Goal: Task Accomplishment & Management: Complete application form

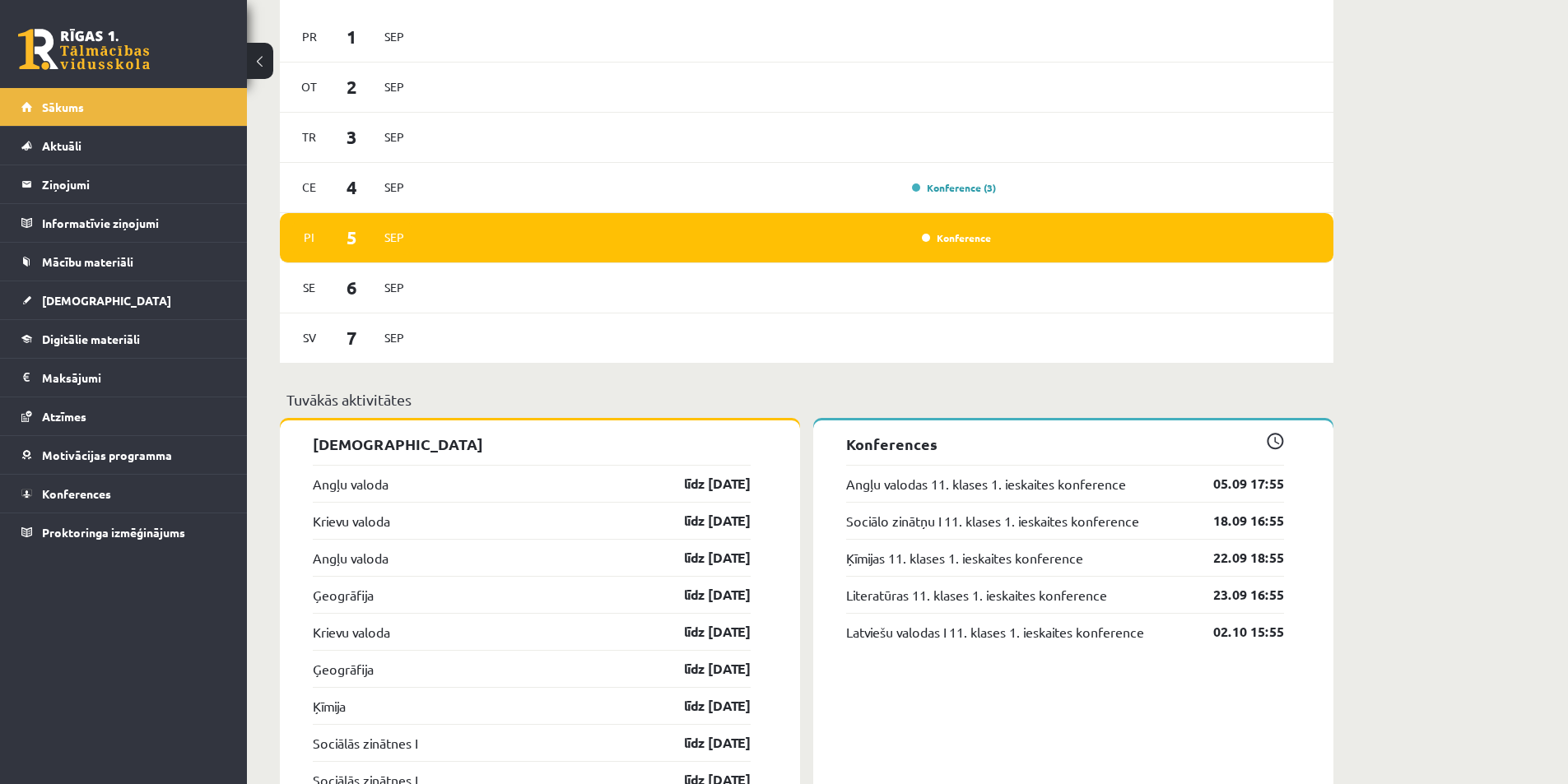
scroll to position [1234, 0]
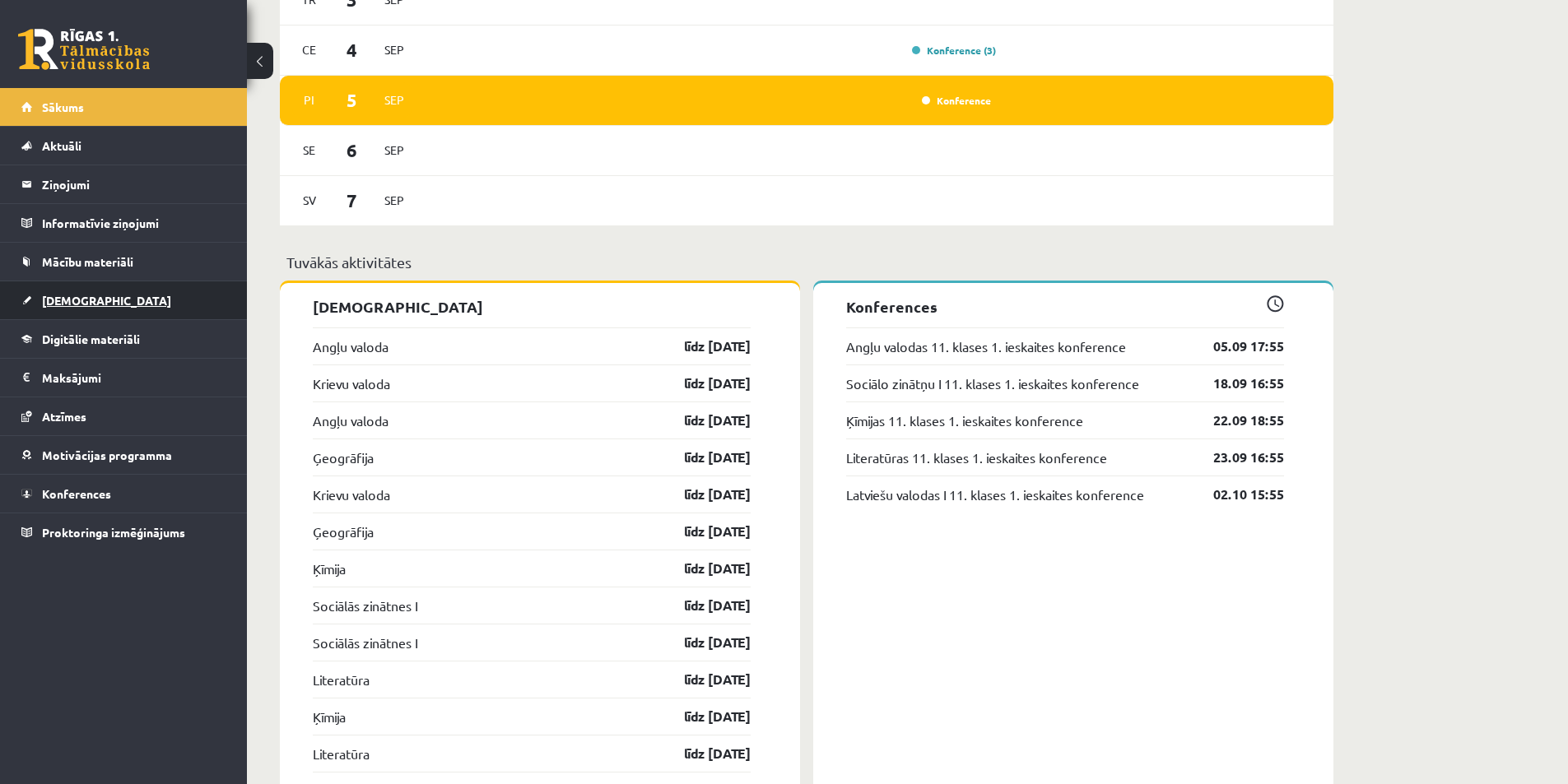
click at [124, 302] on link "[DEMOGRAPHIC_DATA]" at bounding box center [124, 300] width 205 height 38
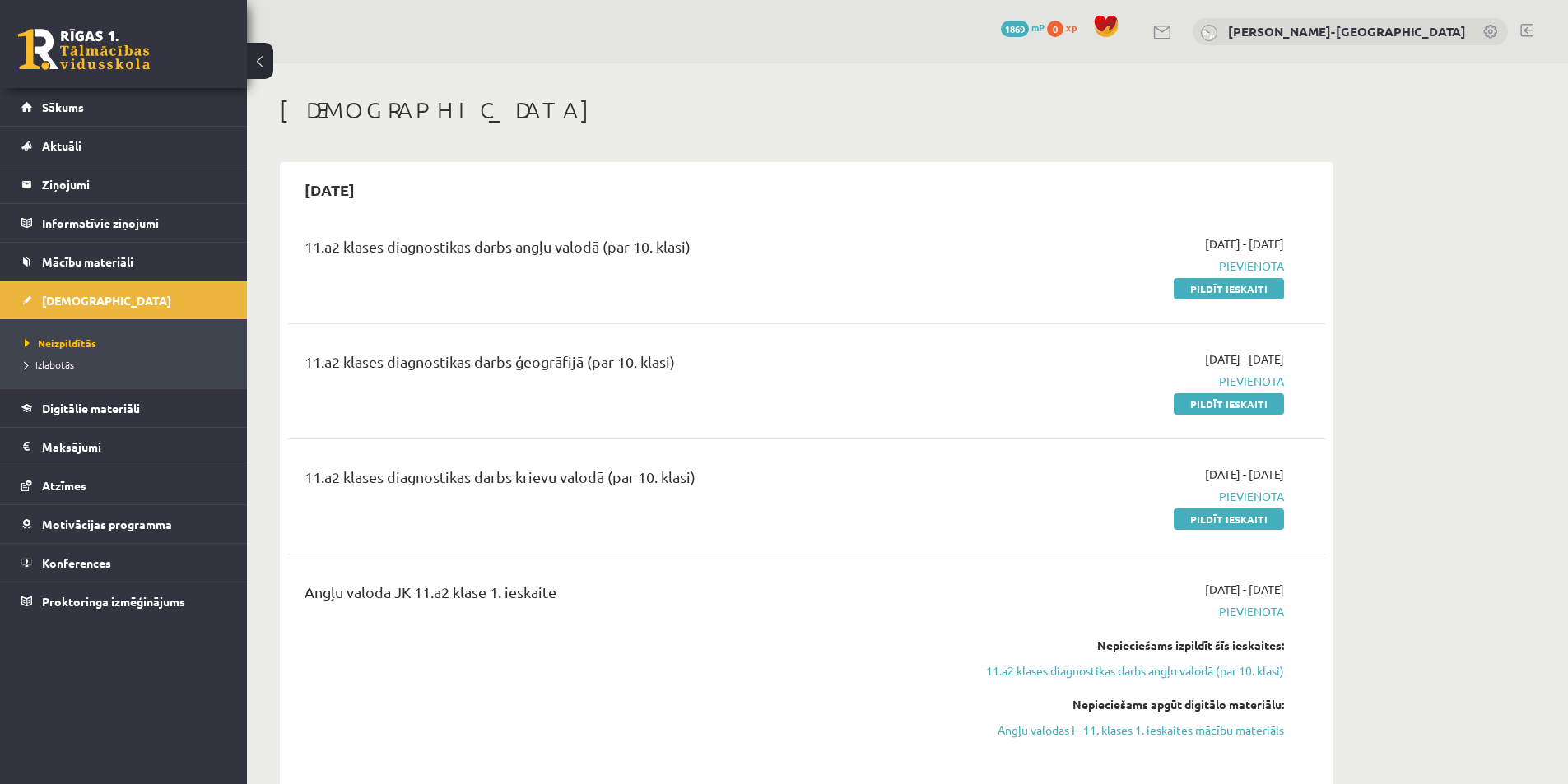
drag, startPoint x: 1204, startPoint y: 293, endPoint x: 853, endPoint y: 89, distance: 406.0
click at [1204, 293] on link "Pildīt ieskaiti" at bounding box center [1229, 288] width 110 height 22
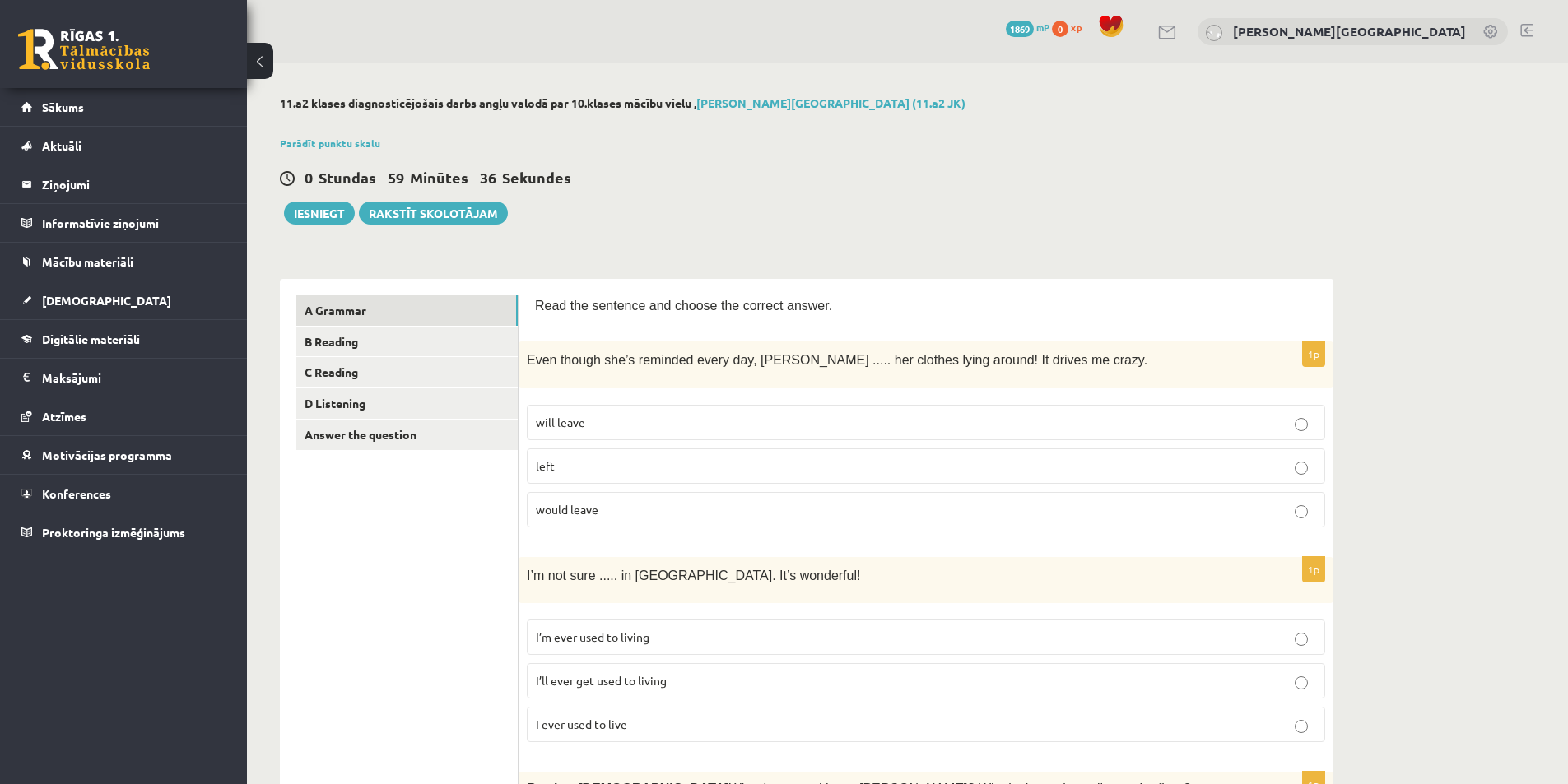
click at [629, 509] on p "would leave" at bounding box center [926, 509] width 780 height 17
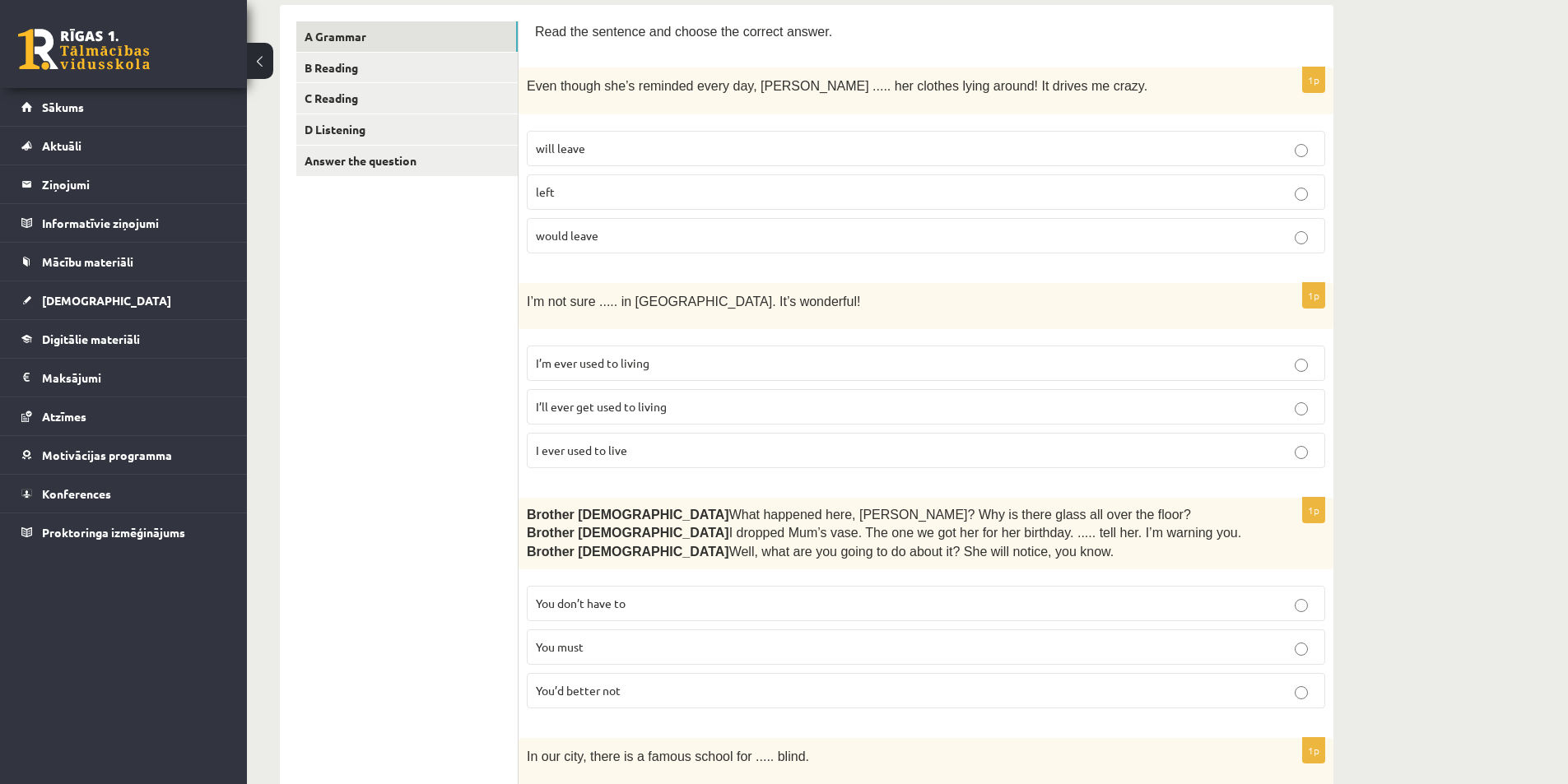
click at [642, 411] on span "I’ll ever get used to living" at bounding box center [601, 406] width 131 height 15
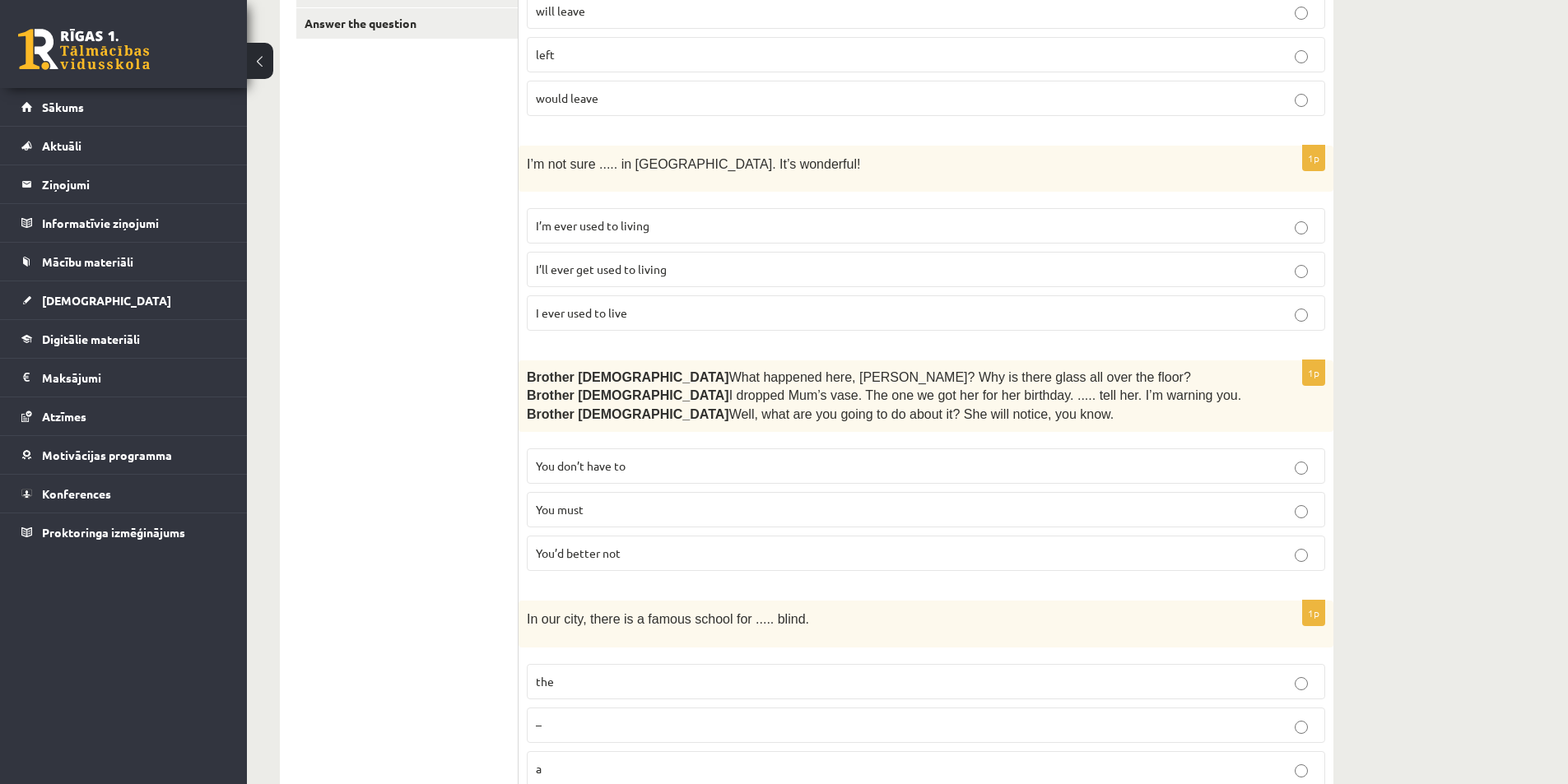
click at [631, 554] on p "You’d better not" at bounding box center [926, 553] width 780 height 17
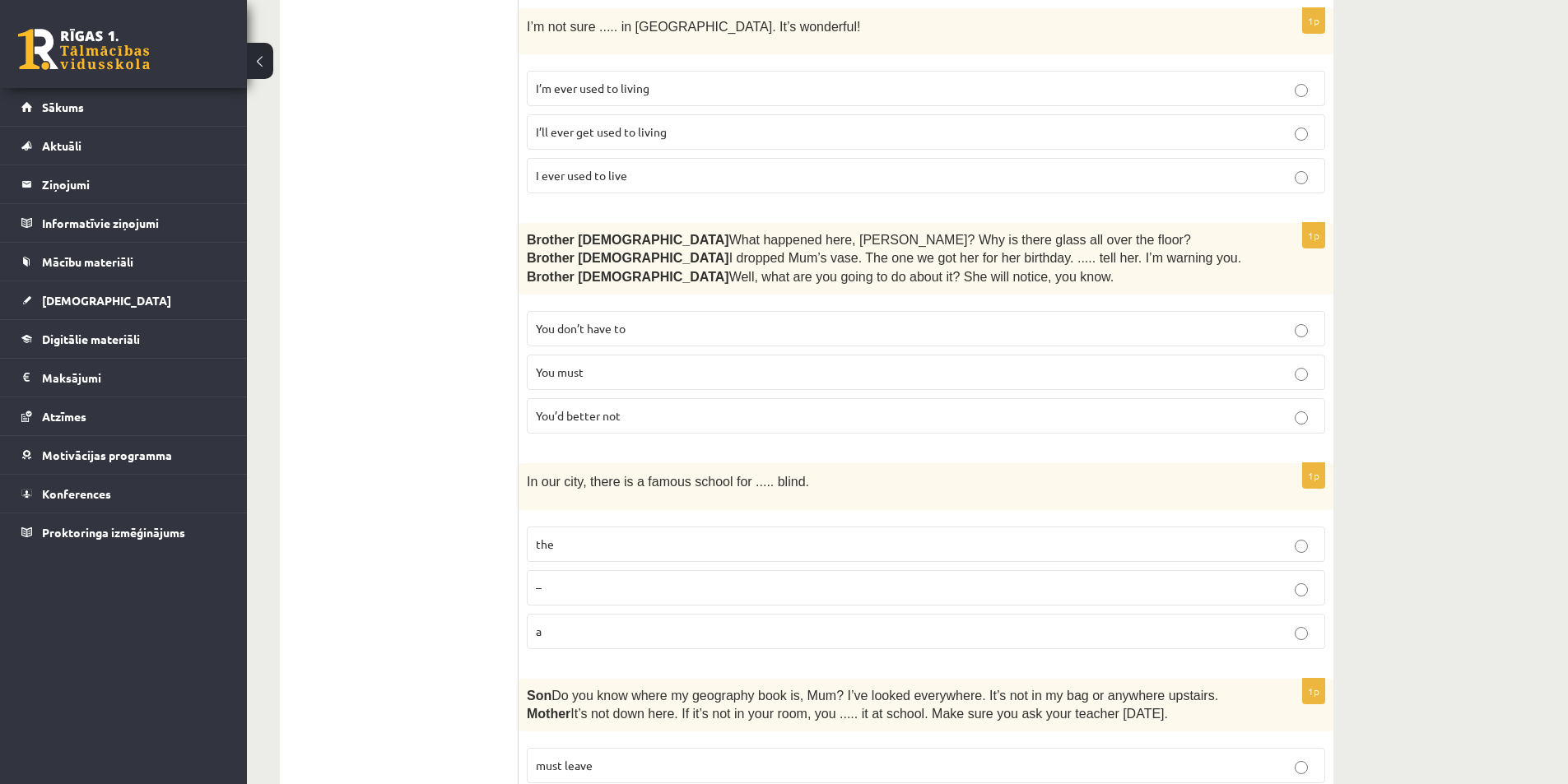
click at [591, 552] on label "the" at bounding box center [926, 544] width 798 height 35
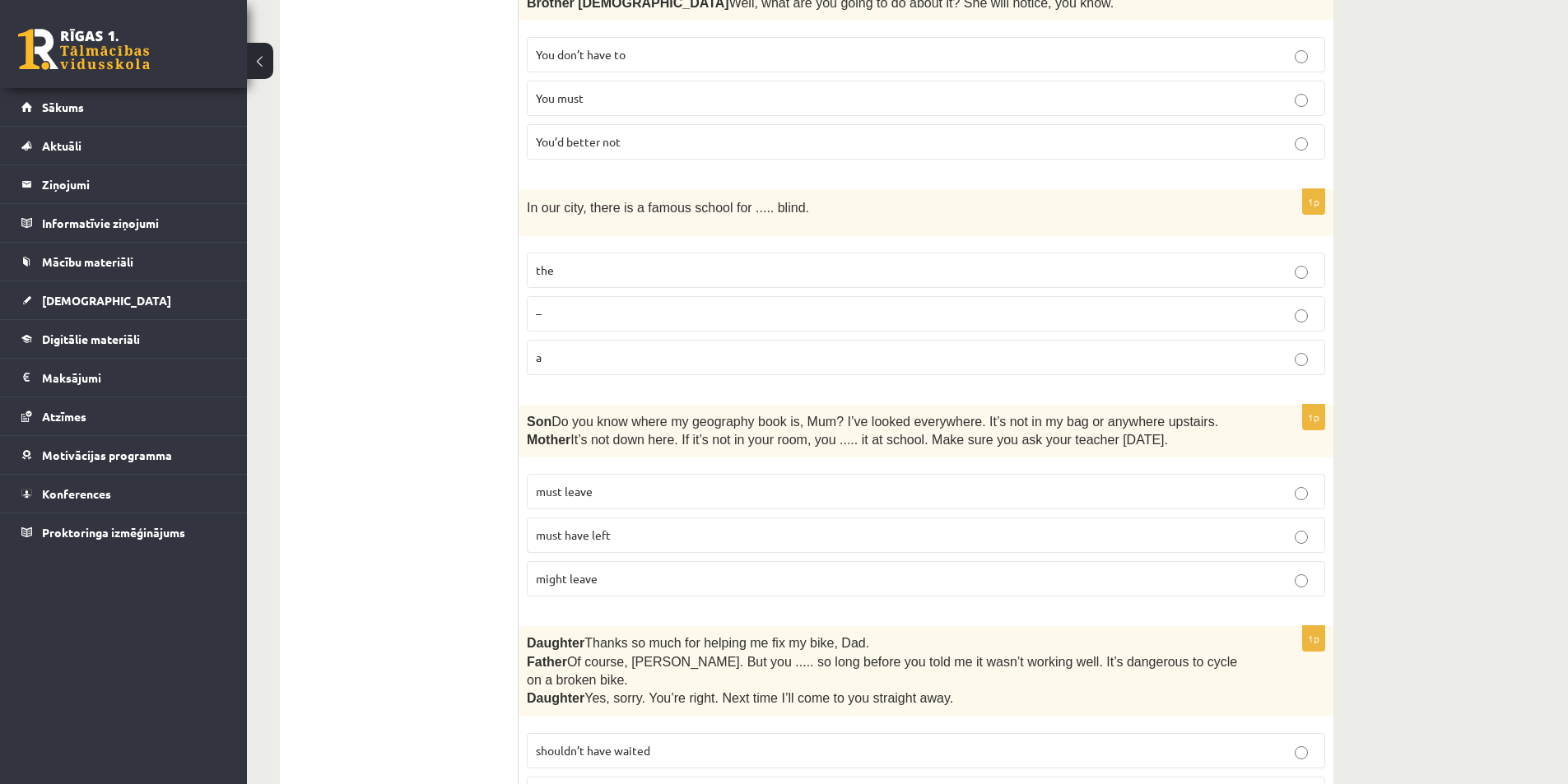
scroll to position [960, 0]
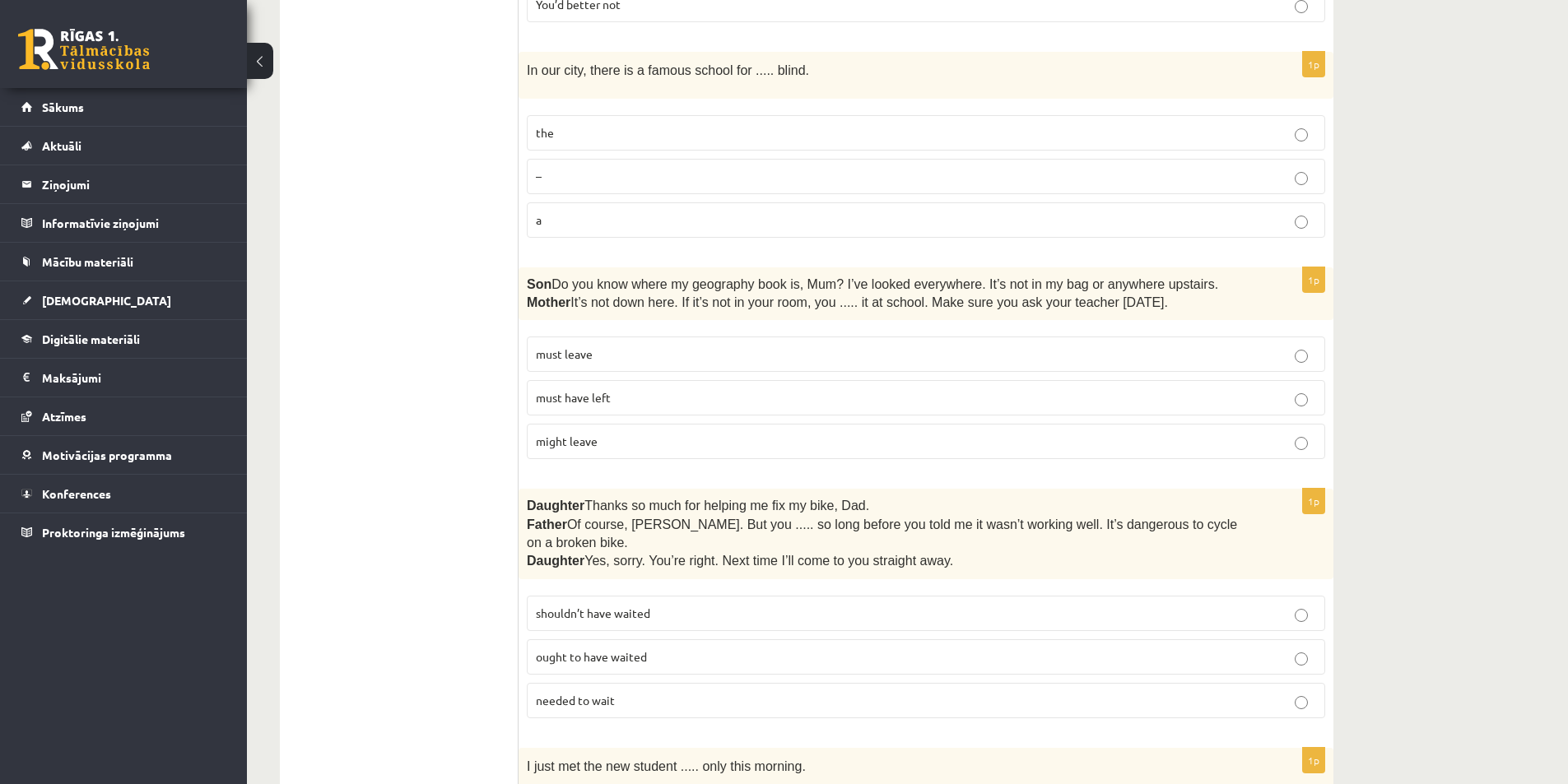
click at [599, 397] on span "must have left" at bounding box center [573, 397] width 75 height 15
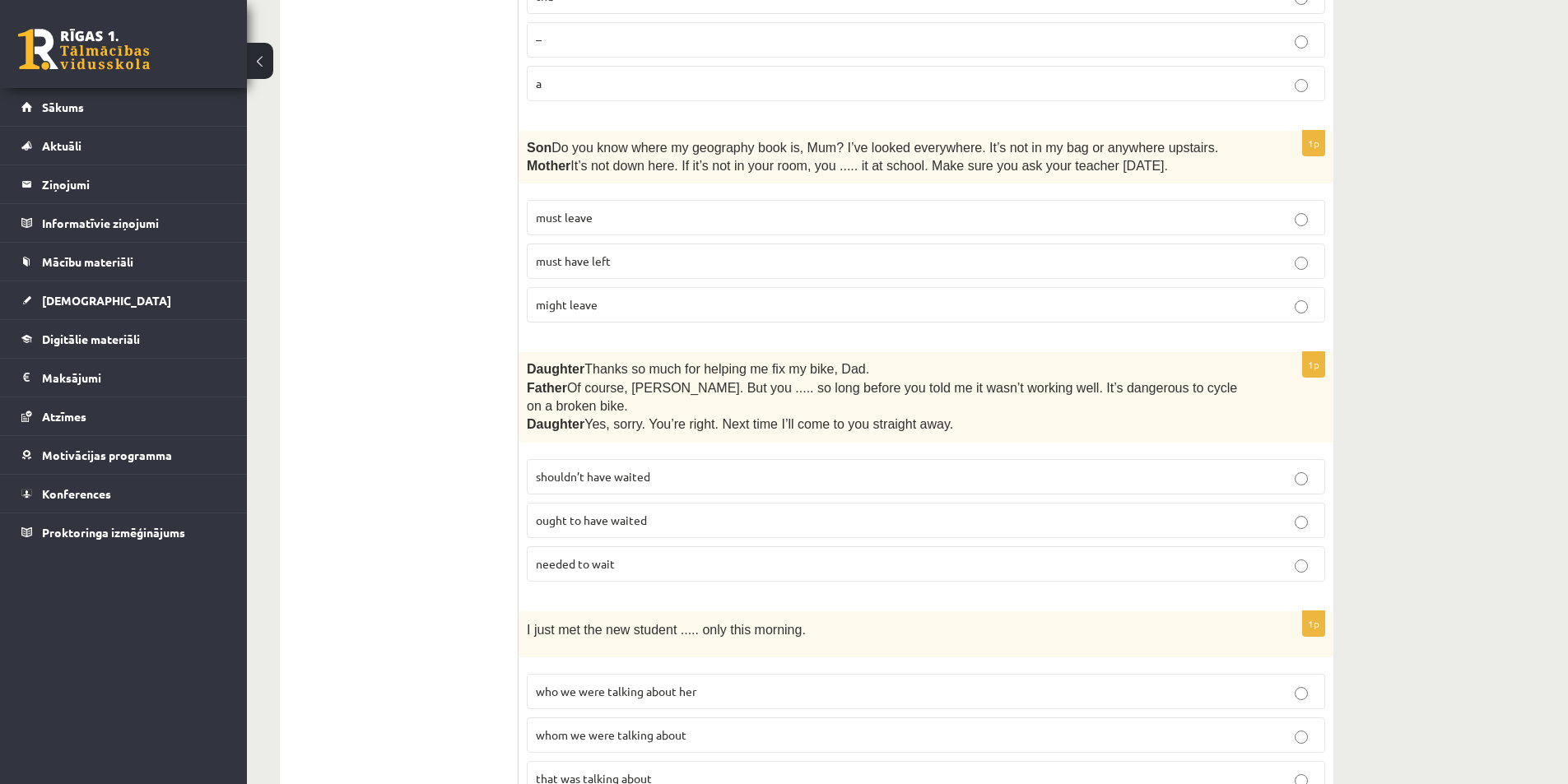
scroll to position [1234, 0]
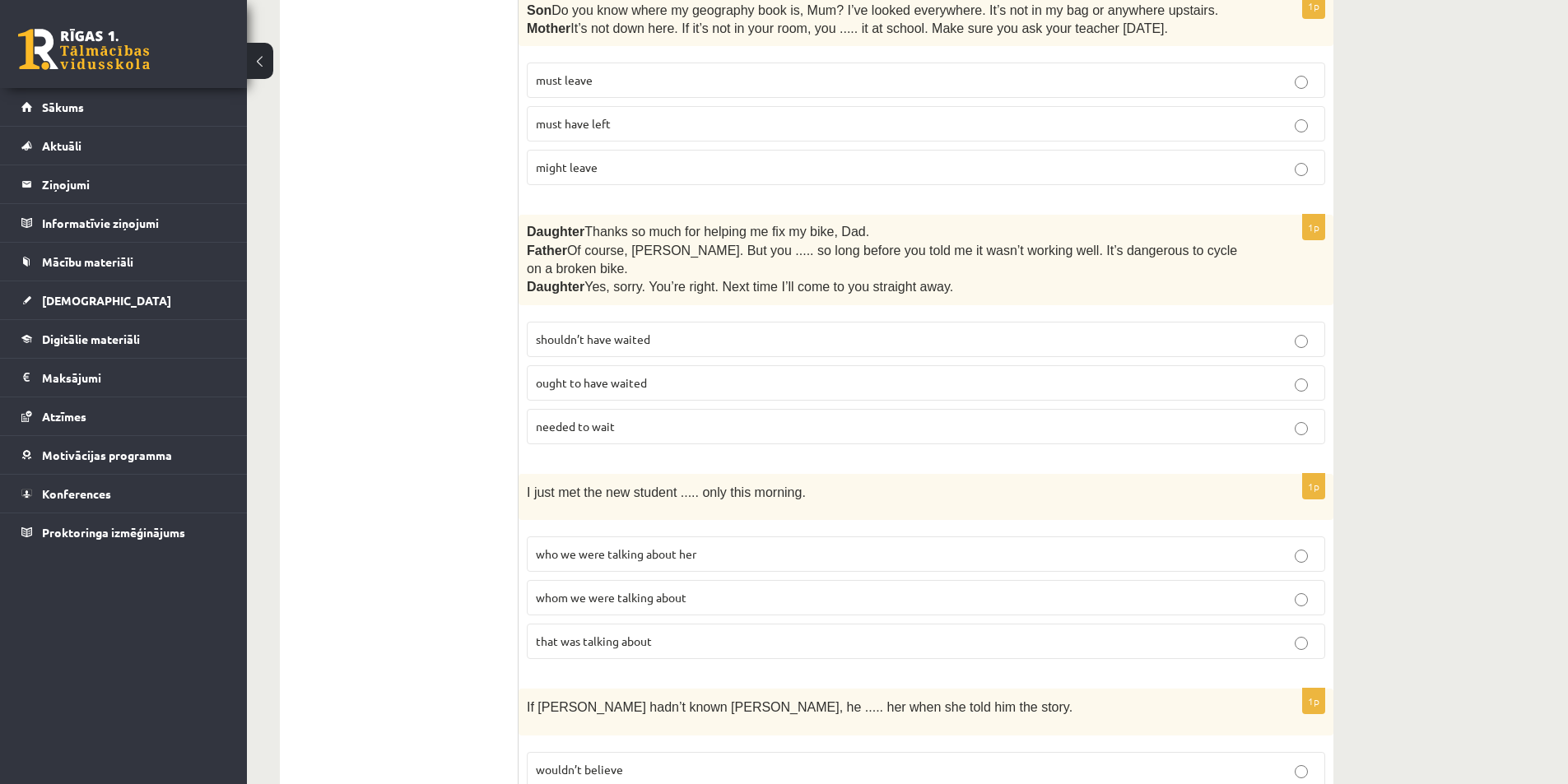
click at [654, 330] on p "shouldn’t have waited" at bounding box center [926, 339] width 780 height 17
click at [579, 590] on span "whom we were talking about" at bounding box center [610, 596] width 151 height 15
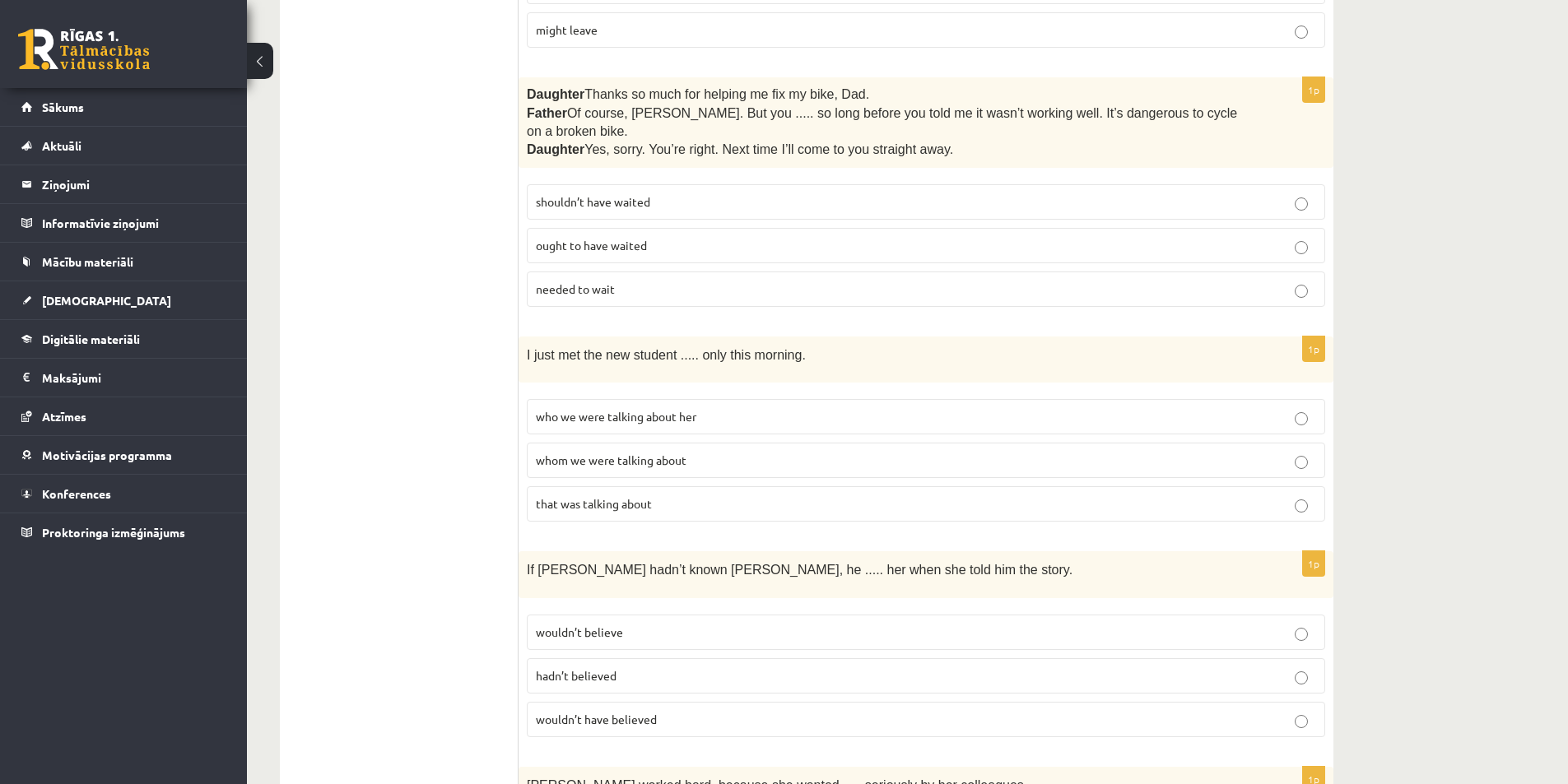
scroll to position [1508, 0]
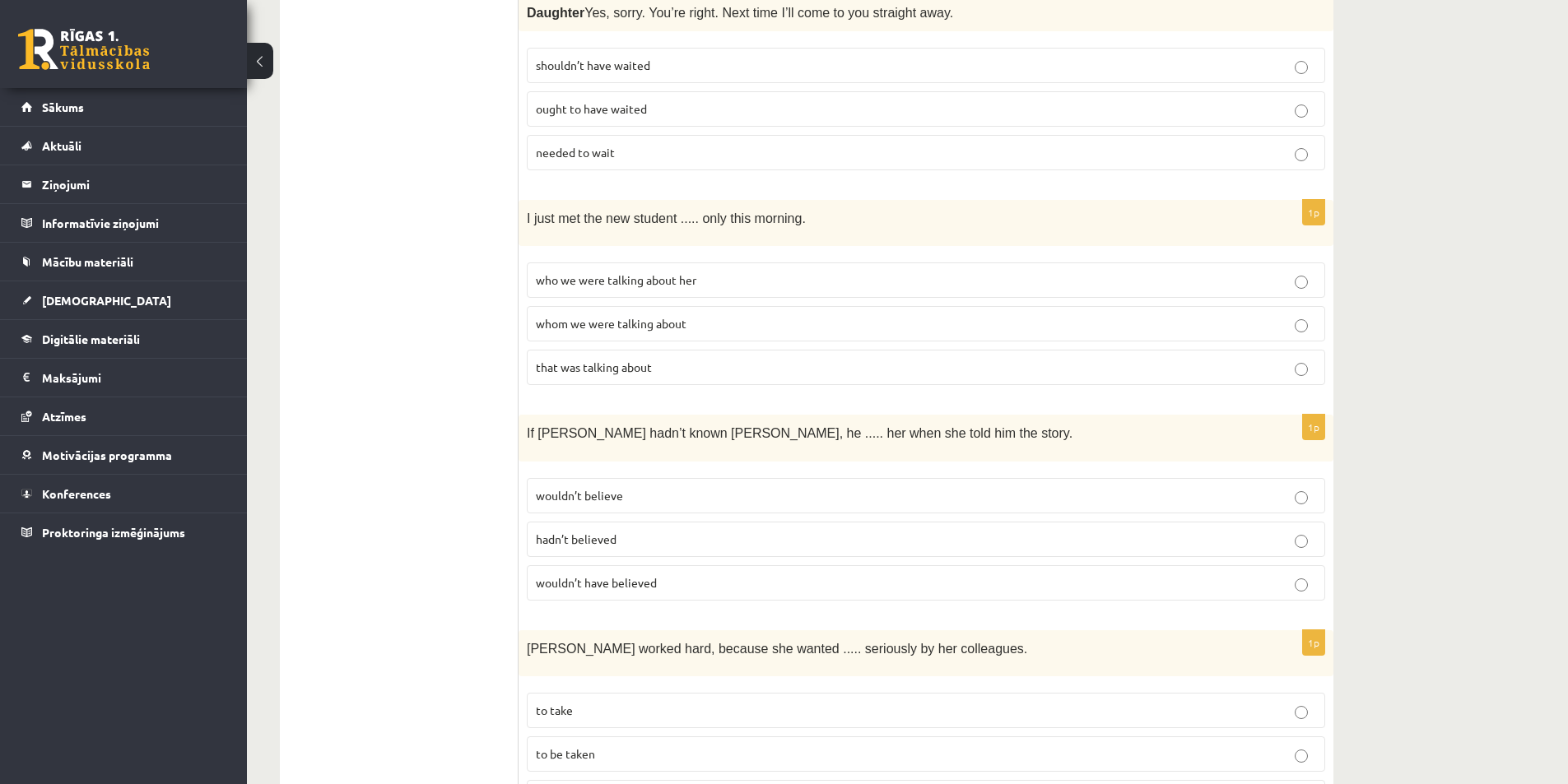
click at [617, 575] on span "wouldn’t have believed" at bounding box center [596, 582] width 121 height 15
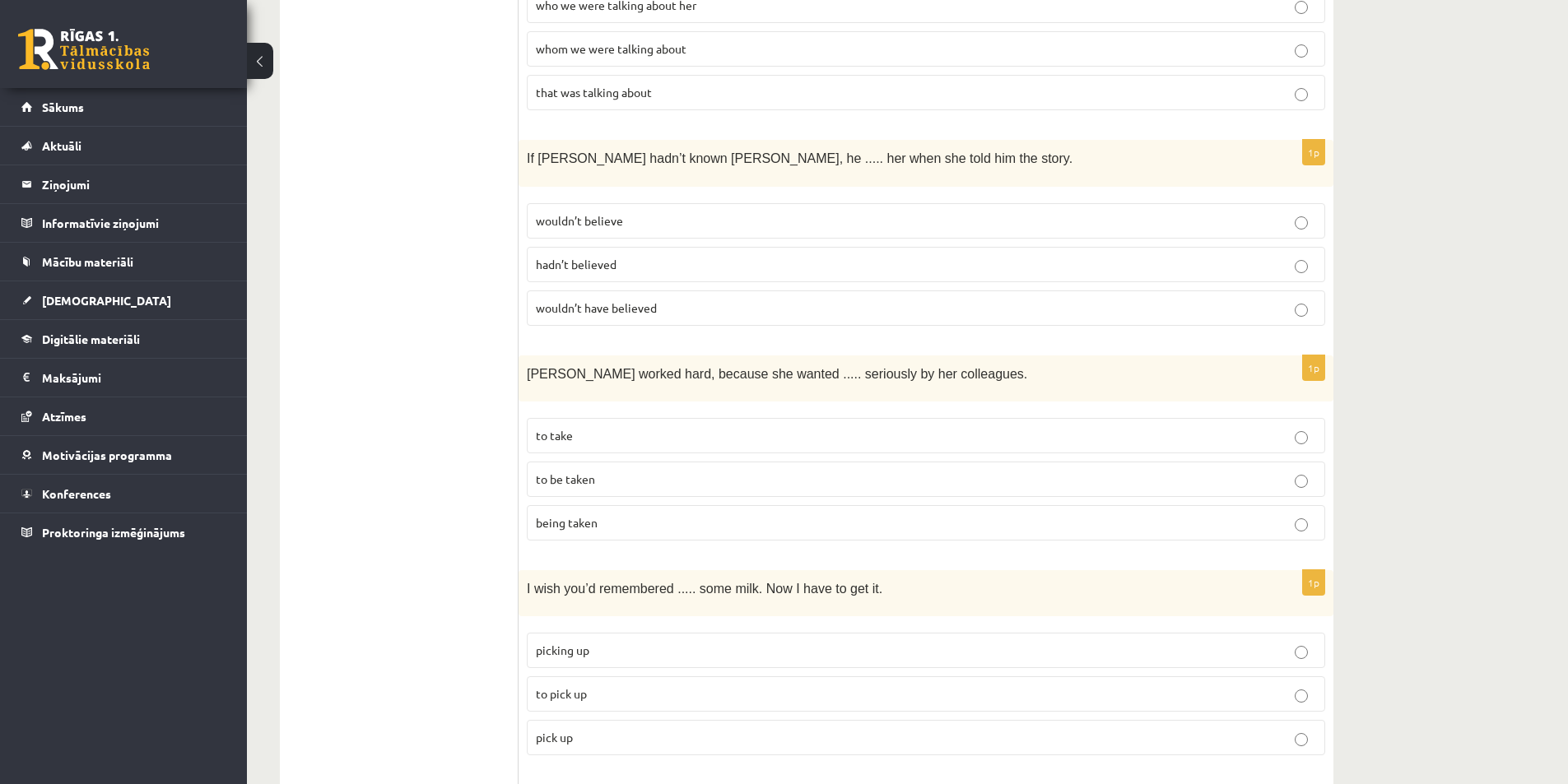
click at [584, 472] on span "to be taken" at bounding box center [565, 478] width 59 height 15
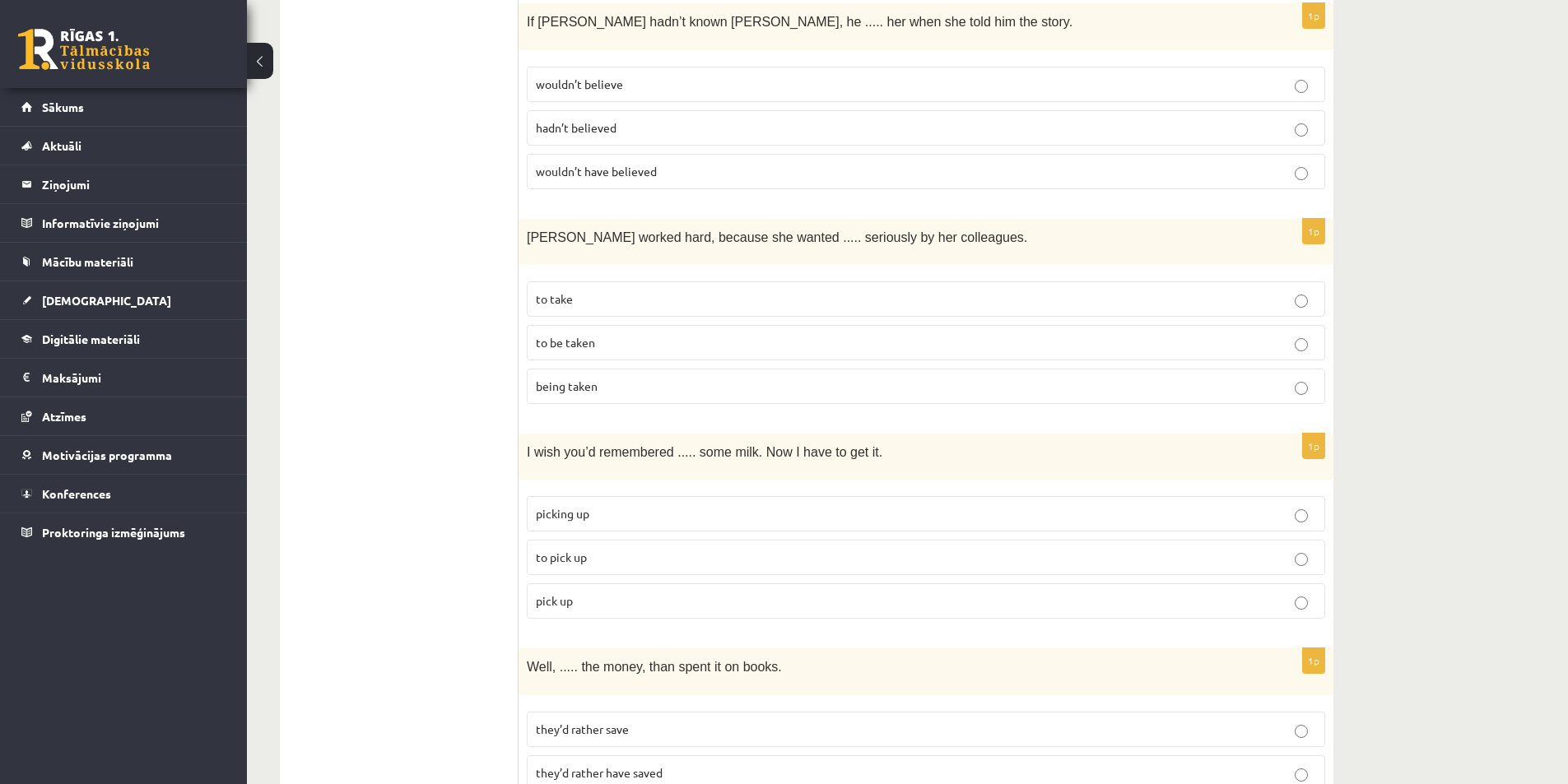
click at [576, 549] on span "to pick up" at bounding box center [561, 556] width 51 height 15
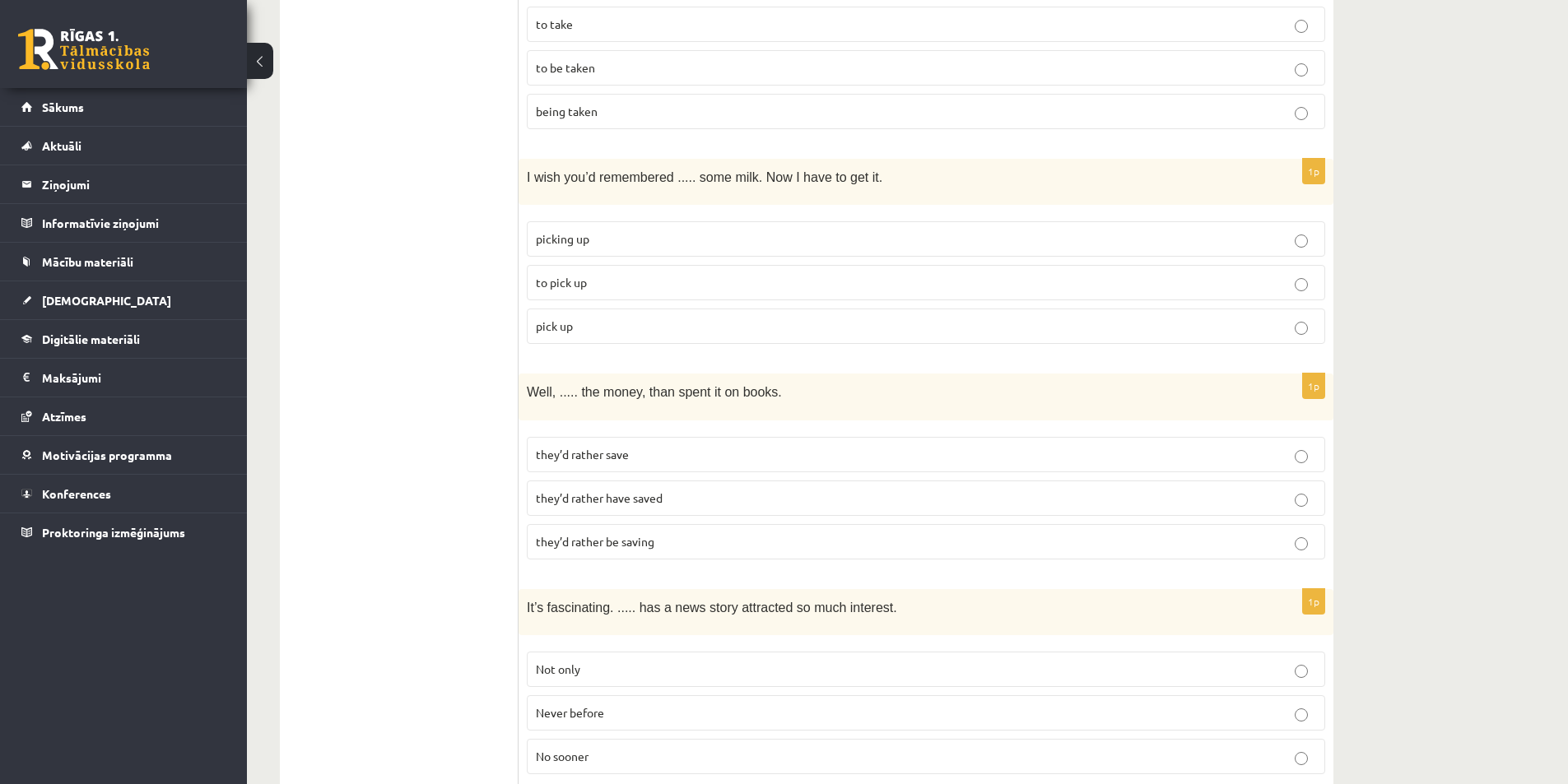
drag, startPoint x: 604, startPoint y: 430, endPoint x: 569, endPoint y: 436, distance: 35.5
click at [604, 447] on span "they’d rather save" at bounding box center [582, 454] width 93 height 15
click at [567, 491] on span "they’d rather have saved" at bounding box center [598, 497] width 127 height 15
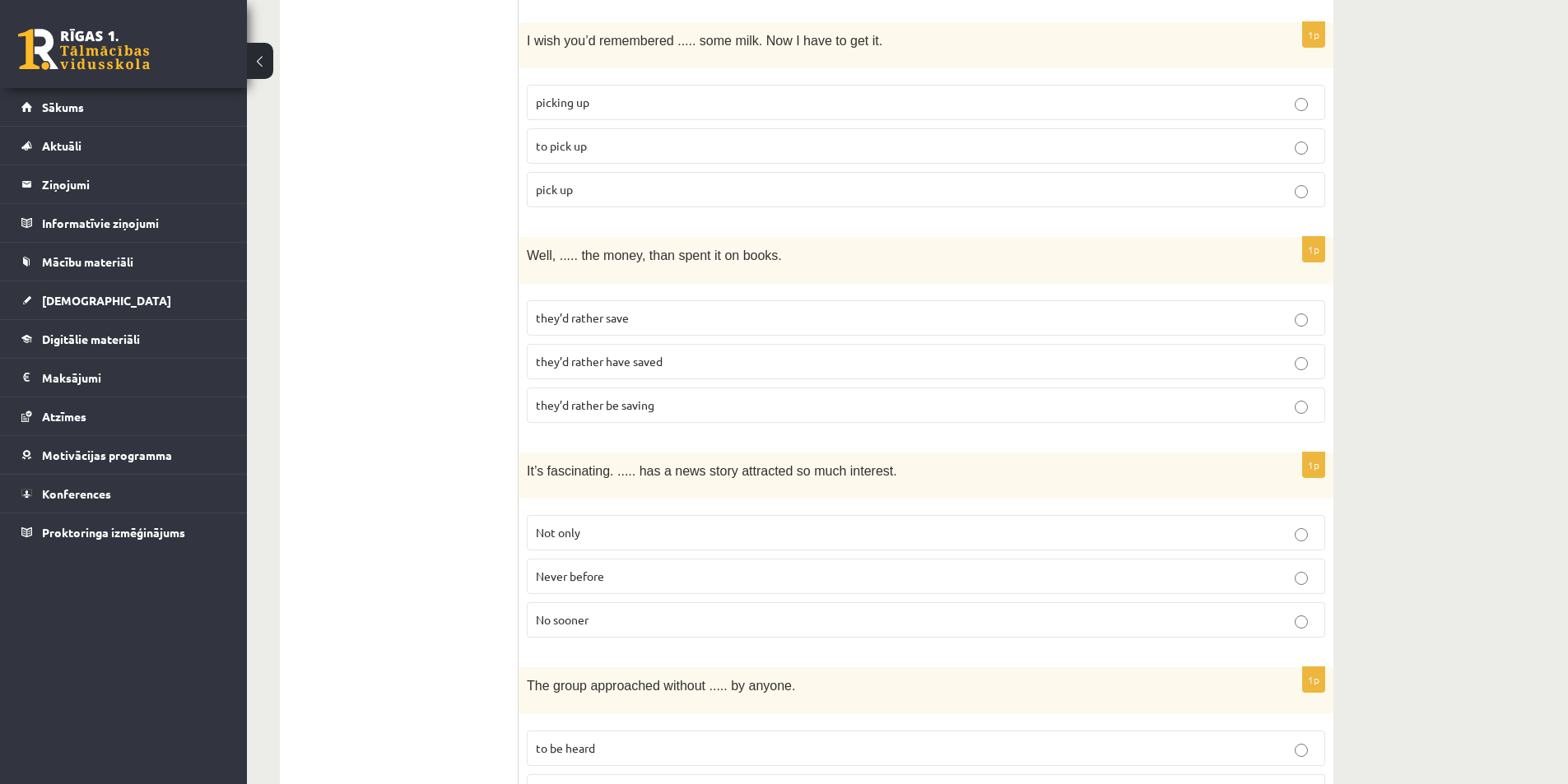
click at [586, 568] on span "Never before" at bounding box center [569, 575] width 68 height 15
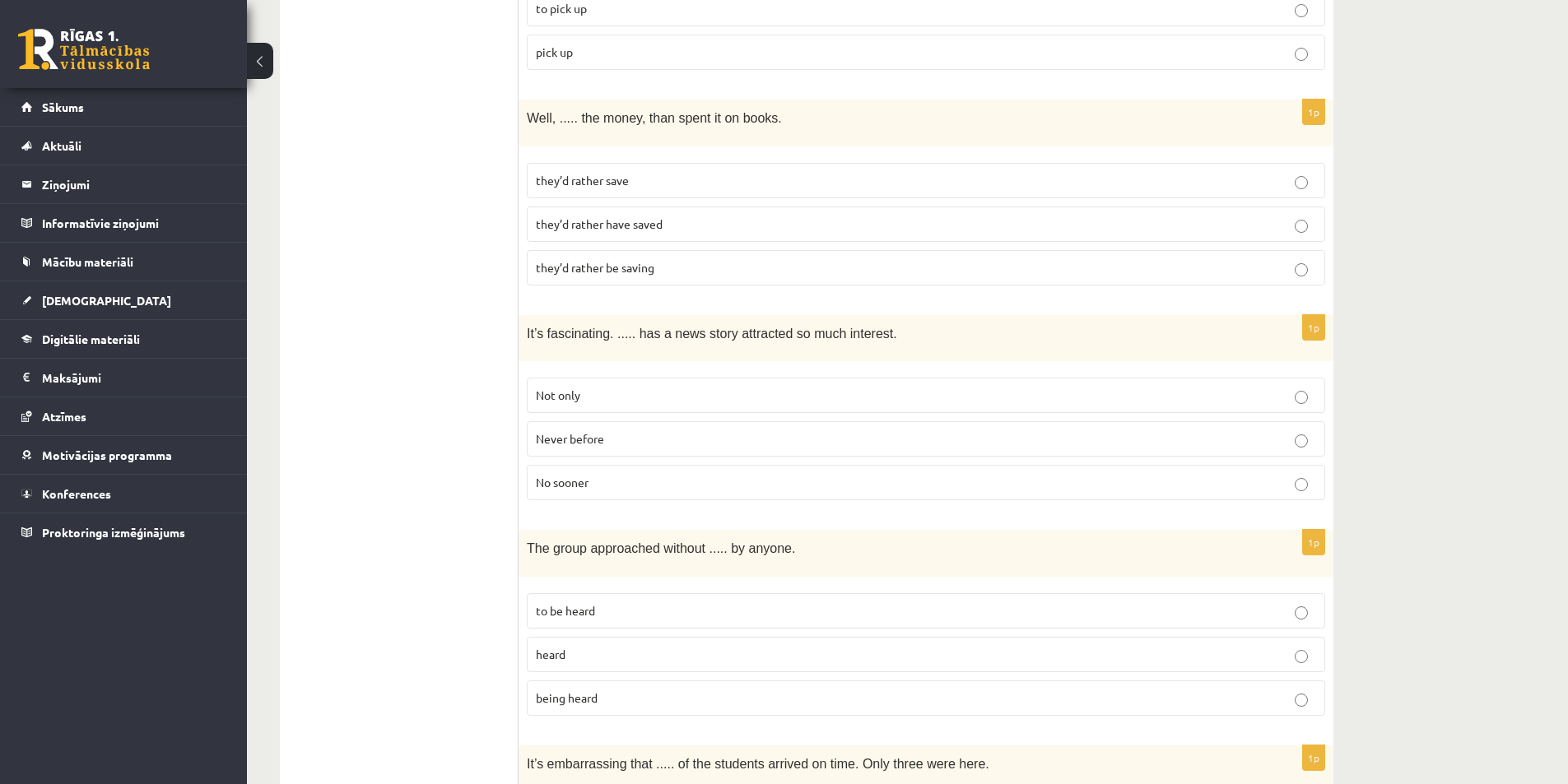
scroll to position [2605, 0]
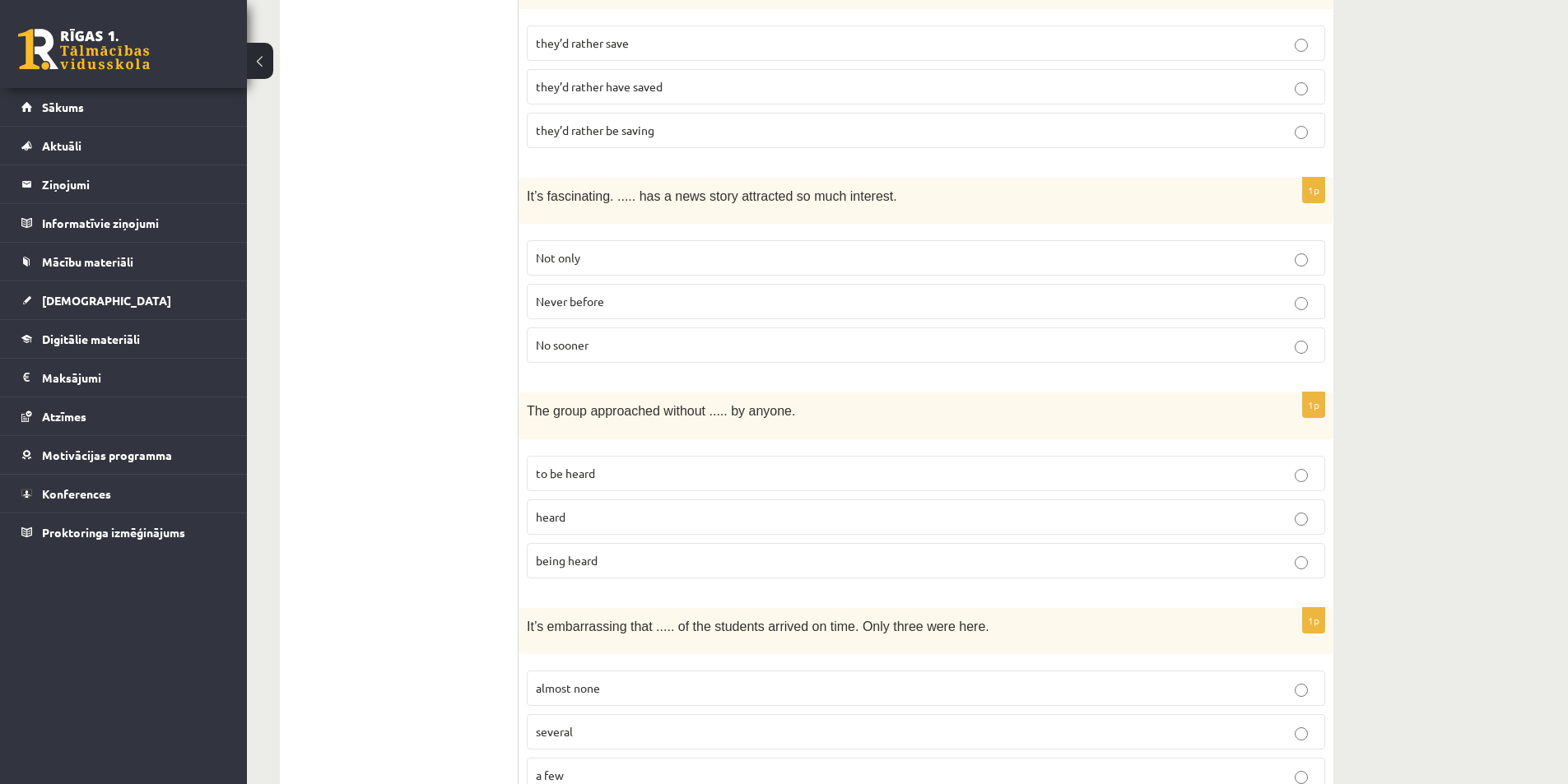
click at [581, 553] on span "being heard" at bounding box center [567, 559] width 62 height 15
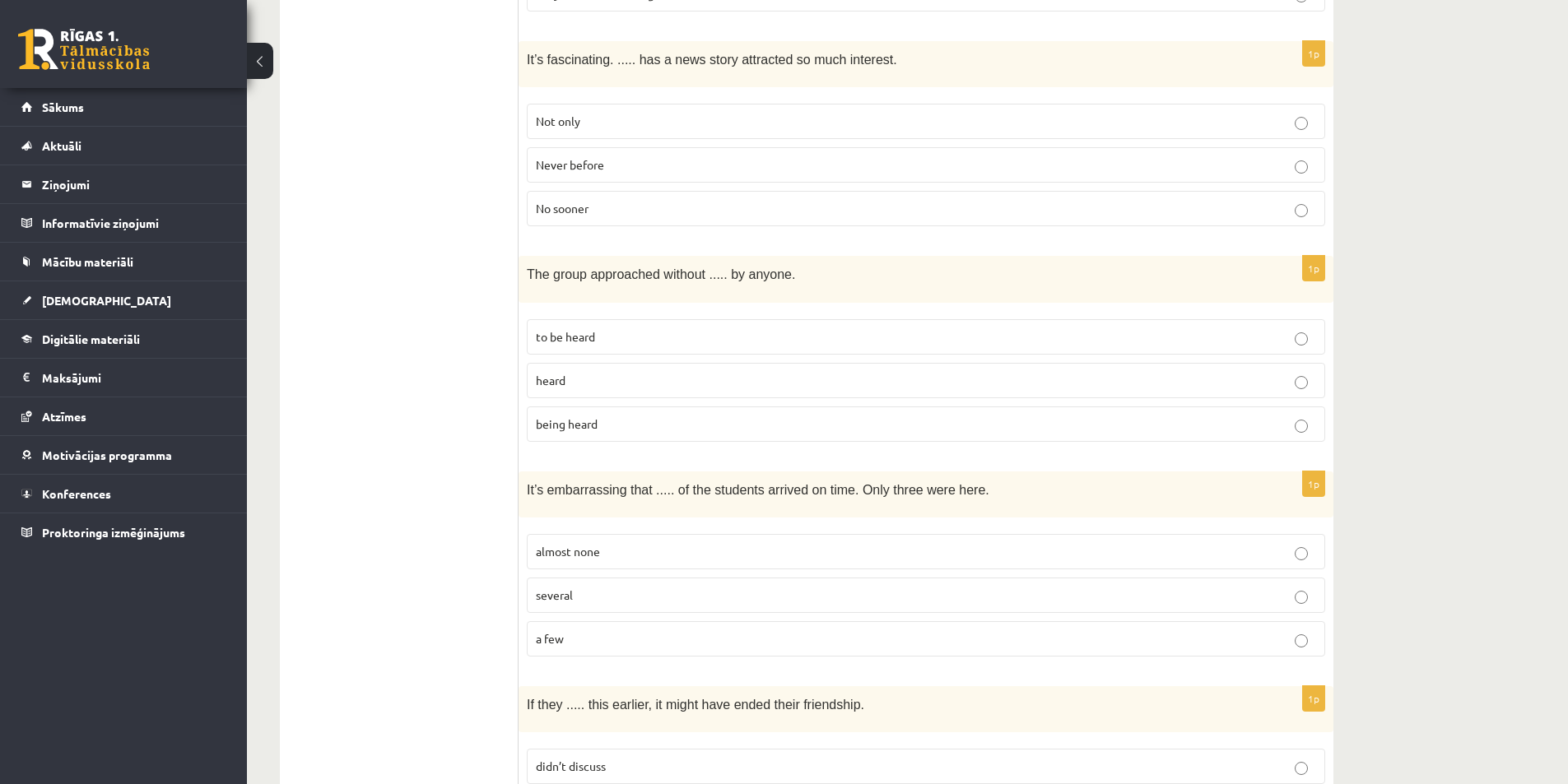
scroll to position [2879, 0]
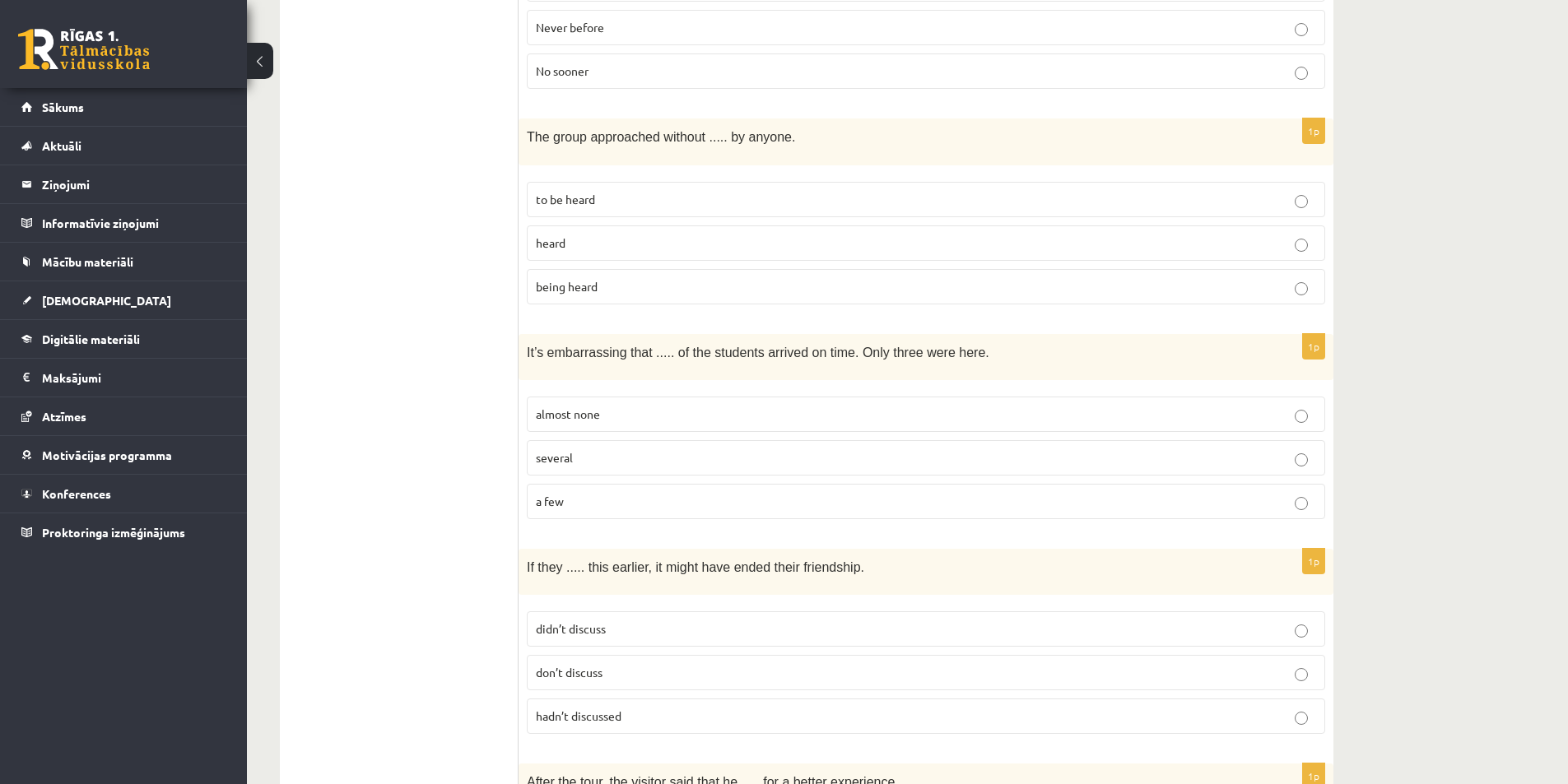
click at [588, 405] on p "almost none" at bounding box center [926, 414] width 780 height 17
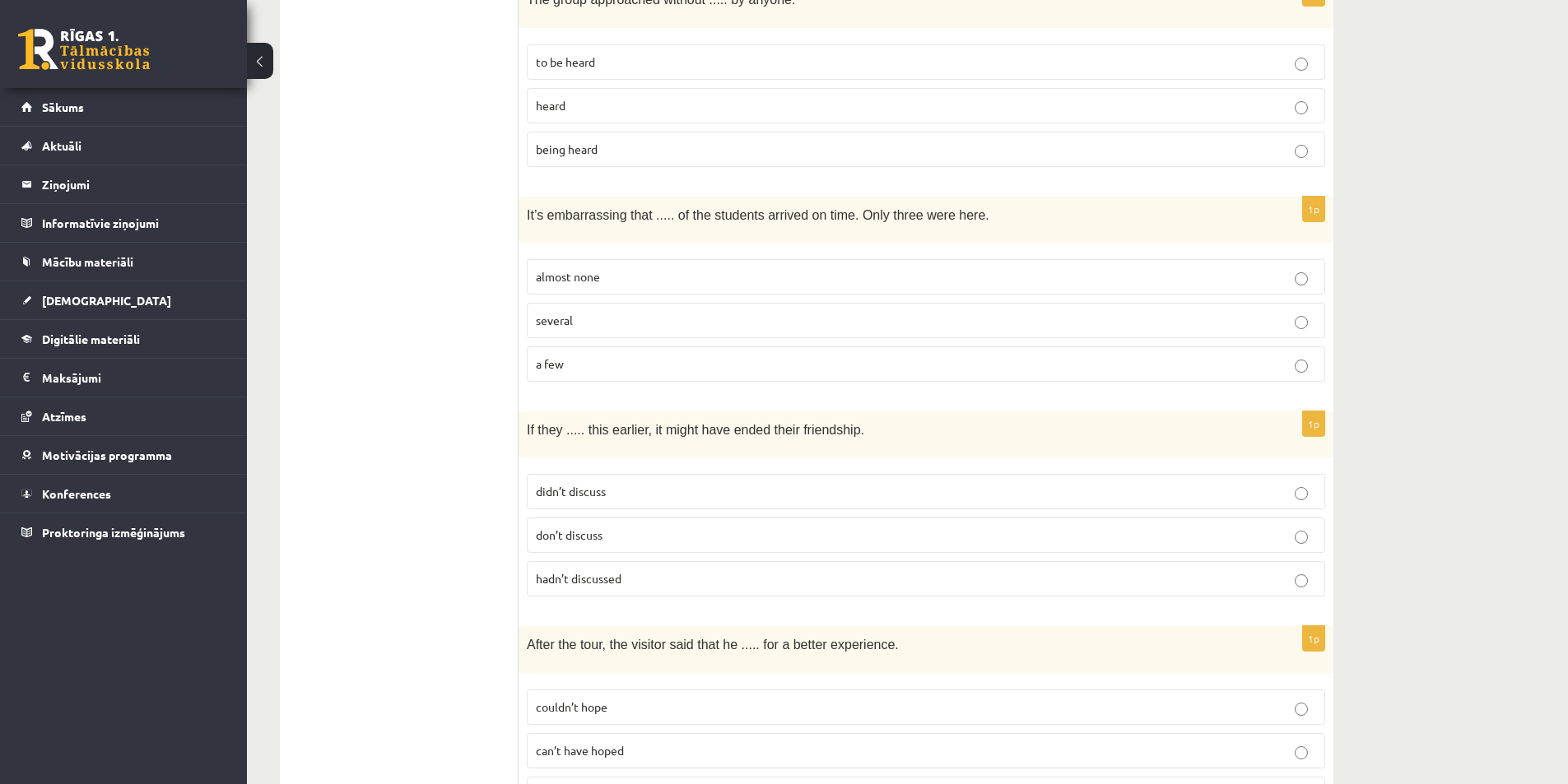
click at [582, 570] on p "hadn’t discussed" at bounding box center [926, 578] width 780 height 17
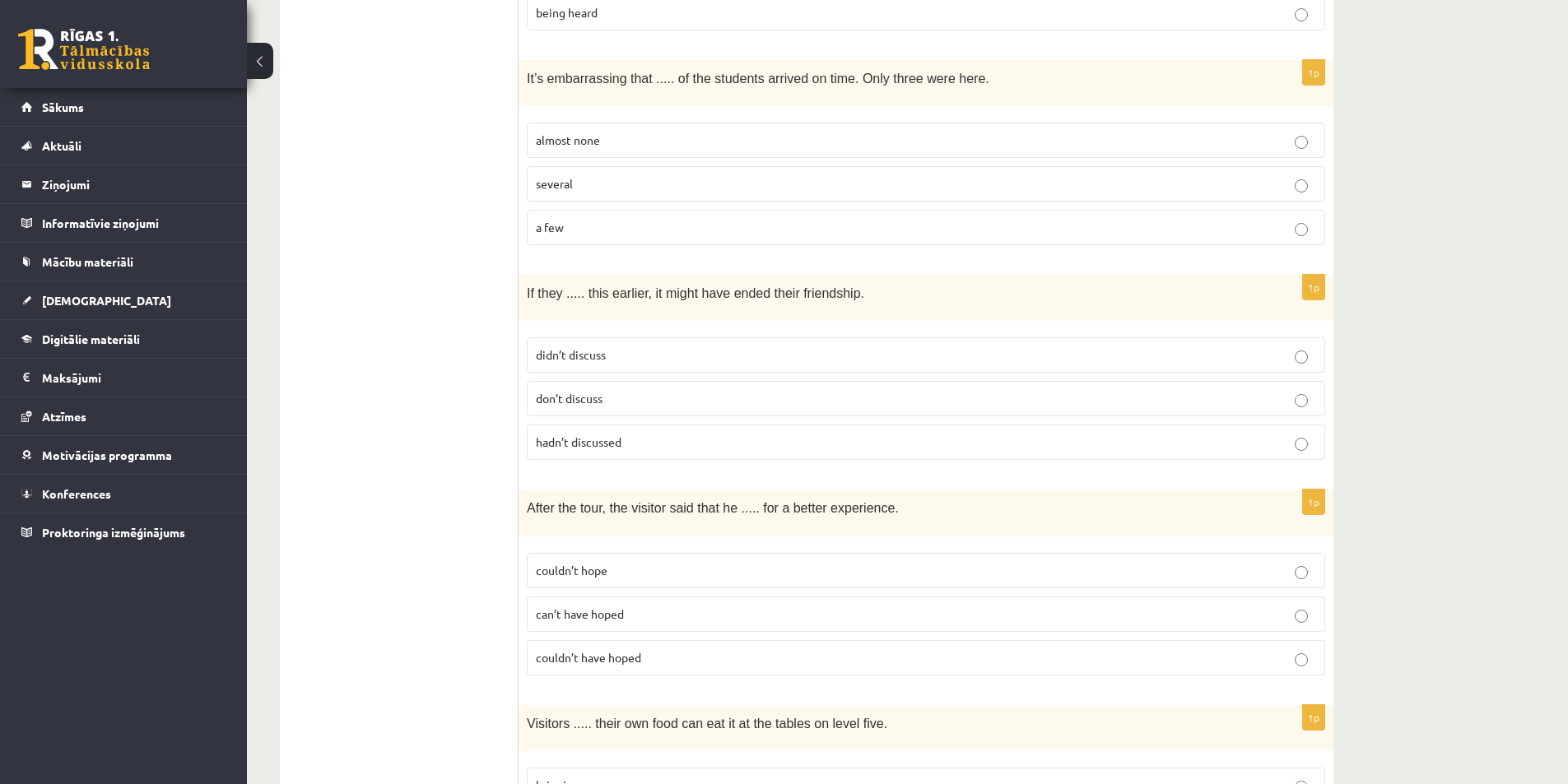
scroll to position [3290, 0]
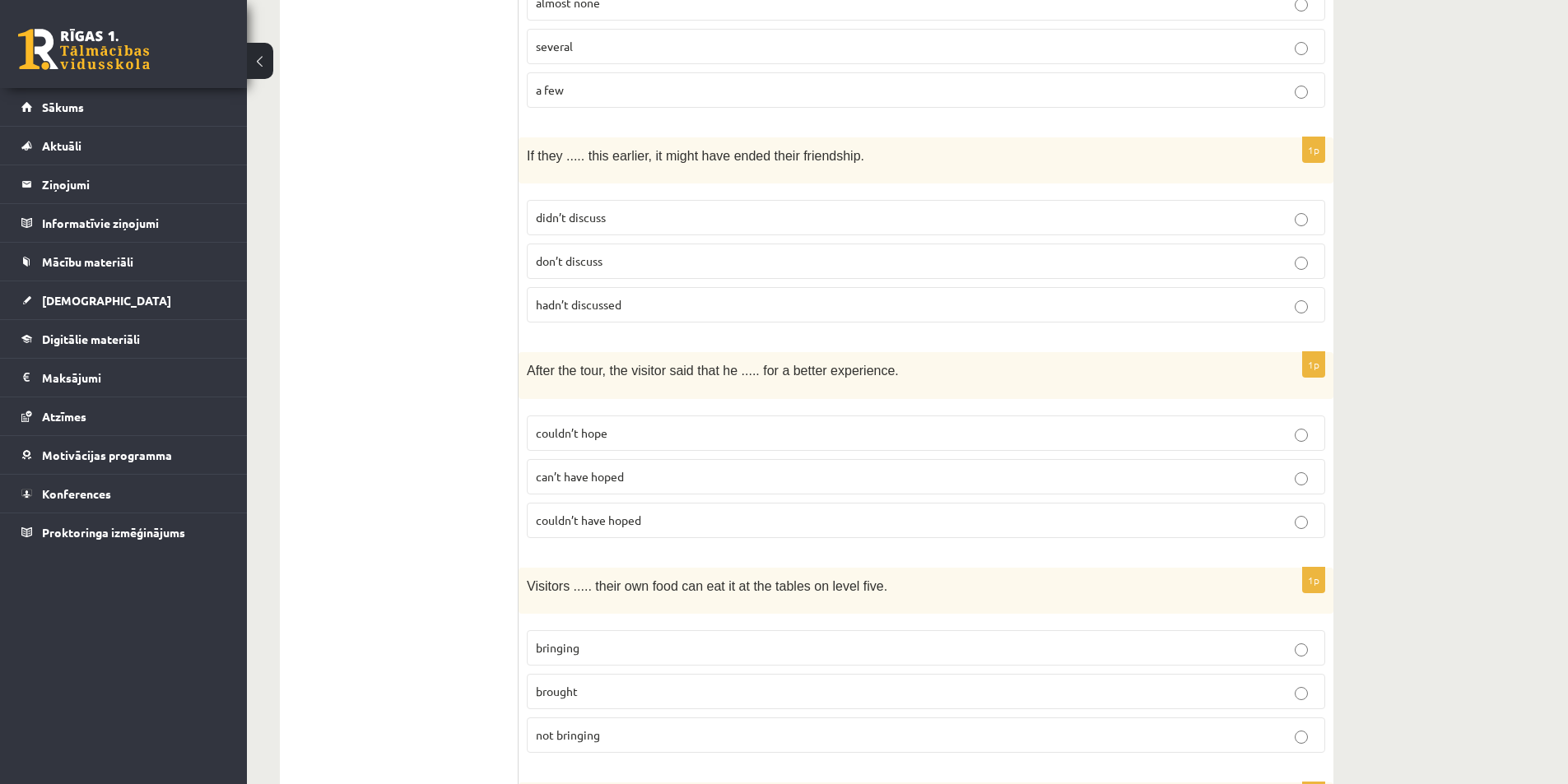
click at [608, 512] on span "couldn’t have hoped" at bounding box center [588, 519] width 105 height 15
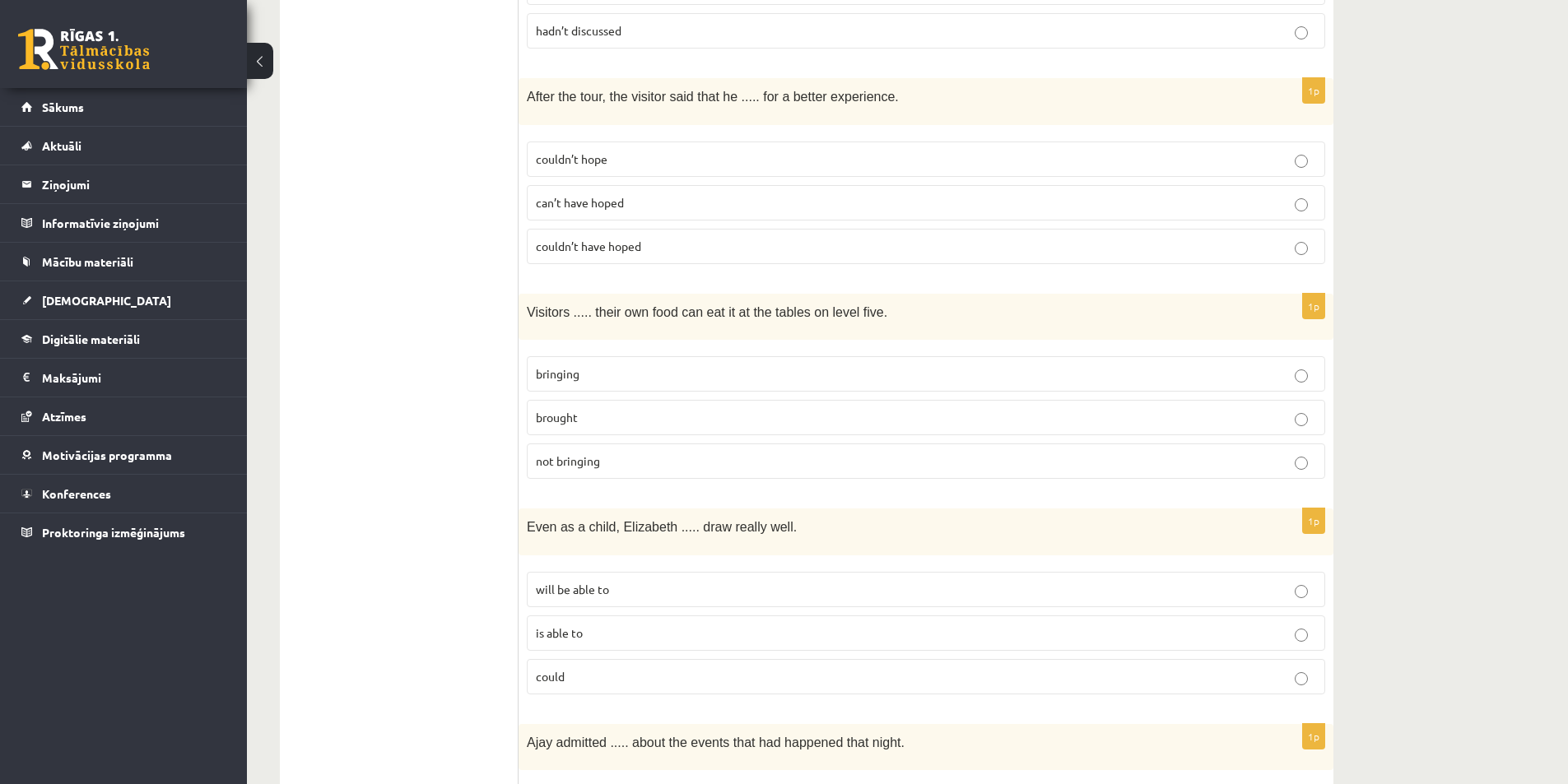
click at [592, 409] on p "brought" at bounding box center [926, 417] width 780 height 17
click at [581, 365] on p "bringing" at bounding box center [926, 373] width 780 height 17
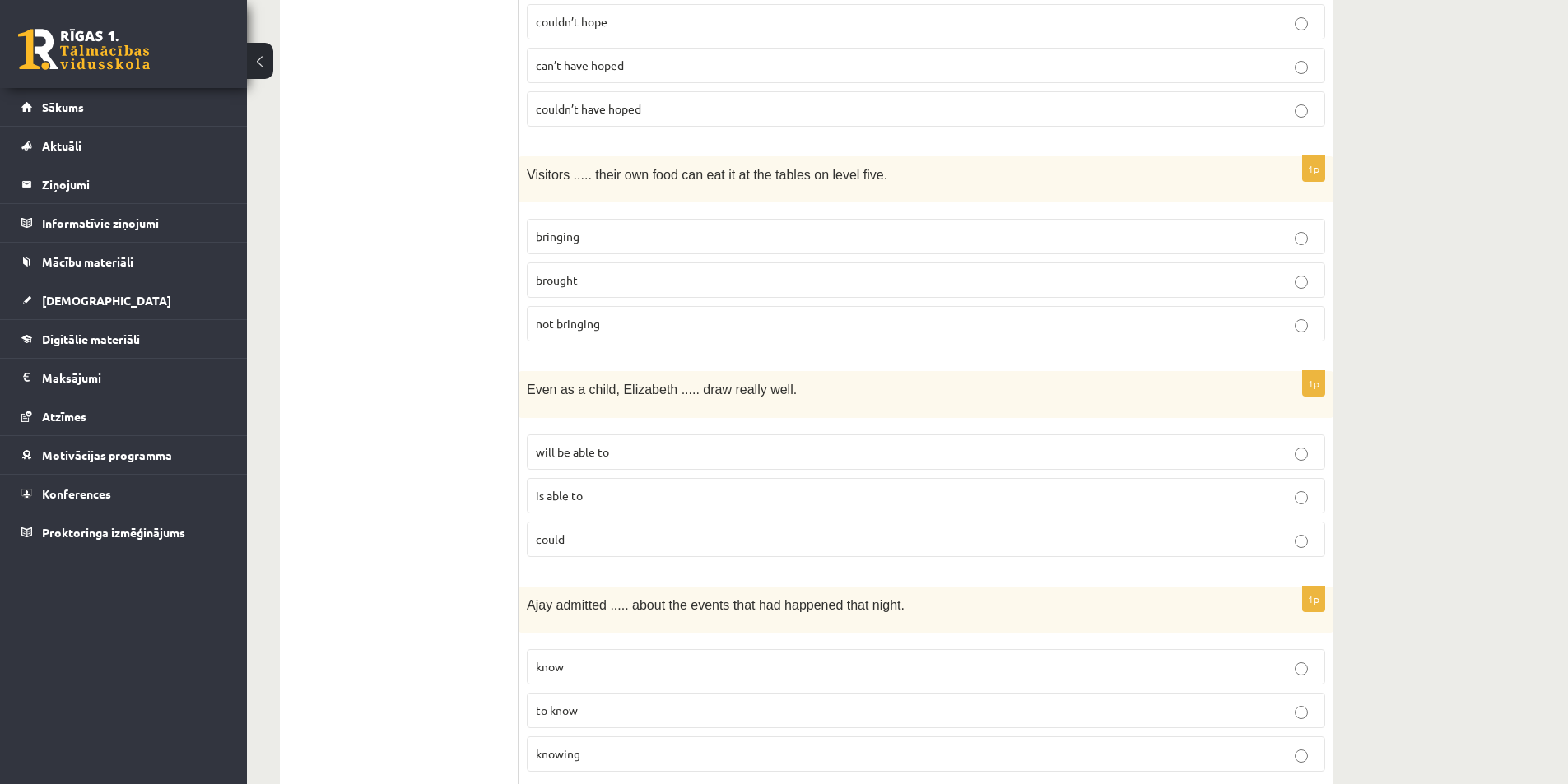
click at [575, 530] on p "could" at bounding box center [926, 539] width 780 height 17
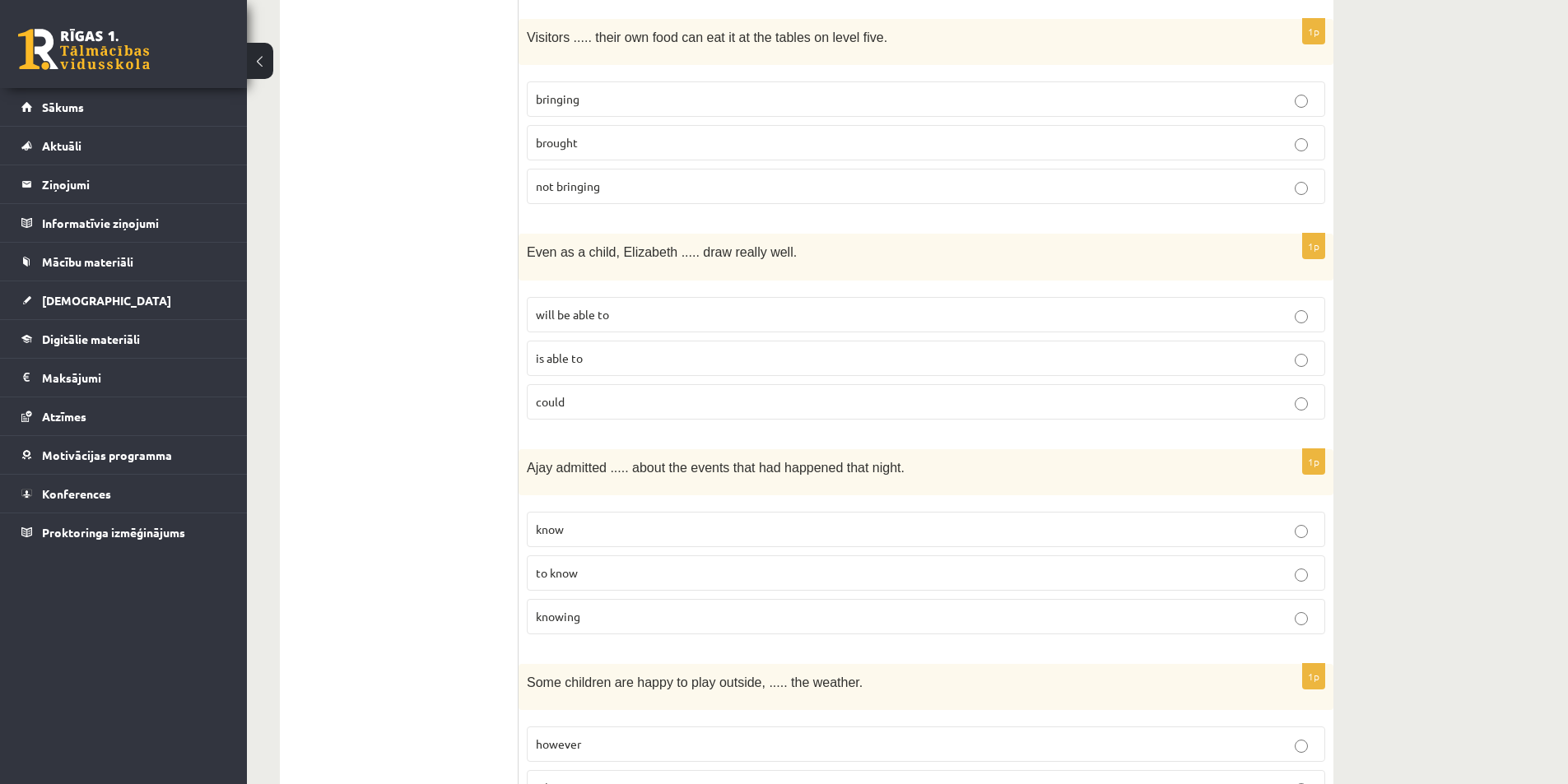
scroll to position [3934, 0]
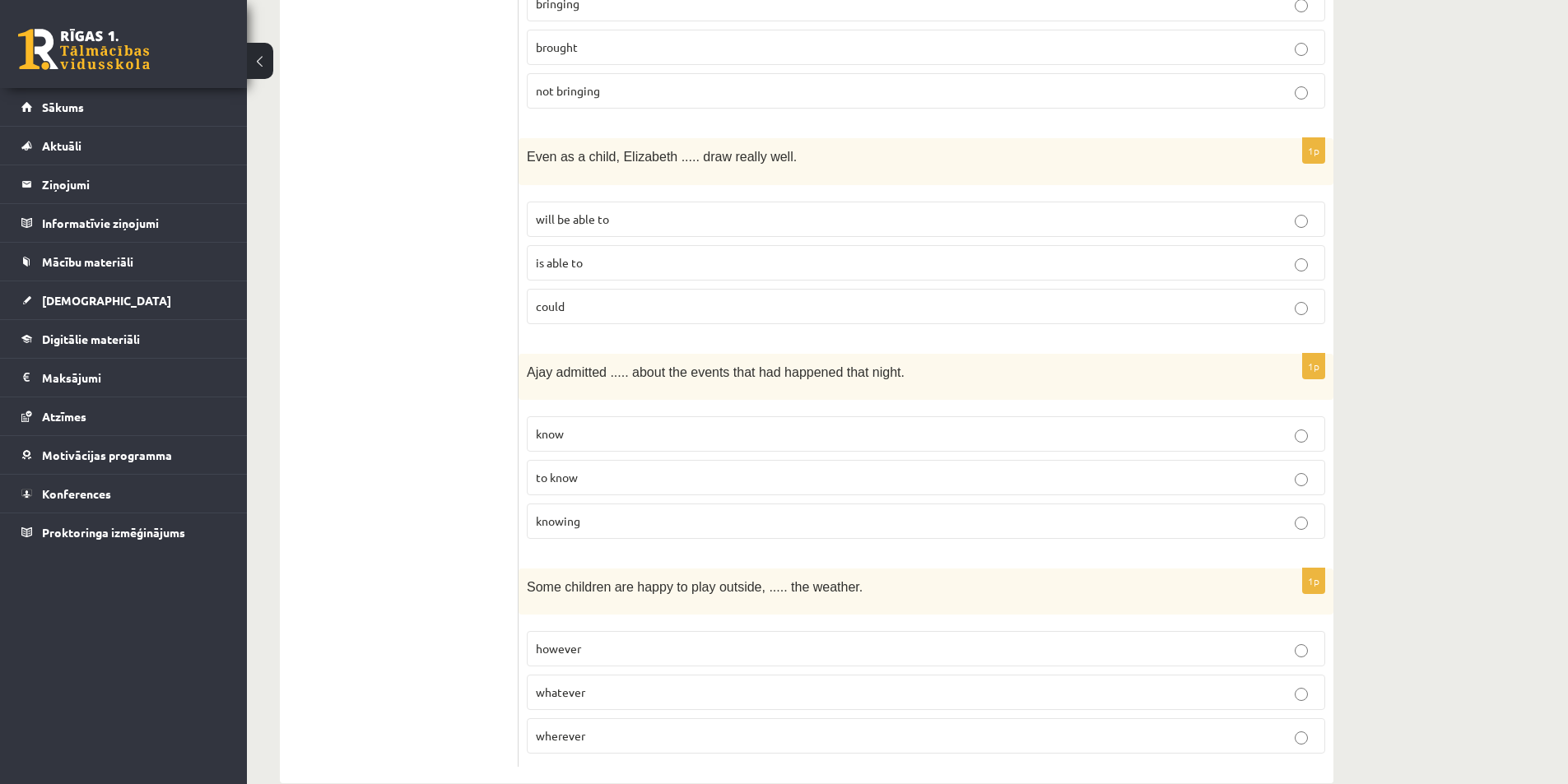
click at [657, 254] on p "is able to" at bounding box center [926, 262] width 780 height 17
click at [592, 503] on label "knowing" at bounding box center [926, 521] width 798 height 35
click at [551, 684] on span "whatever" at bounding box center [560, 691] width 49 height 15
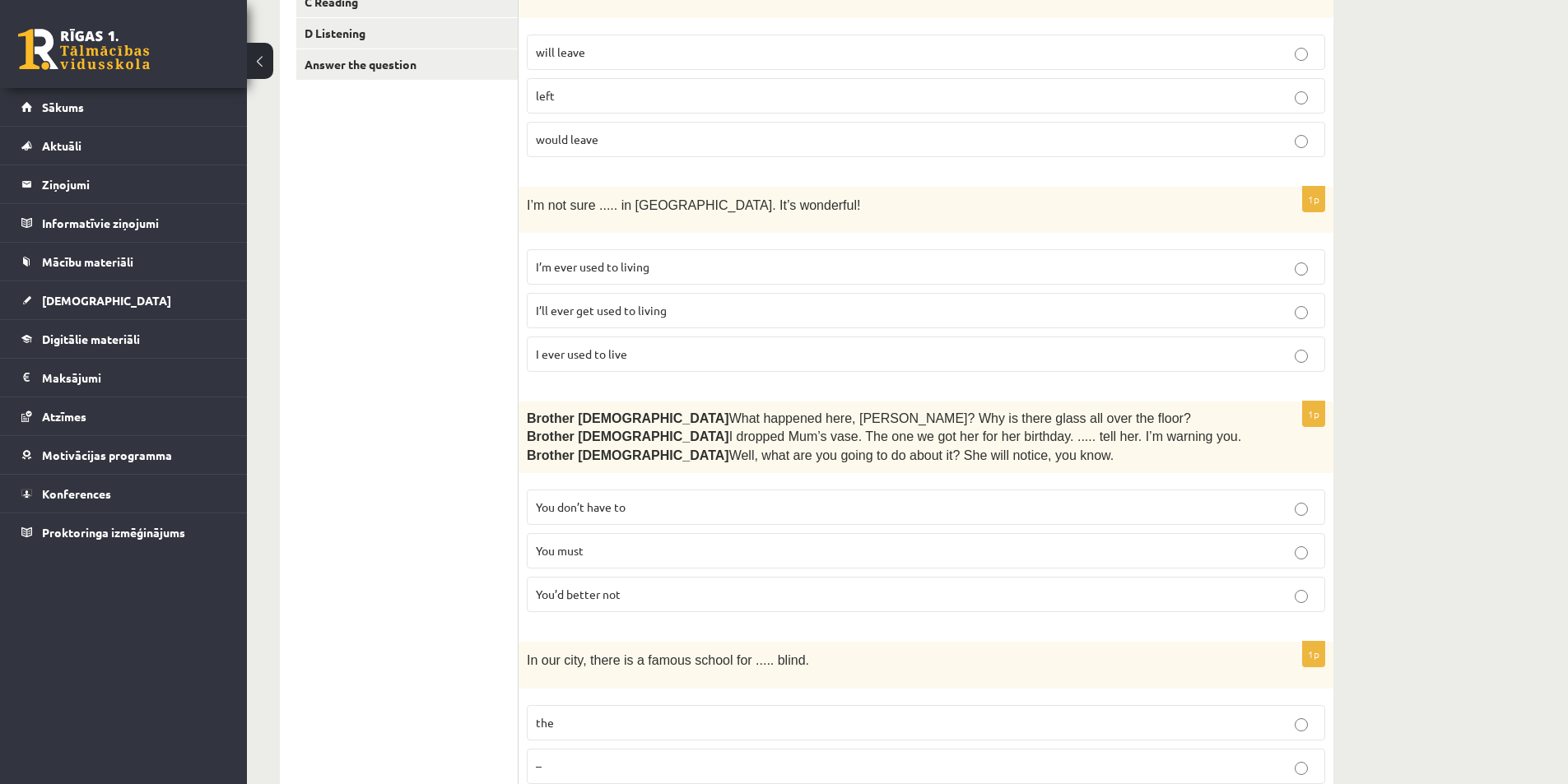
scroll to position [0, 0]
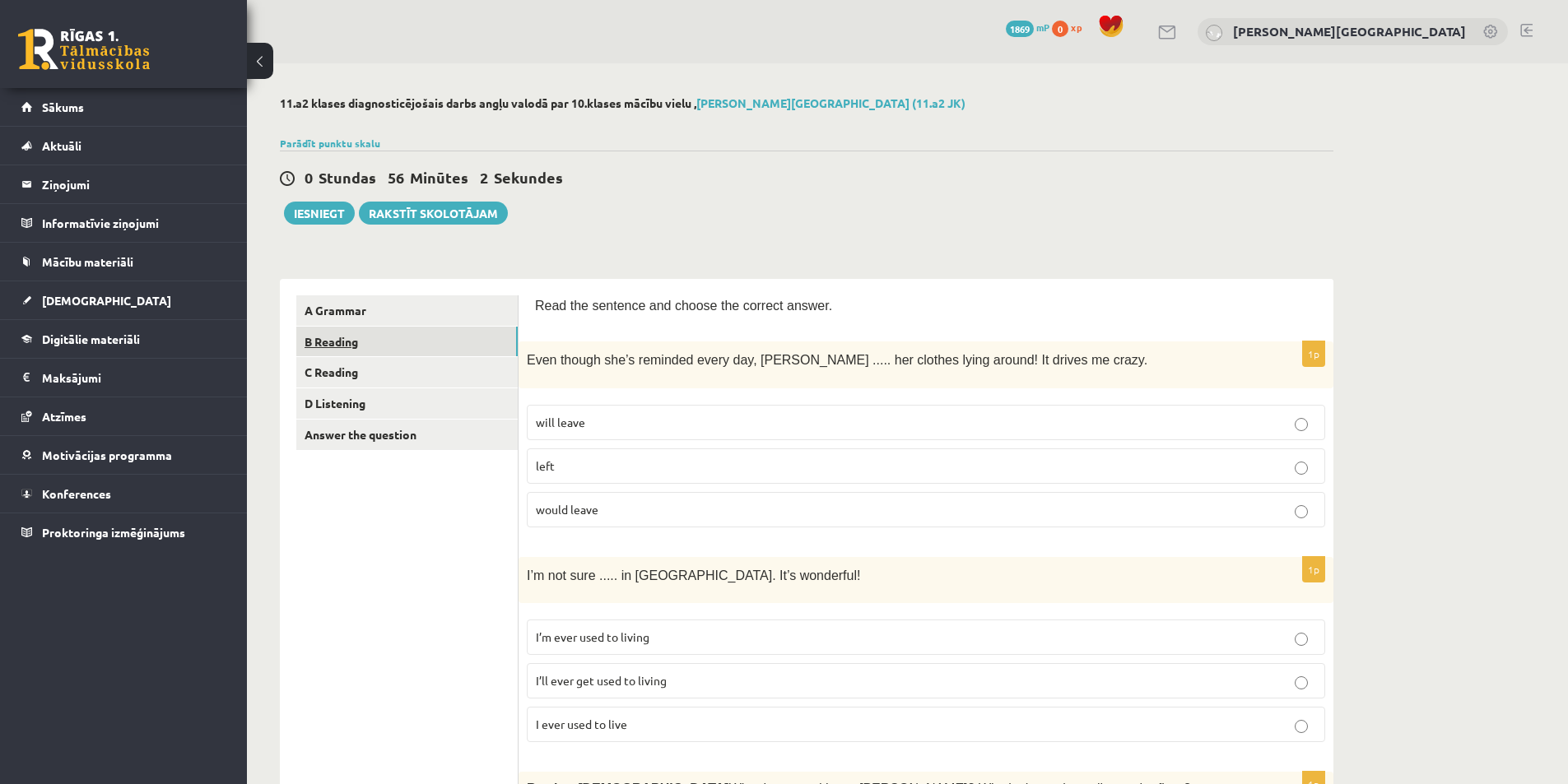
click at [385, 343] on link "B Reading" at bounding box center [406, 341] width 221 height 30
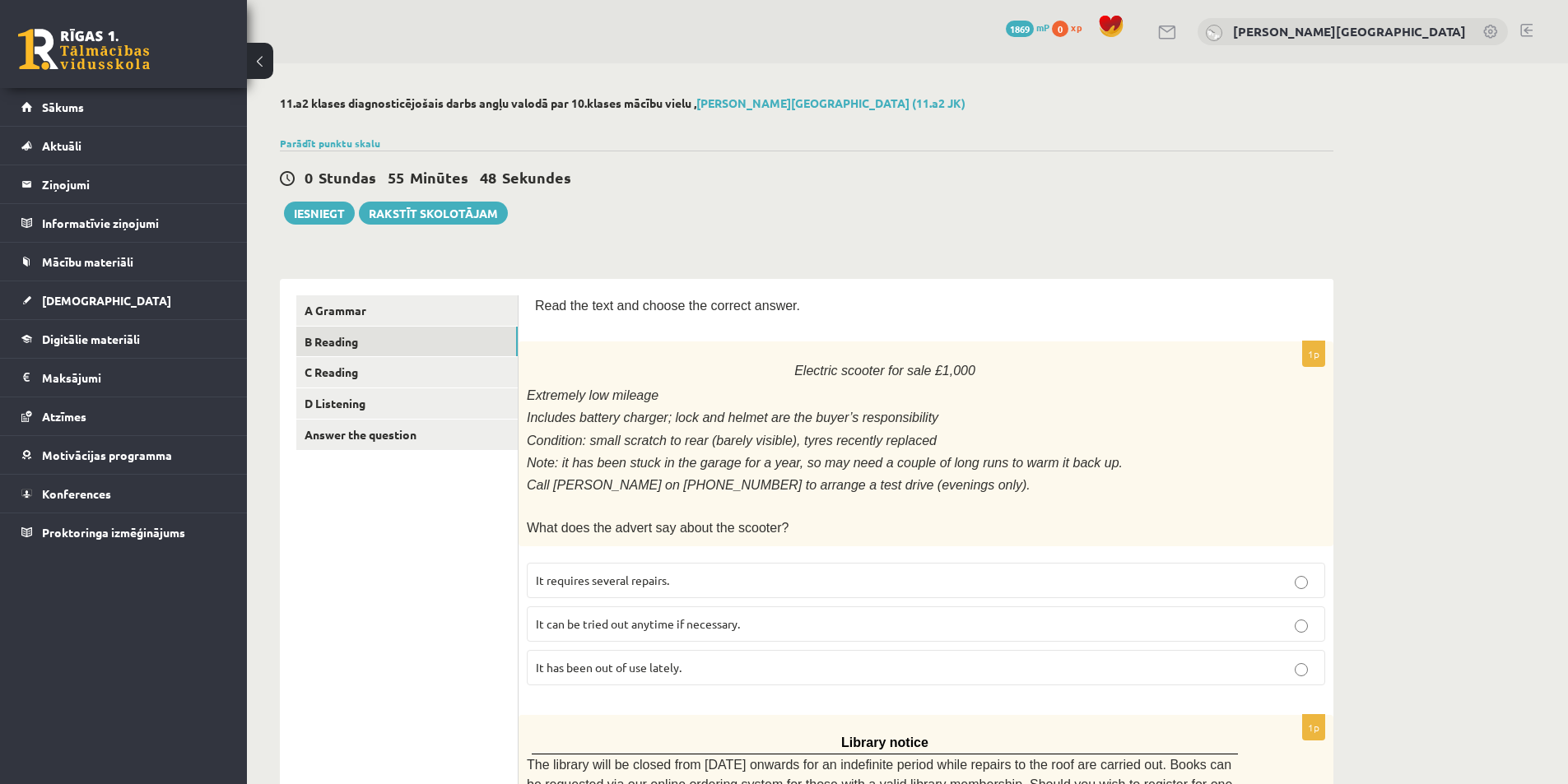
click at [598, 659] on span "It has been out of use lately." at bounding box center [608, 666] width 146 height 15
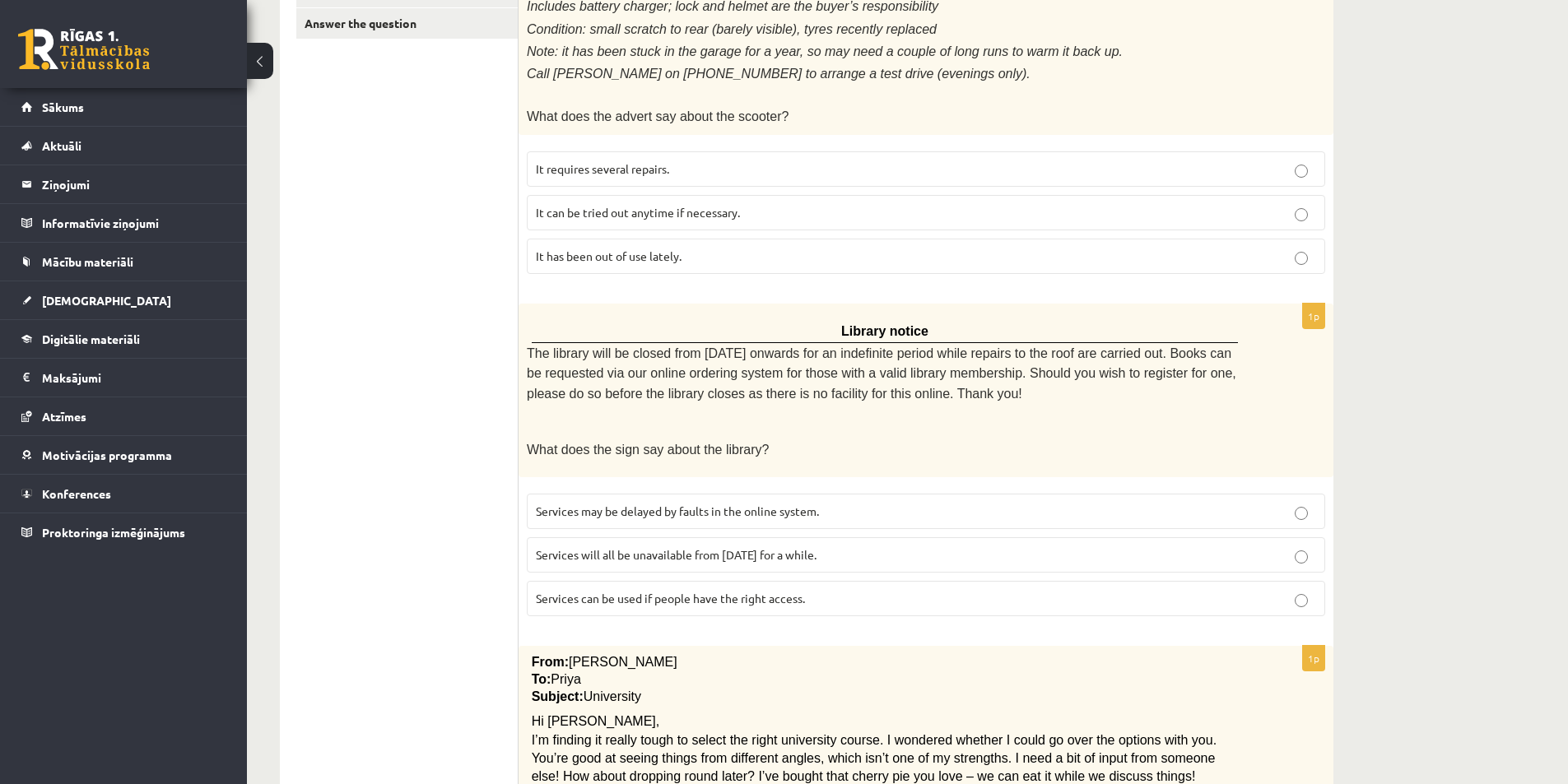
scroll to position [685, 0]
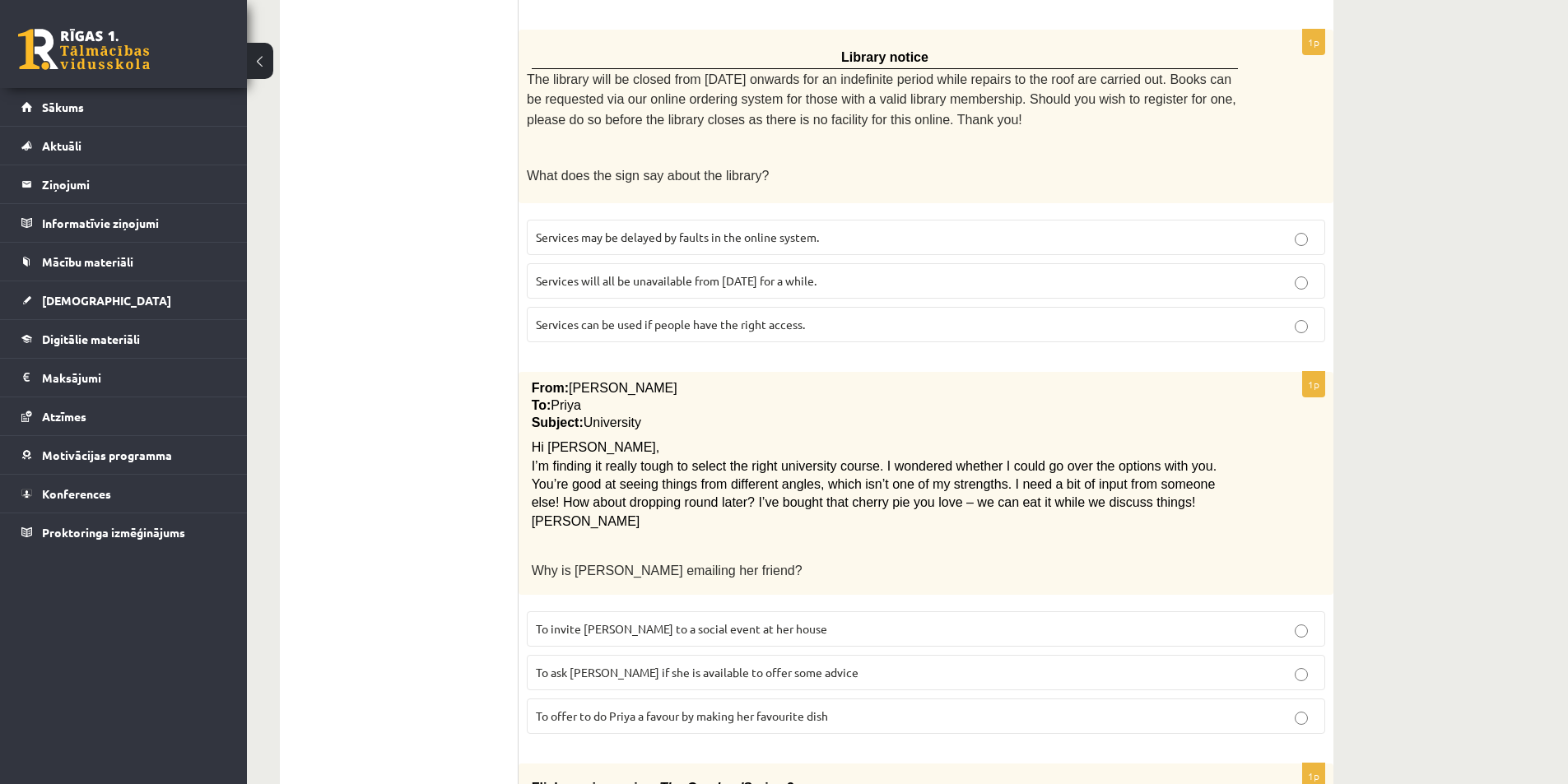
click at [654, 324] on label "Services can be used if people have the right access." at bounding box center [926, 324] width 798 height 35
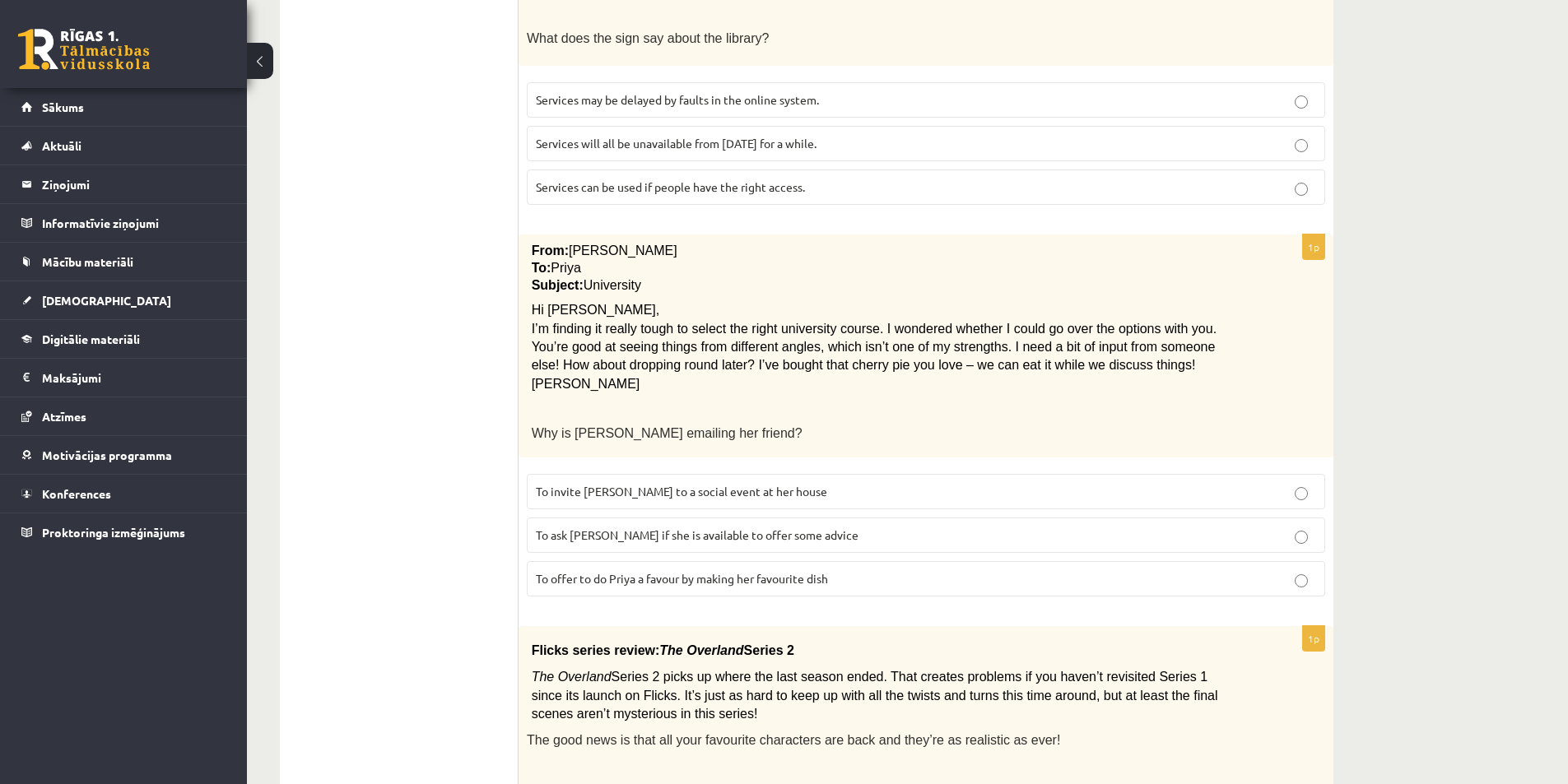
scroll to position [960, 0]
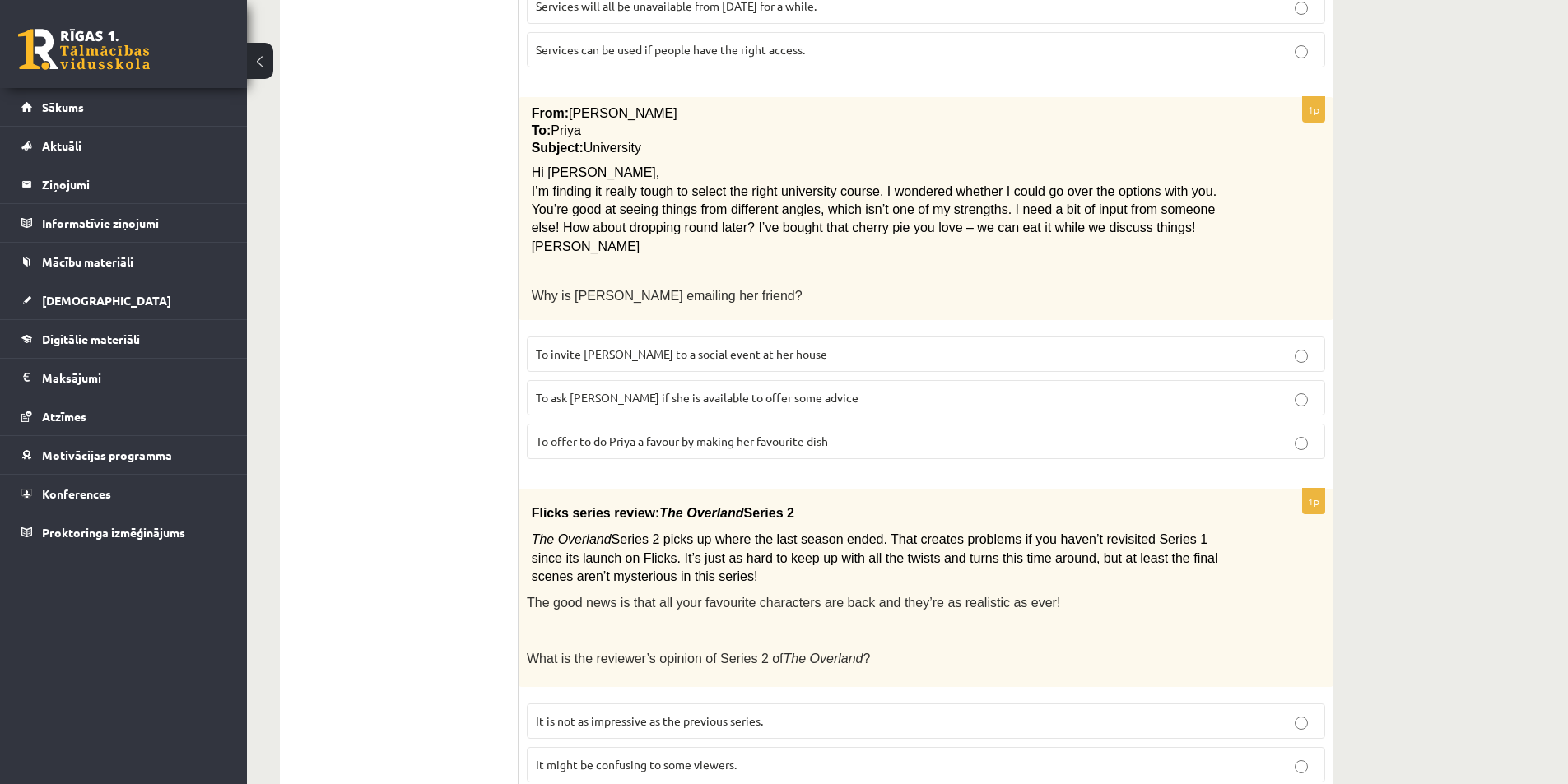
click at [577, 390] on span "To ask [PERSON_NAME] if she is available to offer some advice" at bounding box center [697, 397] width 323 height 15
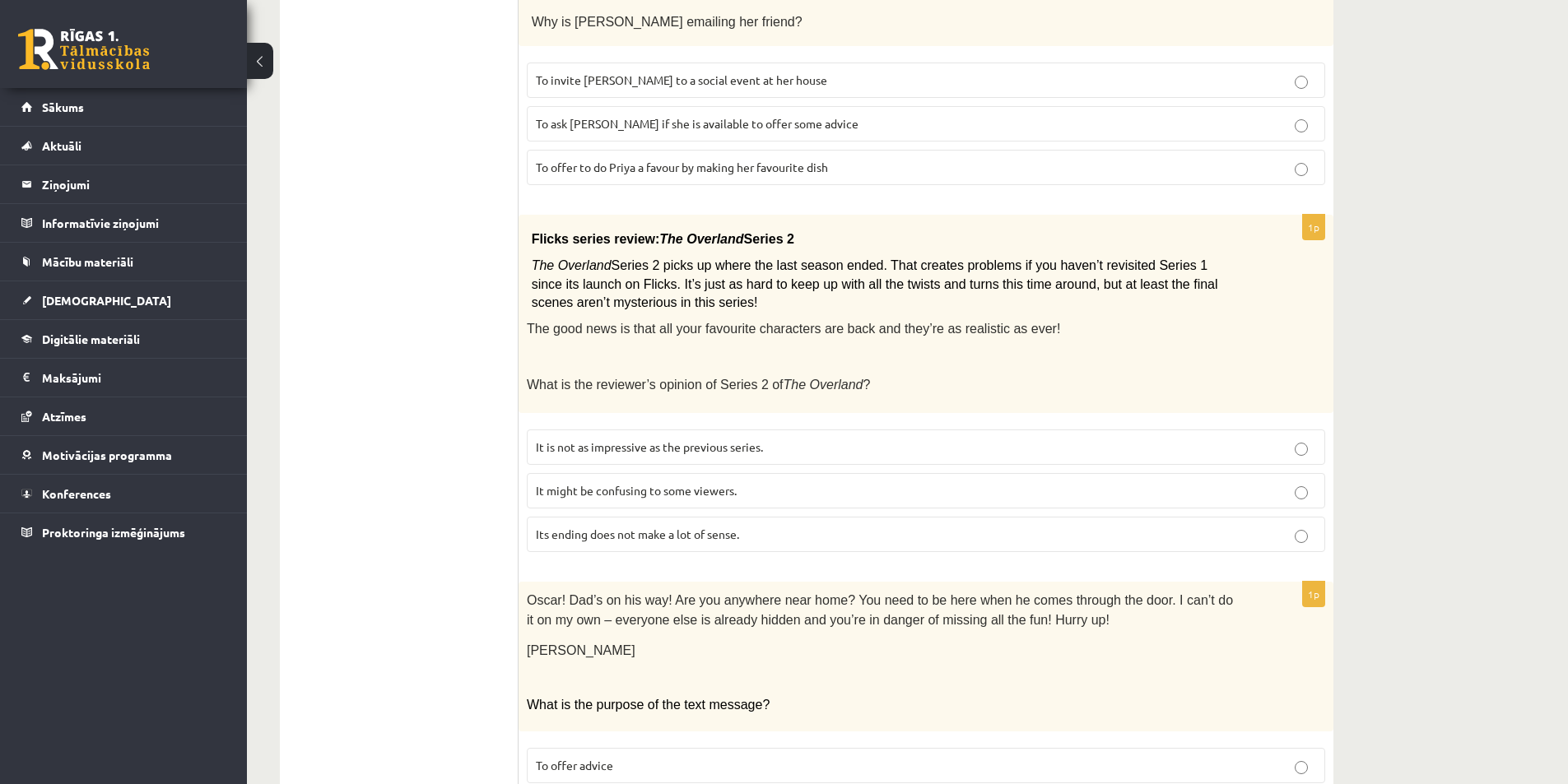
scroll to position [1371, 0]
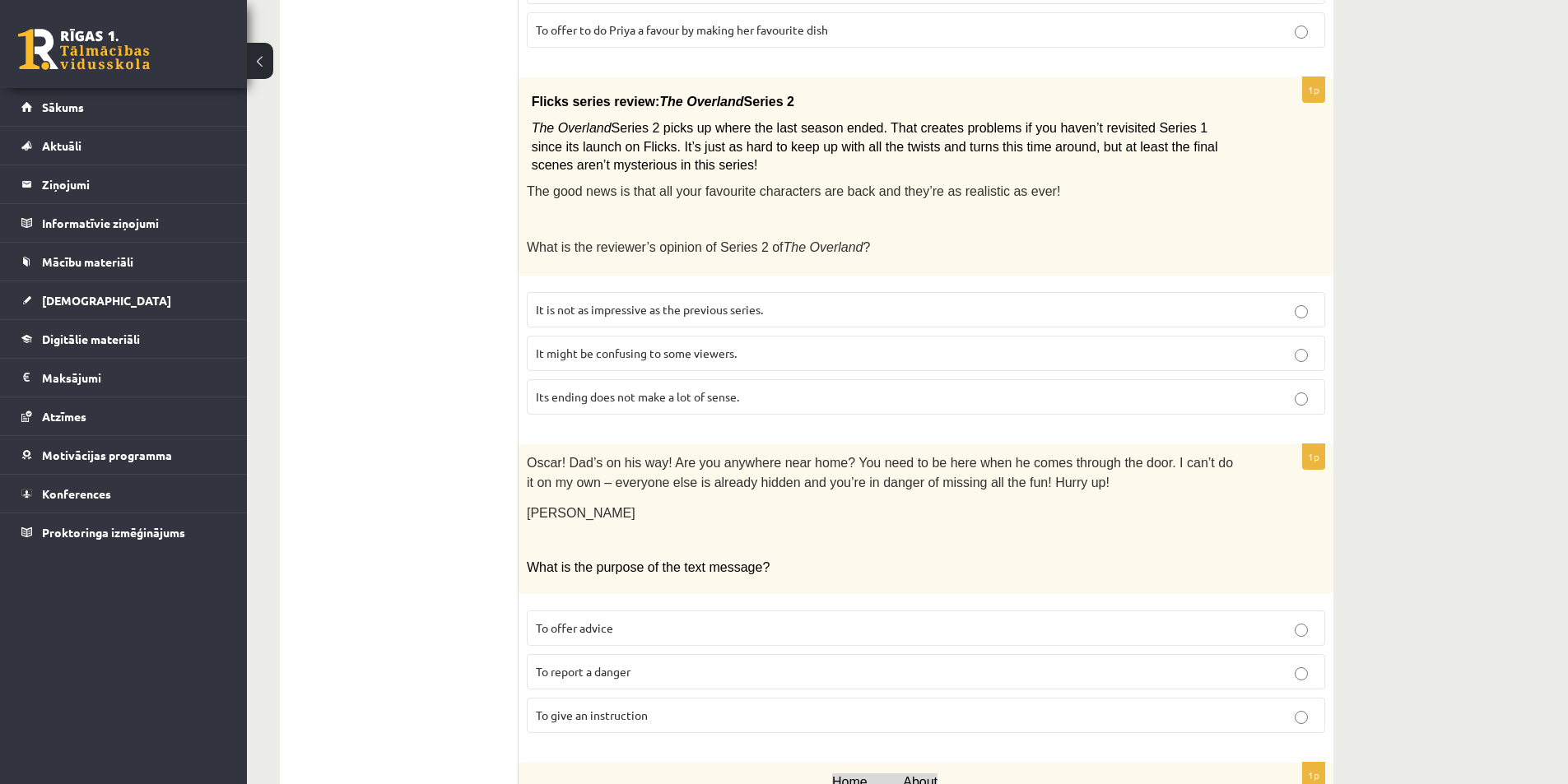
click at [560, 345] on span "It might be confusing to some viewers." at bounding box center [635, 352] width 201 height 15
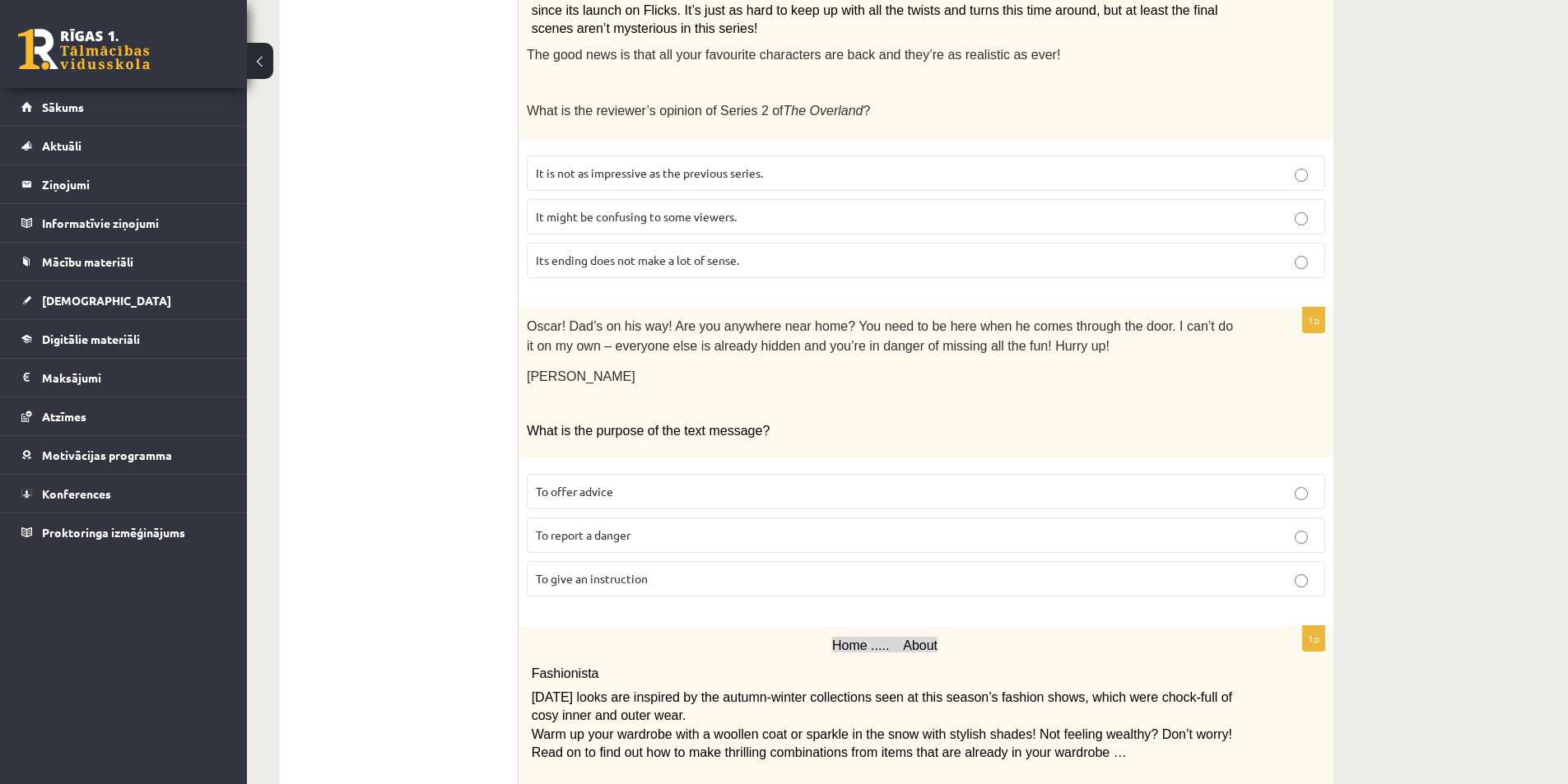
scroll to position [1645, 0]
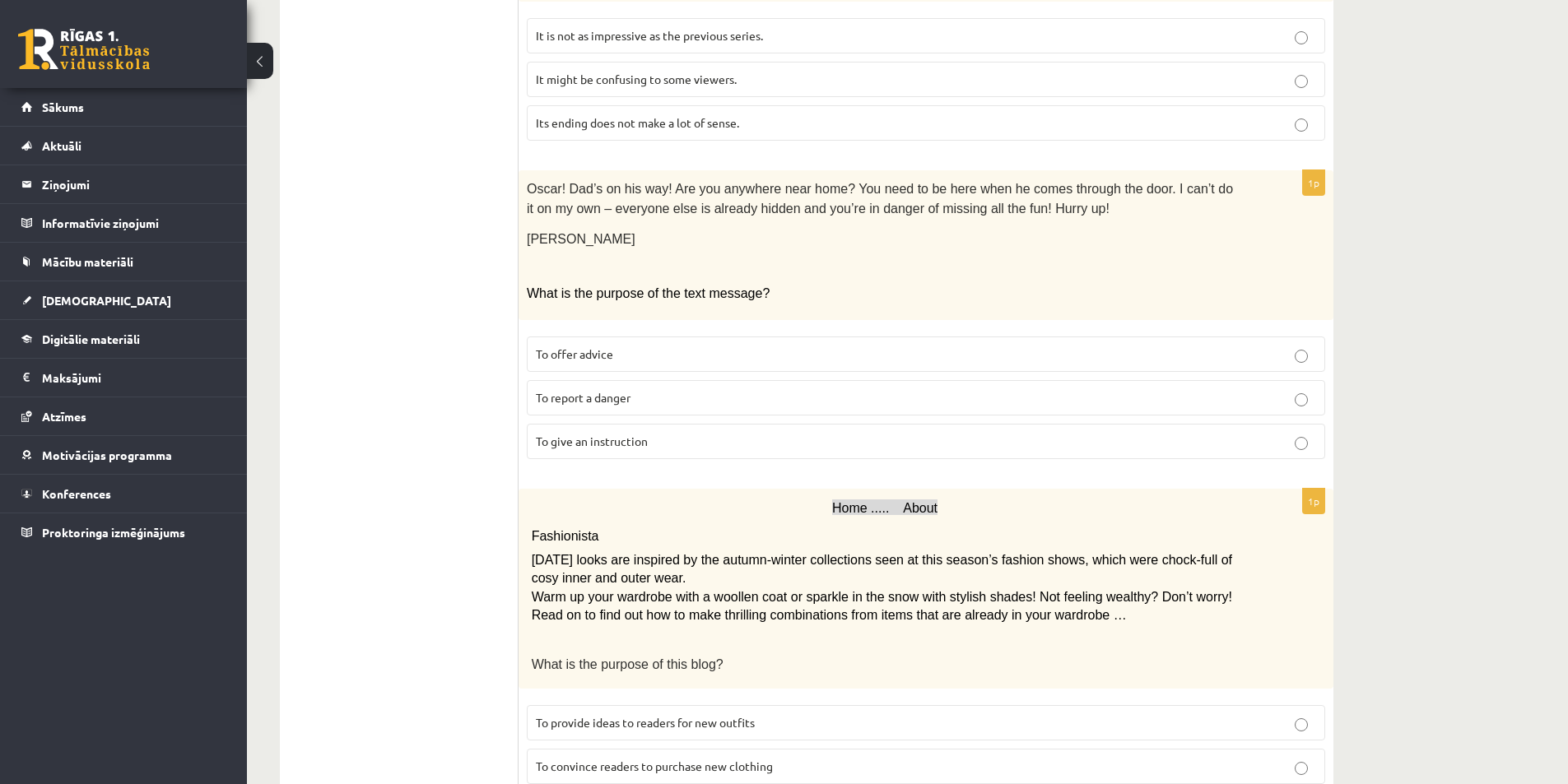
click at [603, 390] on span "To report a danger" at bounding box center [583, 397] width 95 height 15
click at [555, 433] on label "To give an instruction" at bounding box center [926, 441] width 798 height 35
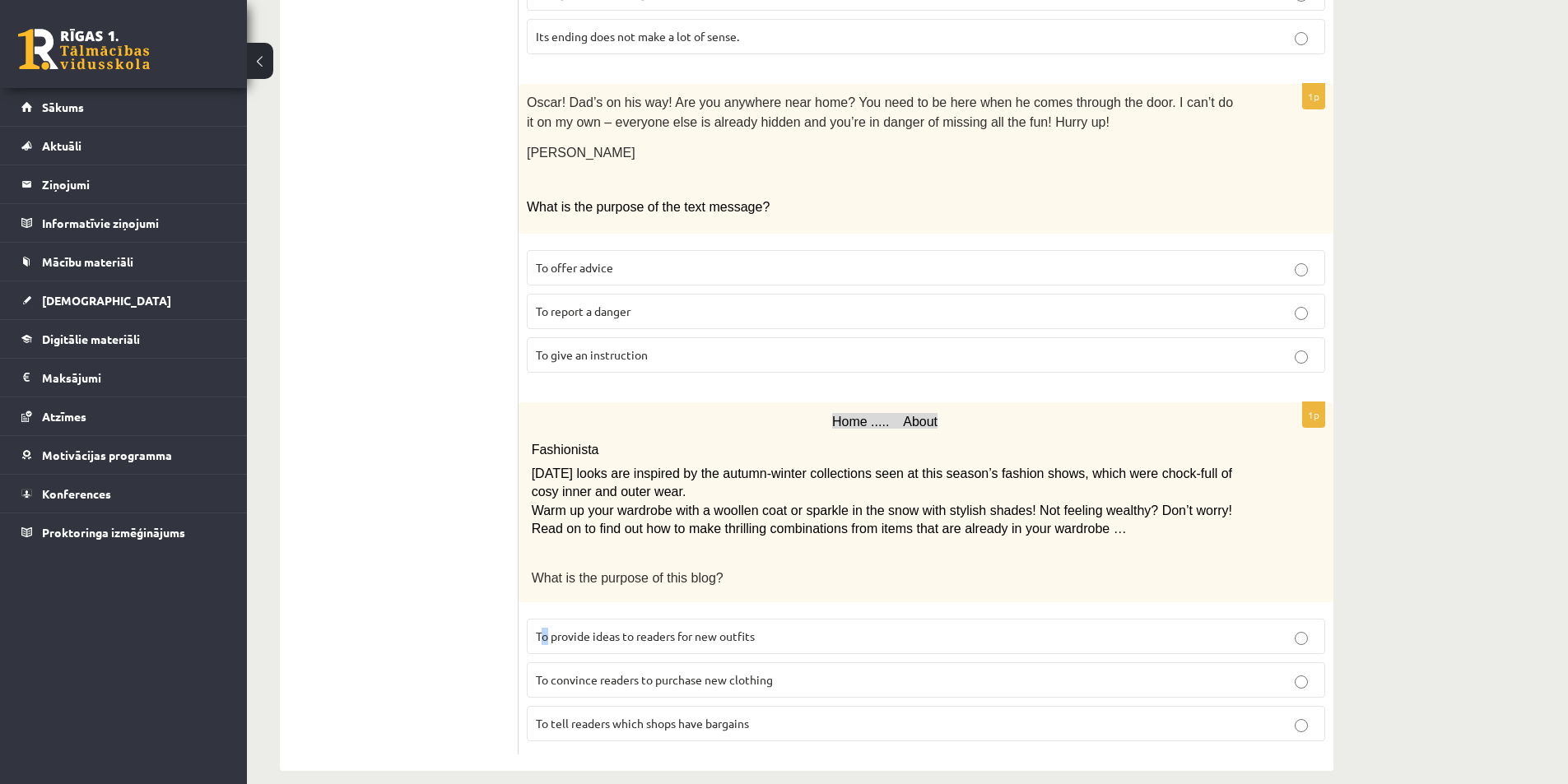
click at [547, 628] on span "To provide ideas to readers for new outfits" at bounding box center [645, 635] width 219 height 15
click at [624, 627] on p "To provide ideas to readers for new outfits" at bounding box center [926, 636] width 780 height 17
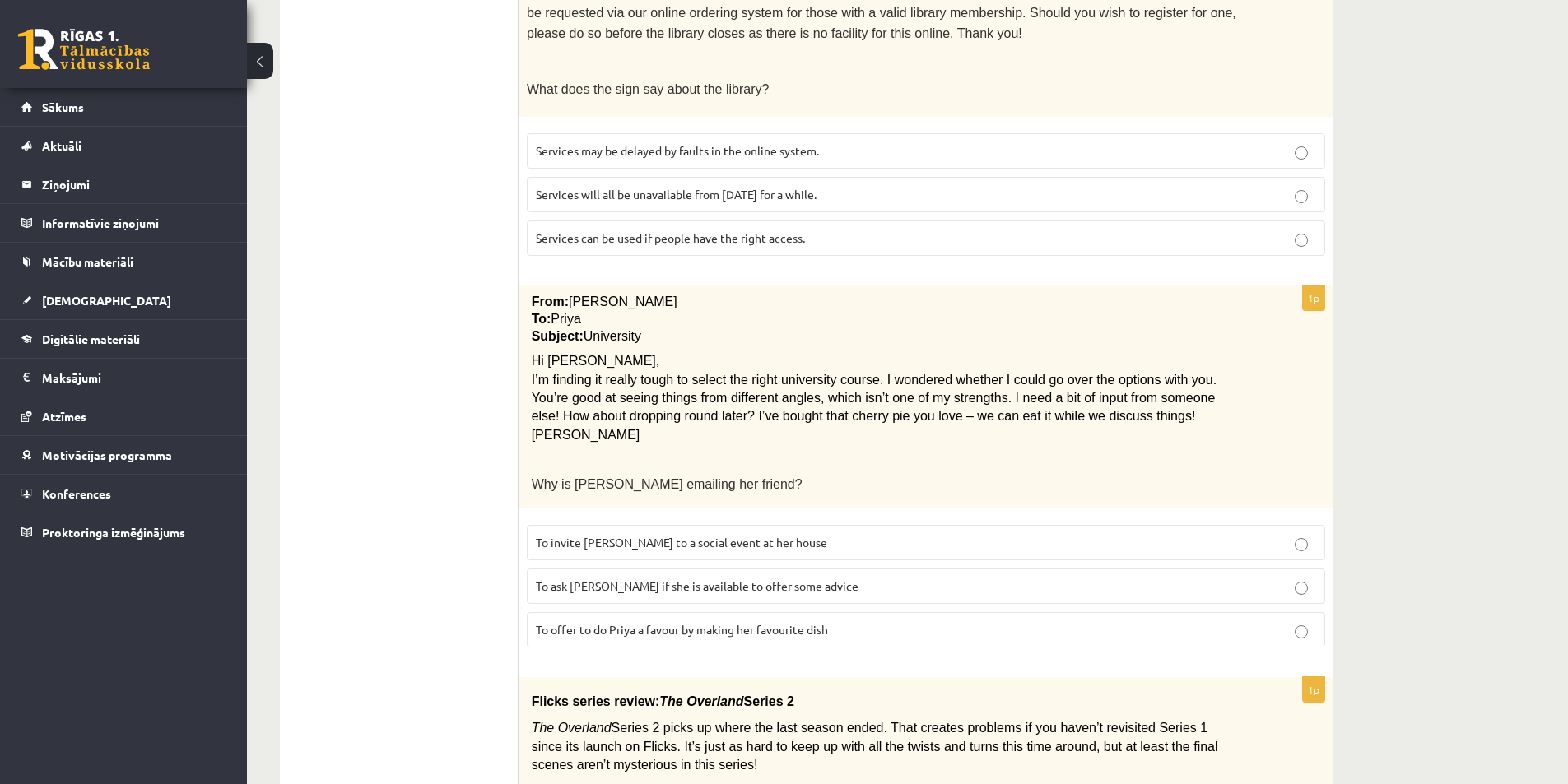
scroll to position [0, 0]
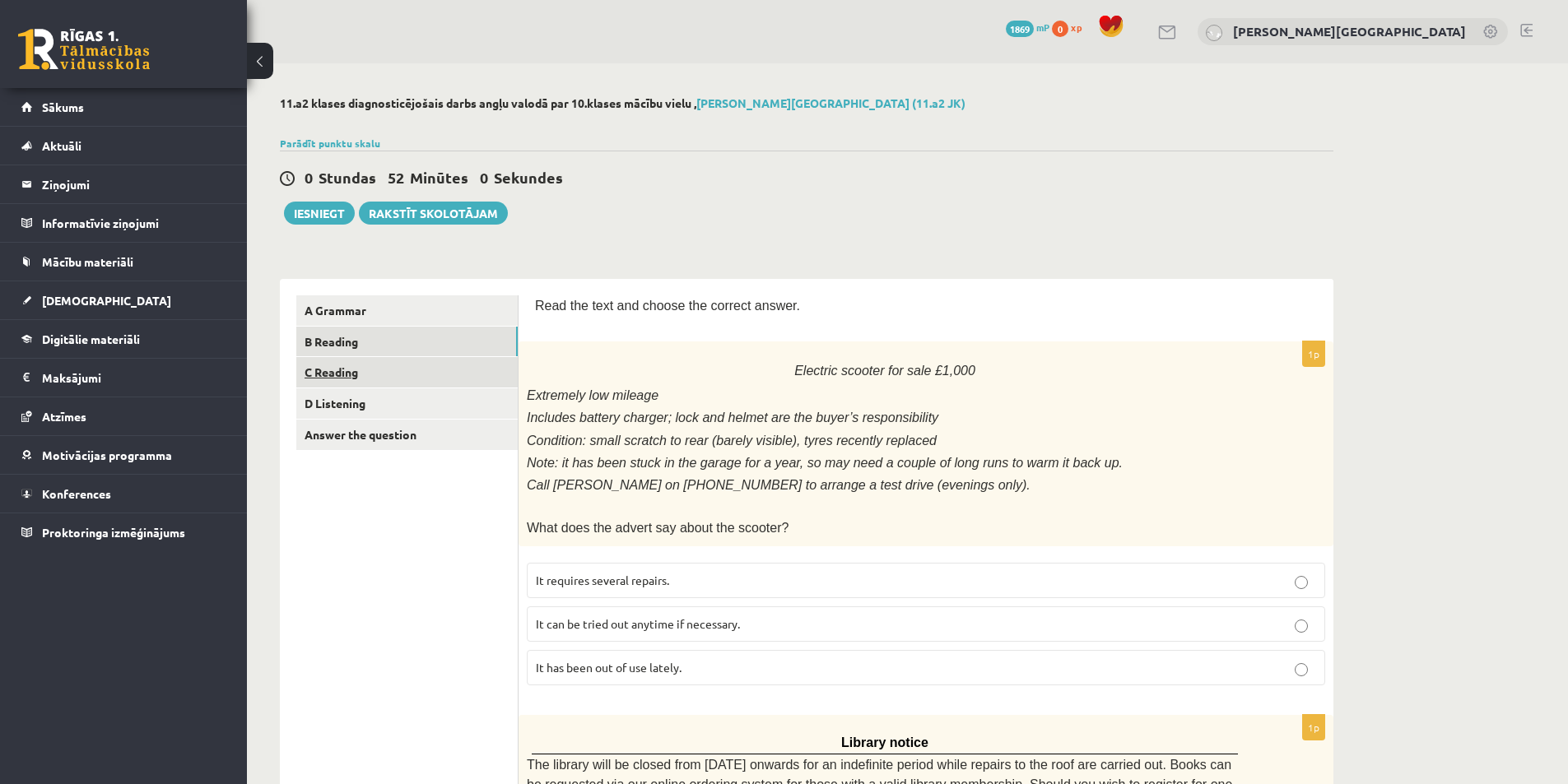
click at [365, 375] on link "C Reading" at bounding box center [406, 372] width 221 height 30
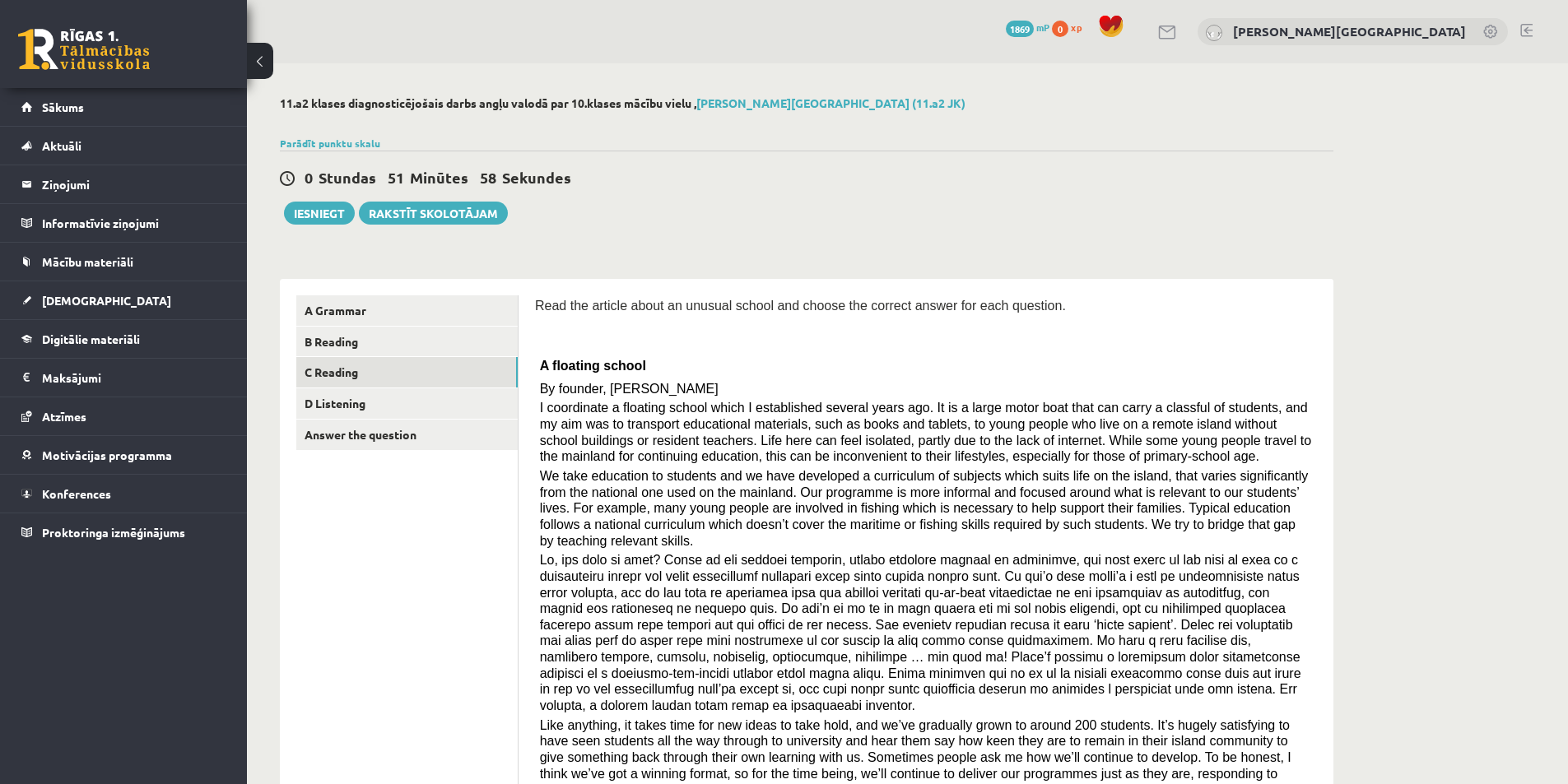
scroll to position [138, 0]
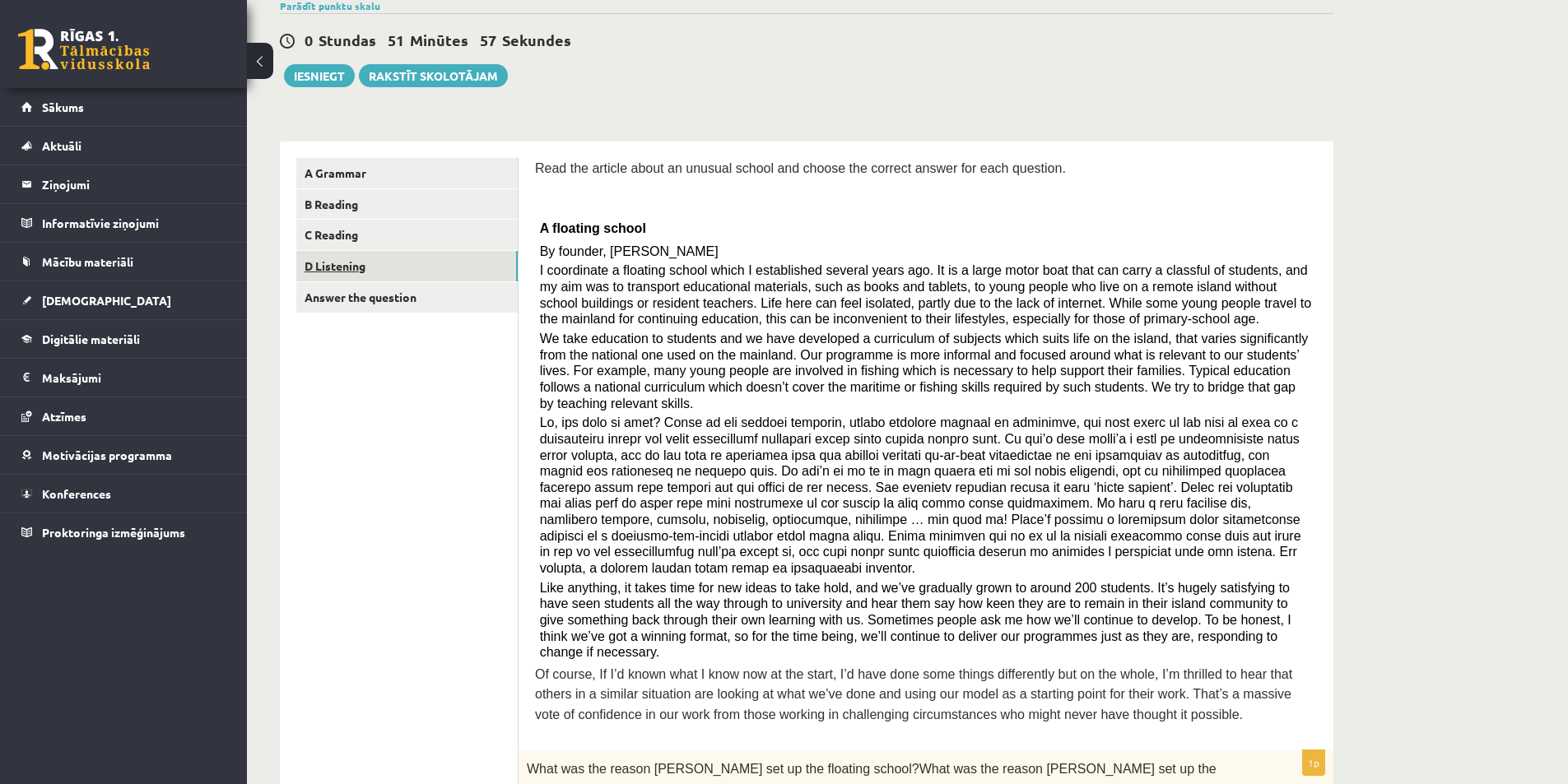
click at [355, 266] on link "D Listening" at bounding box center [406, 265] width 221 height 30
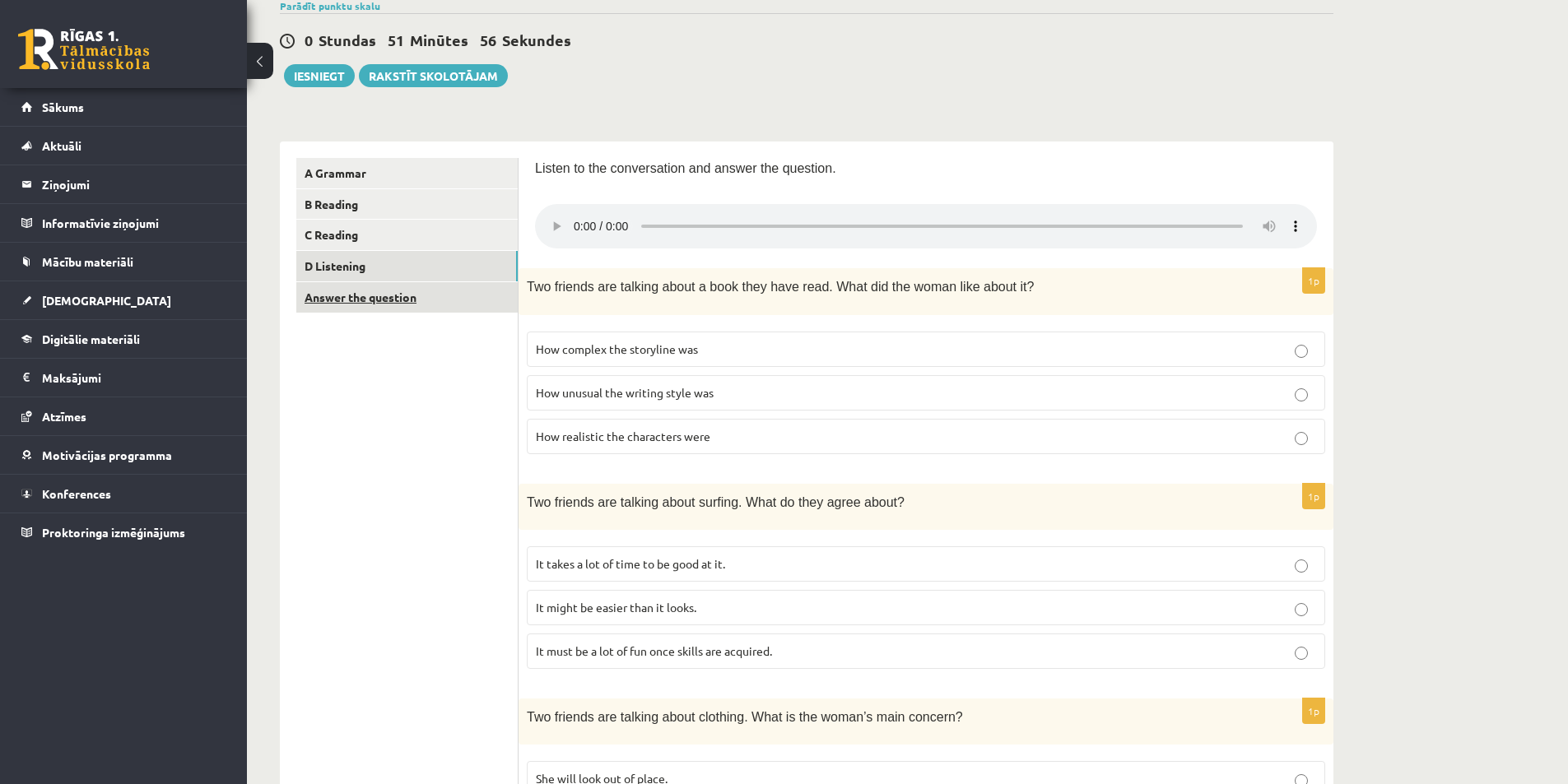
click at [366, 299] on link "Answer the question" at bounding box center [406, 297] width 221 height 30
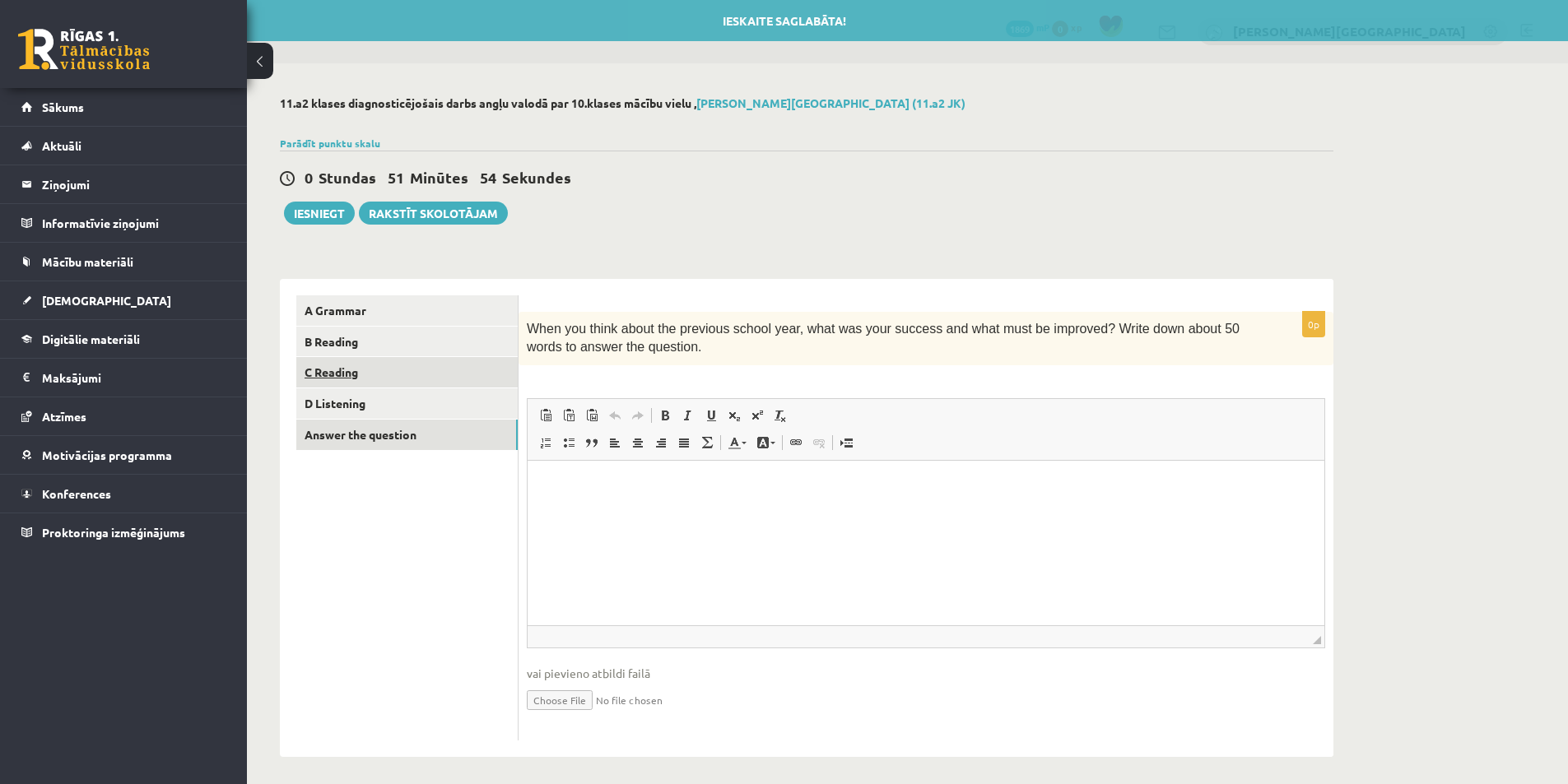
scroll to position [0, 0]
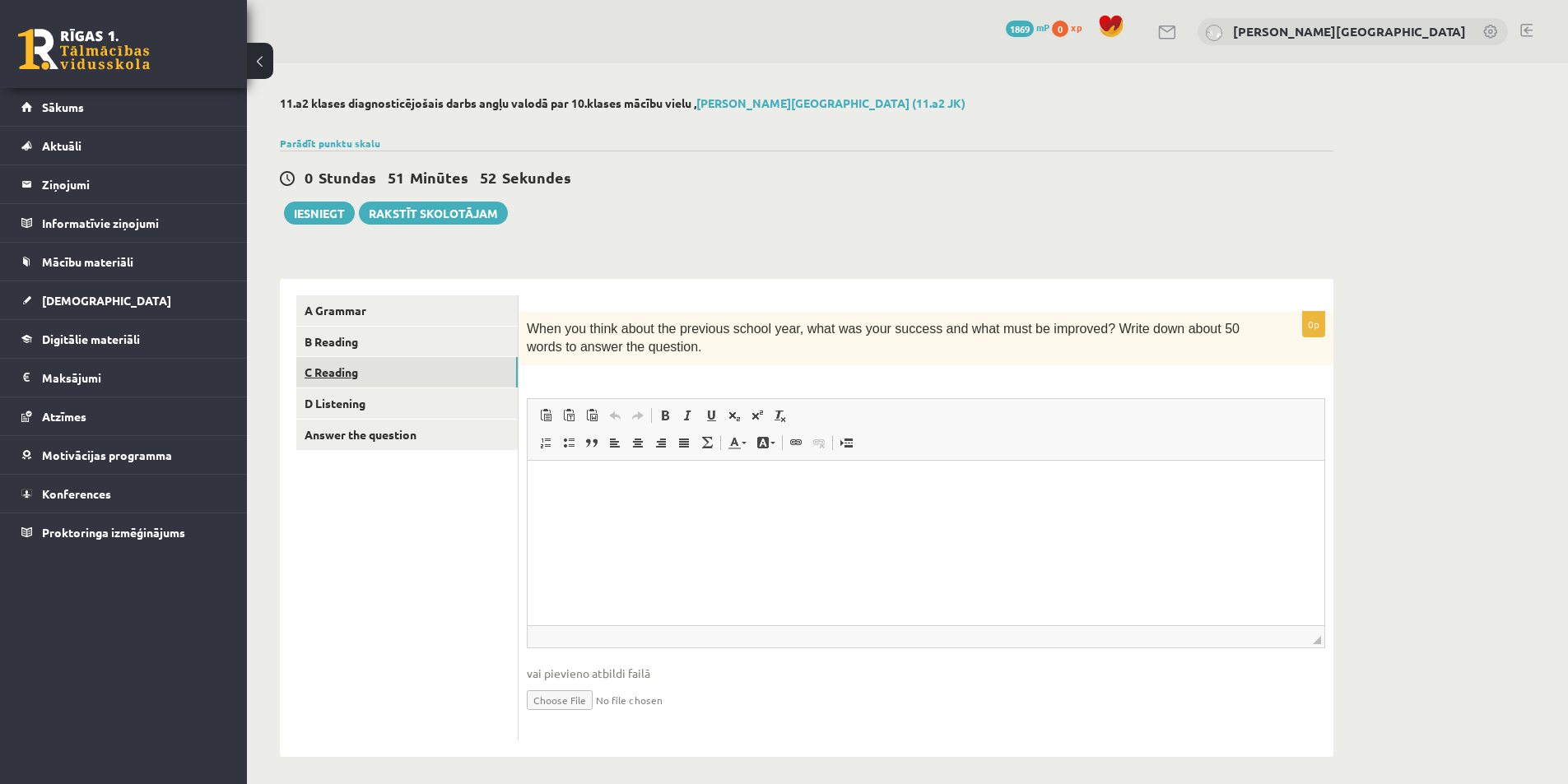
click at [357, 378] on link "C Reading" at bounding box center [406, 372] width 221 height 30
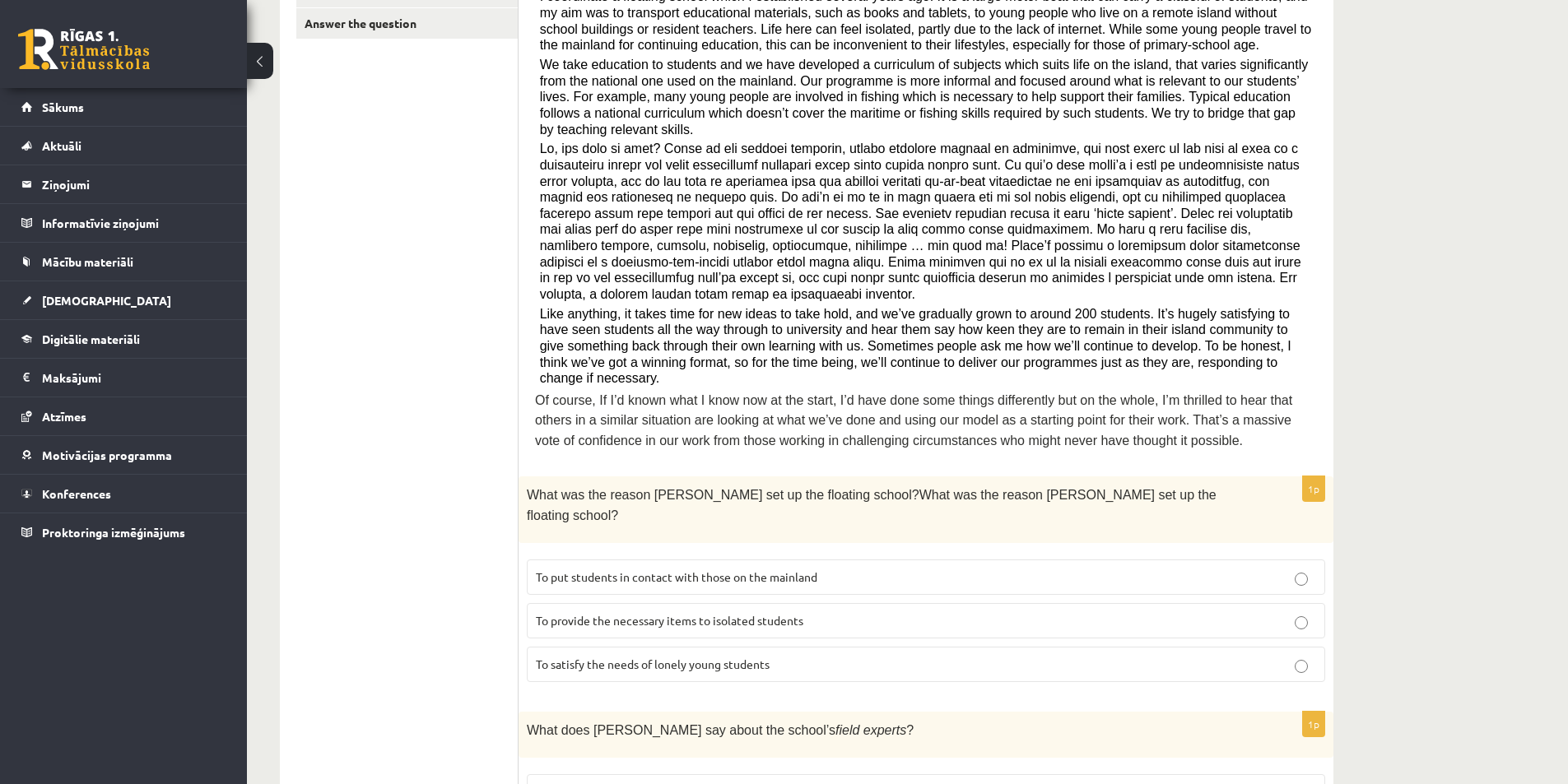
scroll to position [274, 0]
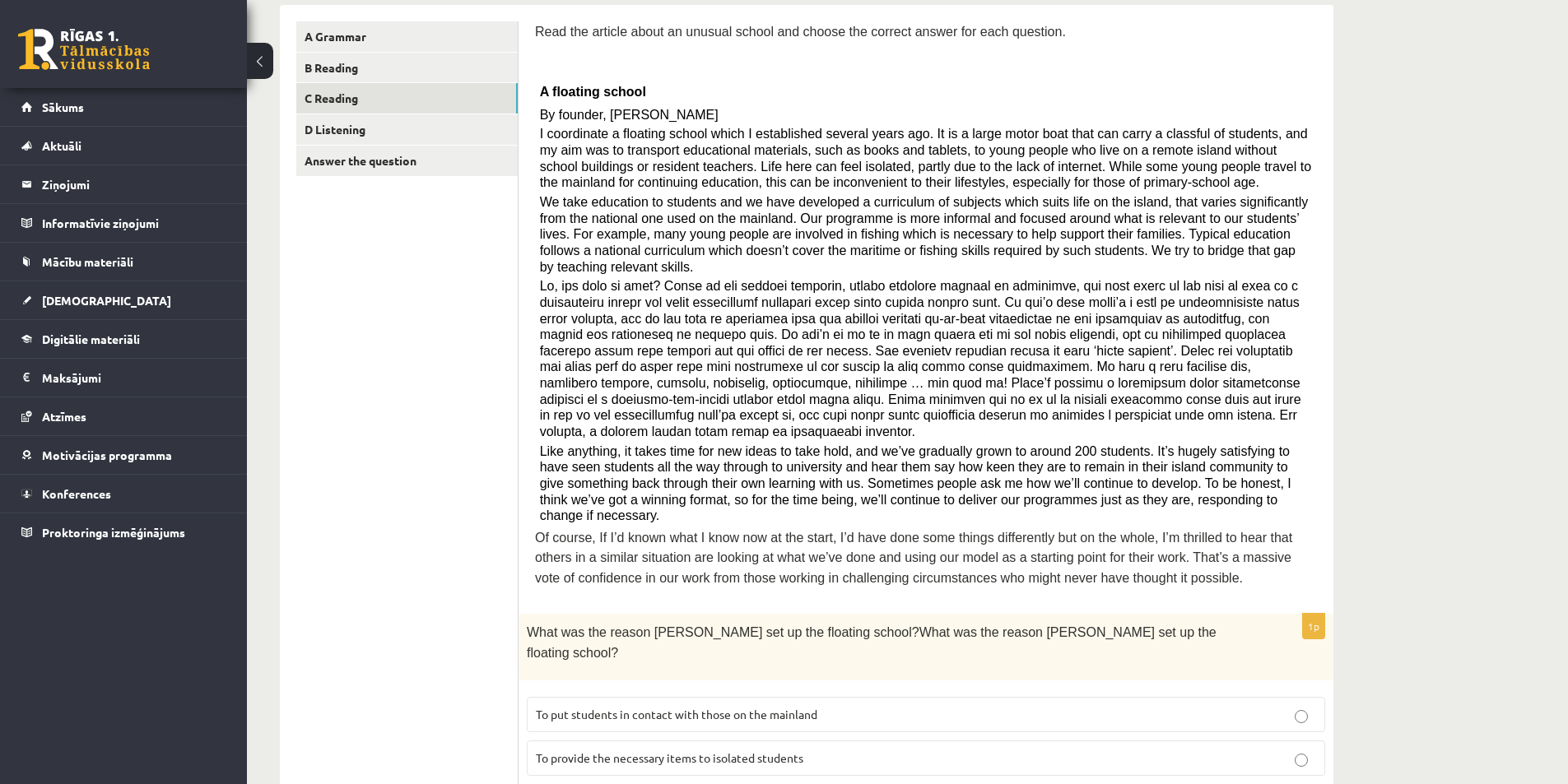
click at [750, 750] on span "To provide the necessary items to isolated students" at bounding box center [669, 757] width 268 height 15
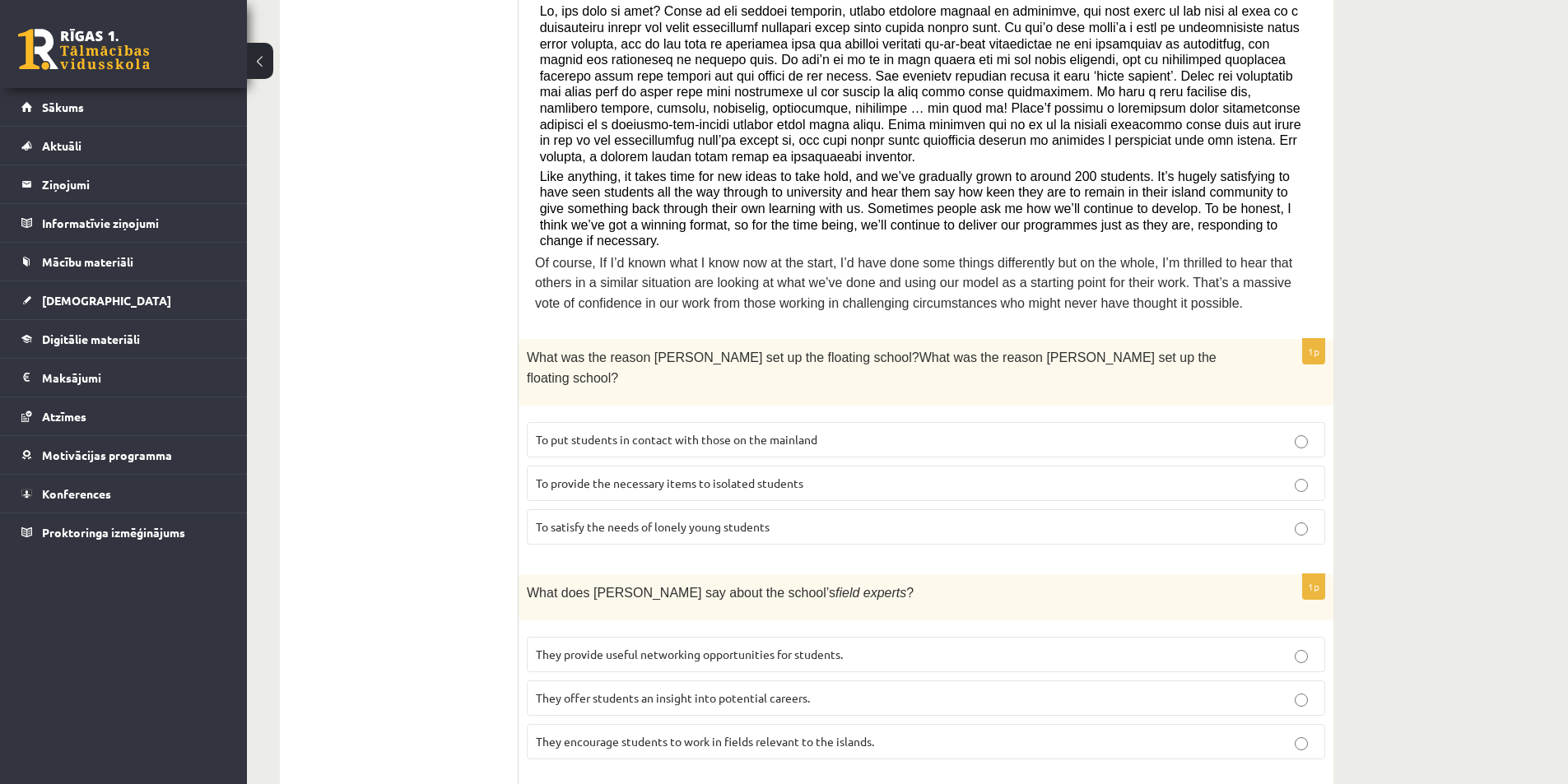
scroll to position [411, 0]
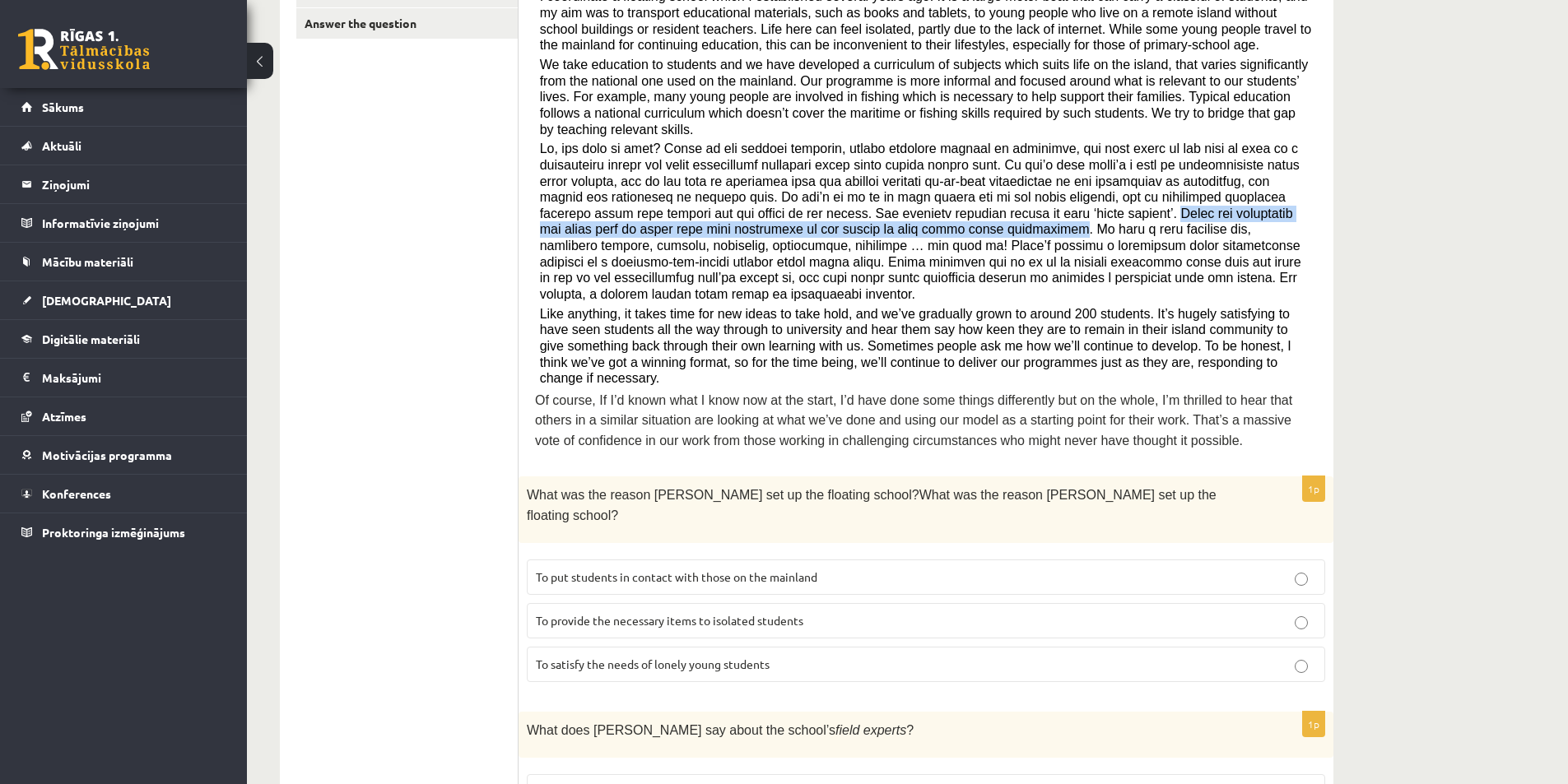
drag, startPoint x: 814, startPoint y: 191, endPoint x: 630, endPoint y: 216, distance: 185.7
click at [630, 216] on span at bounding box center [920, 220] width 761 height 159
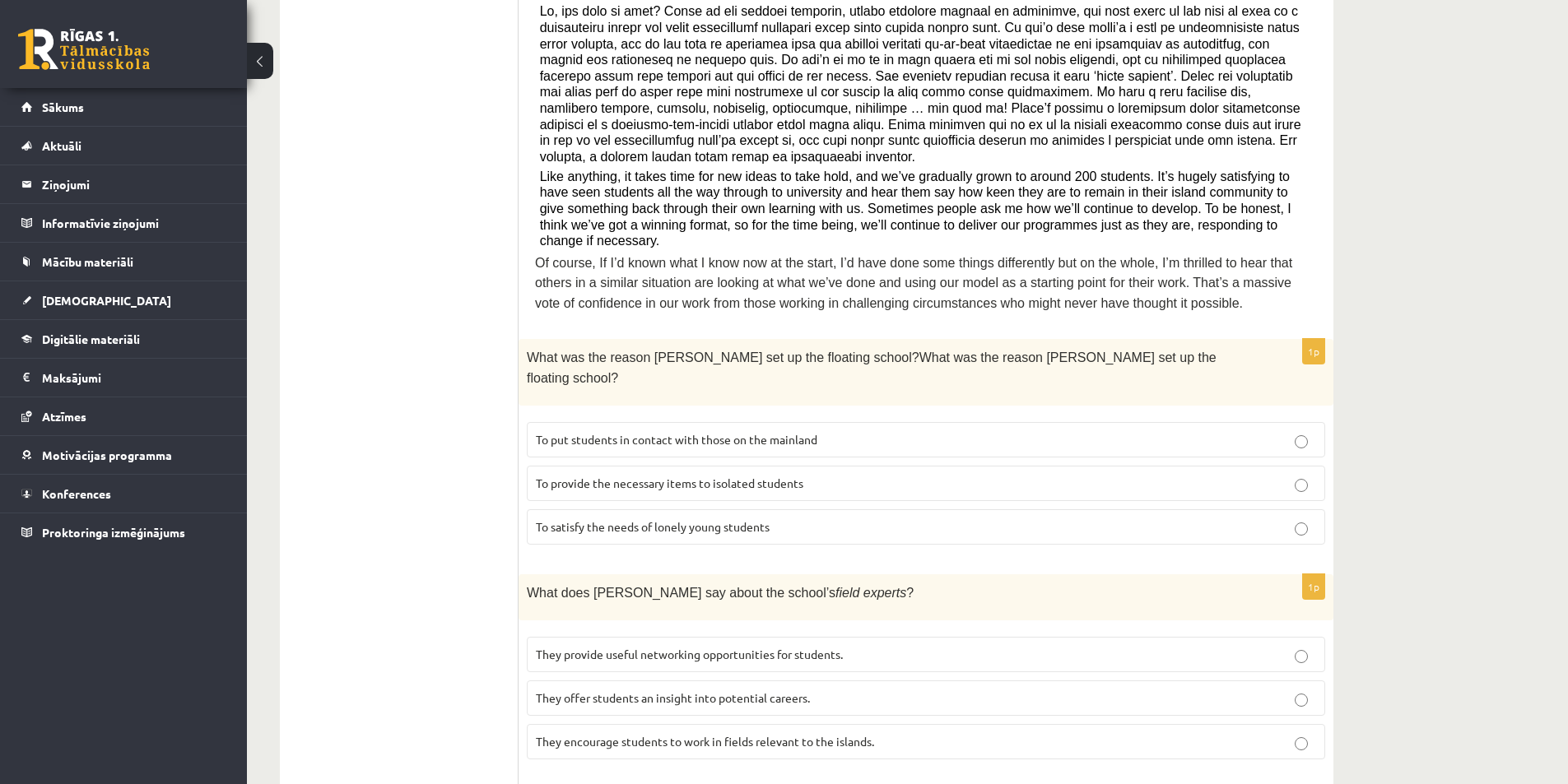
click at [663, 690] on span "They offer students an insight into potential careers." at bounding box center [672, 697] width 274 height 15
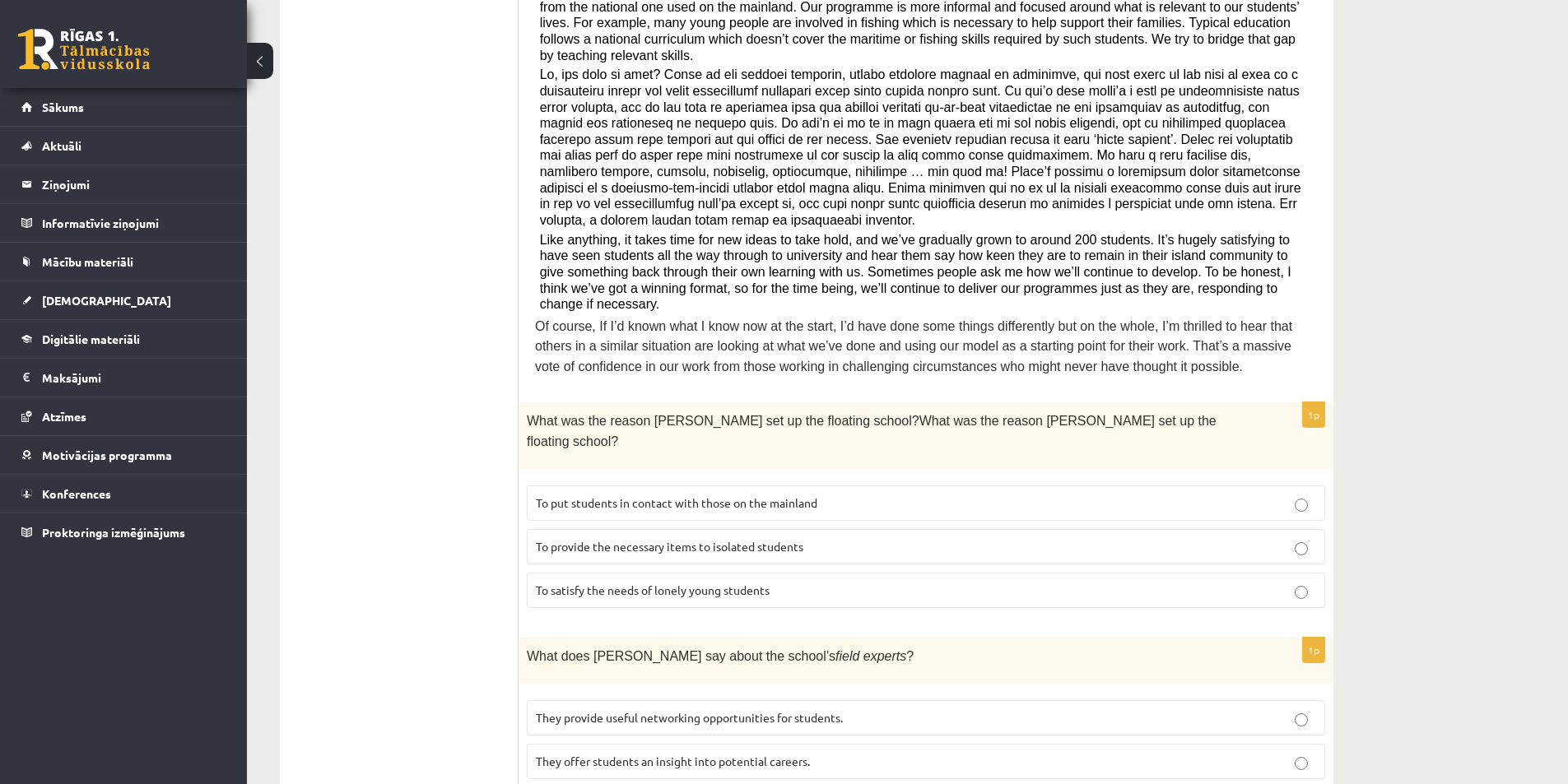
scroll to position [759, 0]
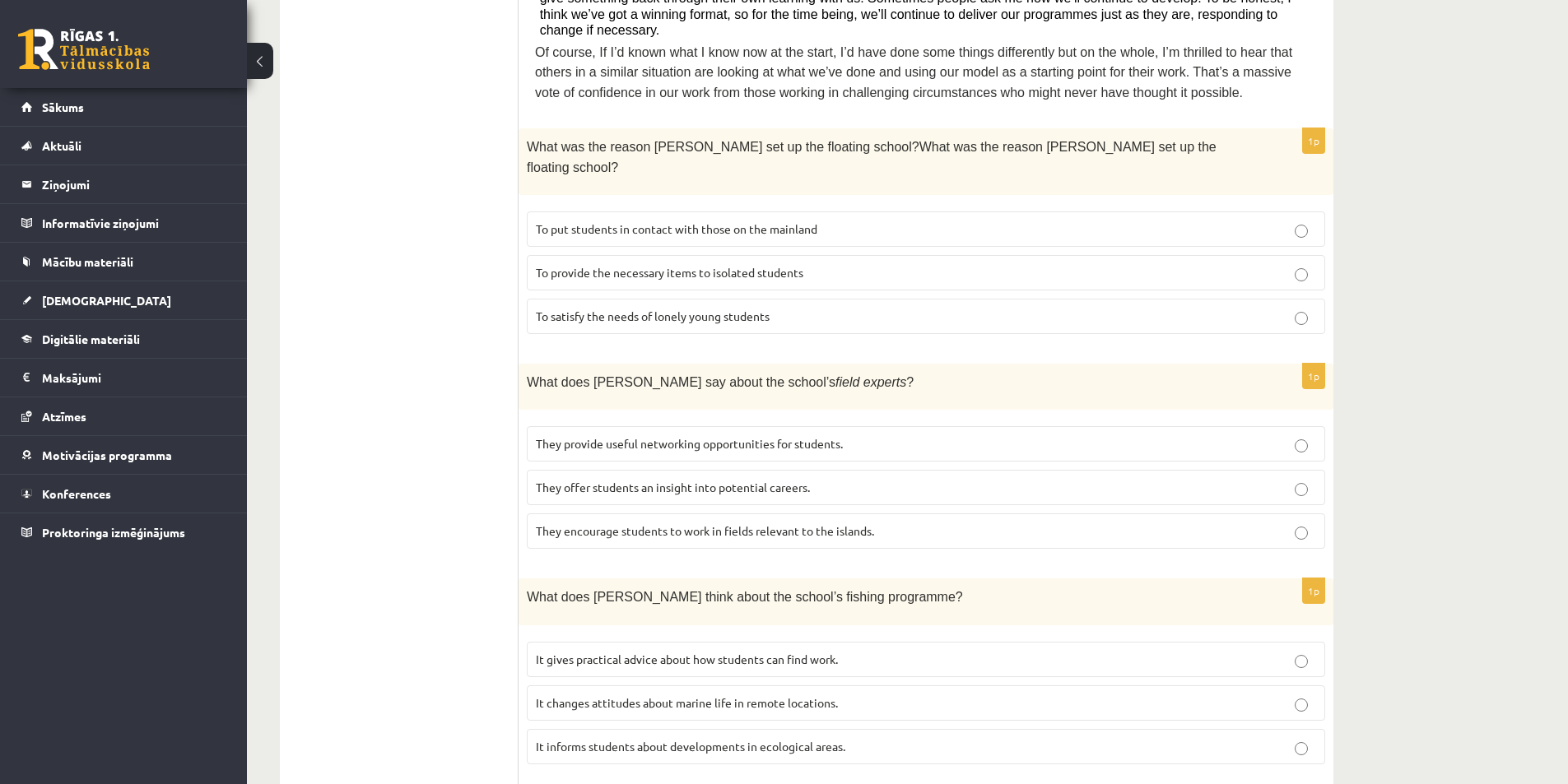
click at [995, 651] on p "It gives practical advice about how students can find work." at bounding box center [926, 659] width 780 height 17
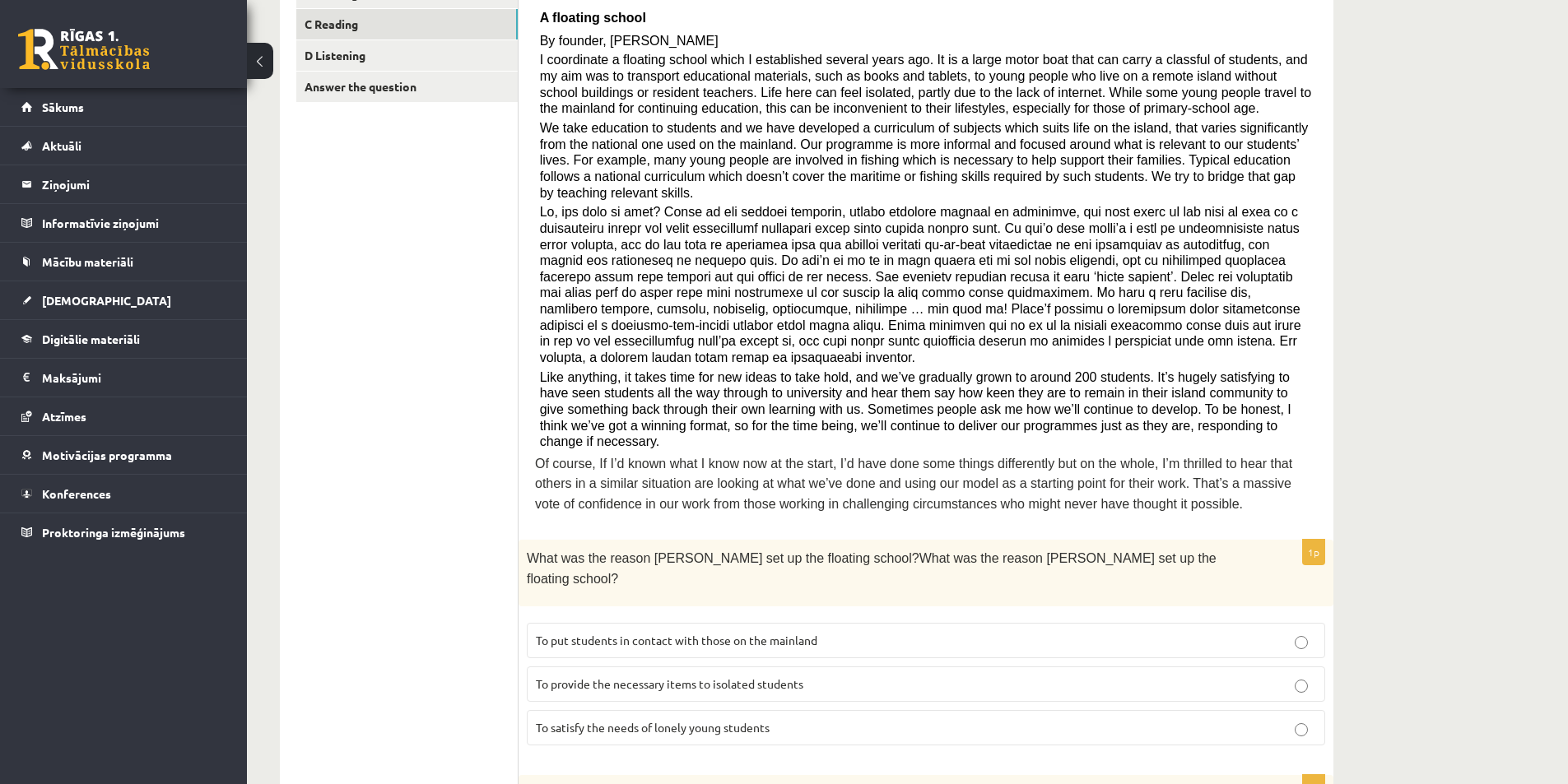
scroll to position [1034, 0]
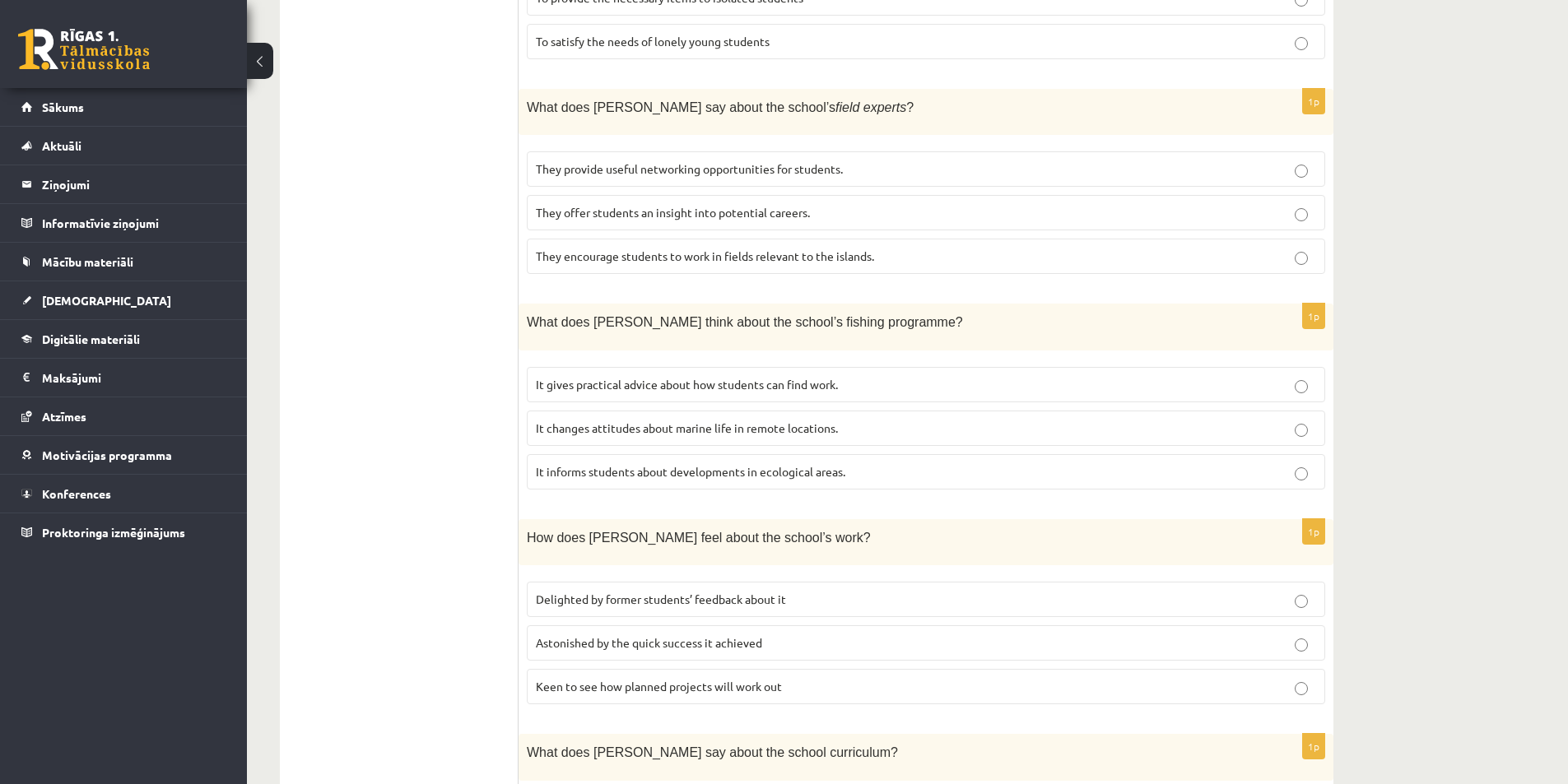
click at [766, 454] on label "It informs students about developments in ecological areas." at bounding box center [926, 472] width 798 height 35
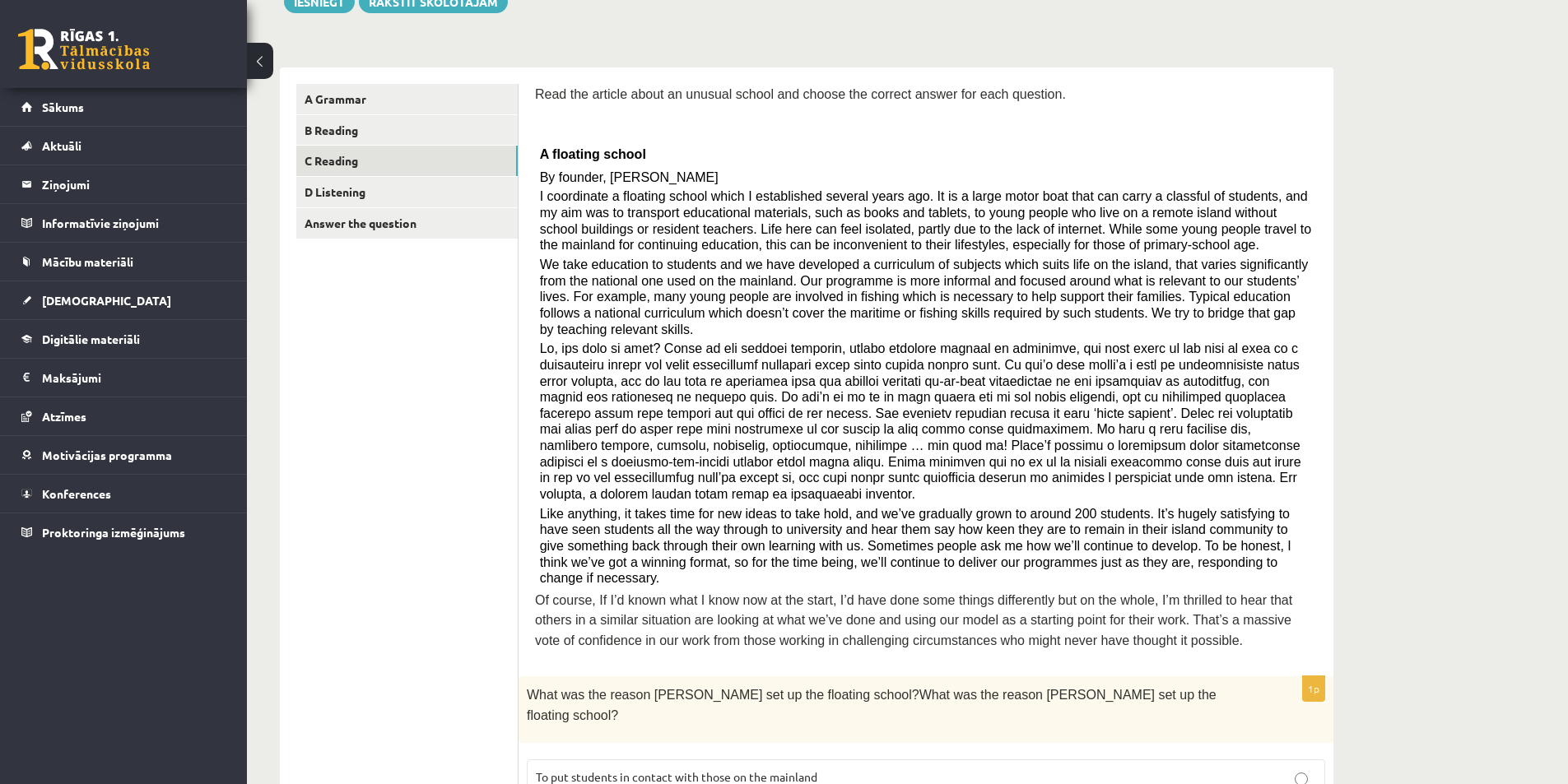
scroll to position [759, 0]
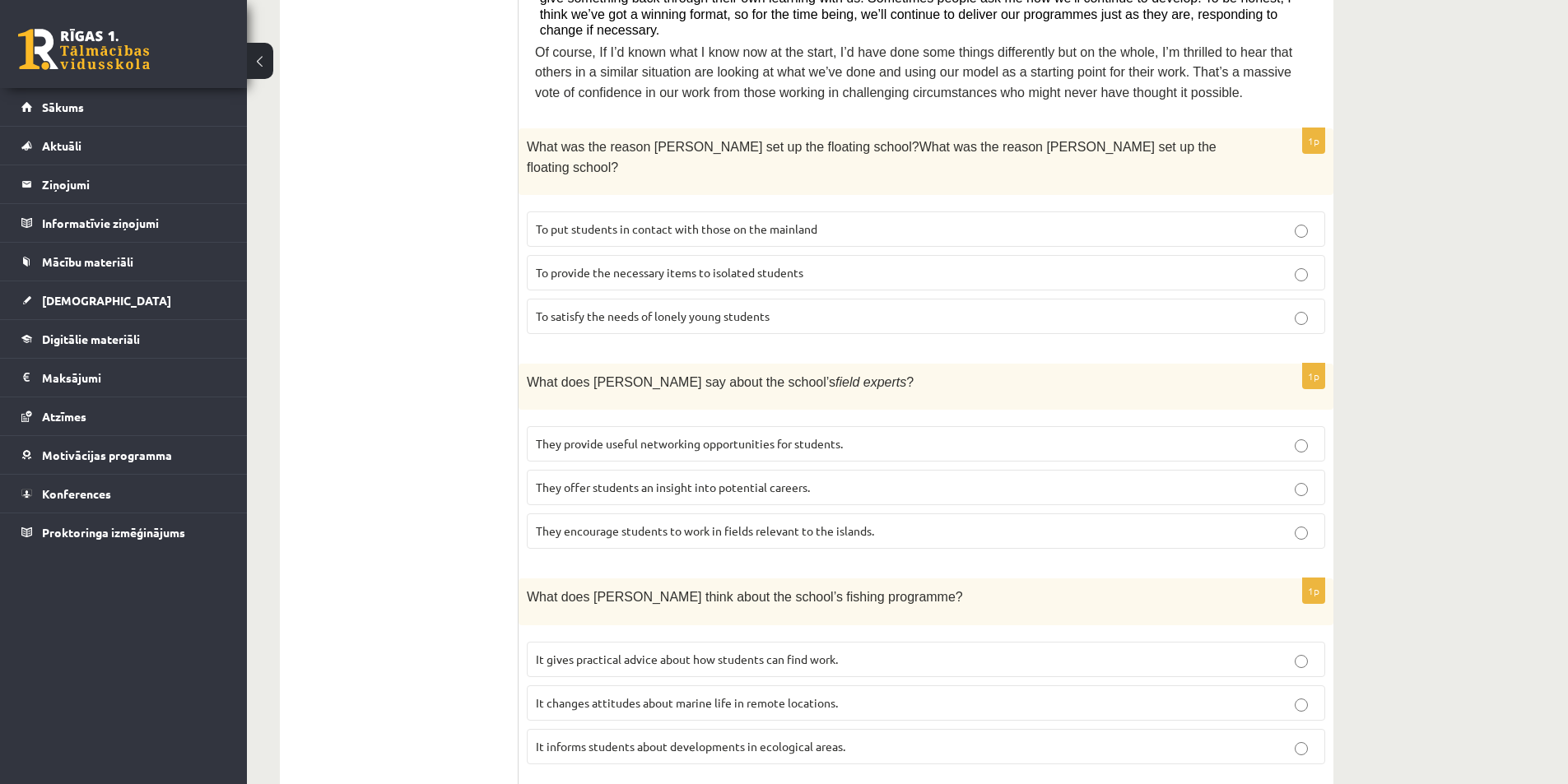
click at [773, 685] on label "It changes attitudes about marine life in remote locations." at bounding box center [926, 702] width 798 height 35
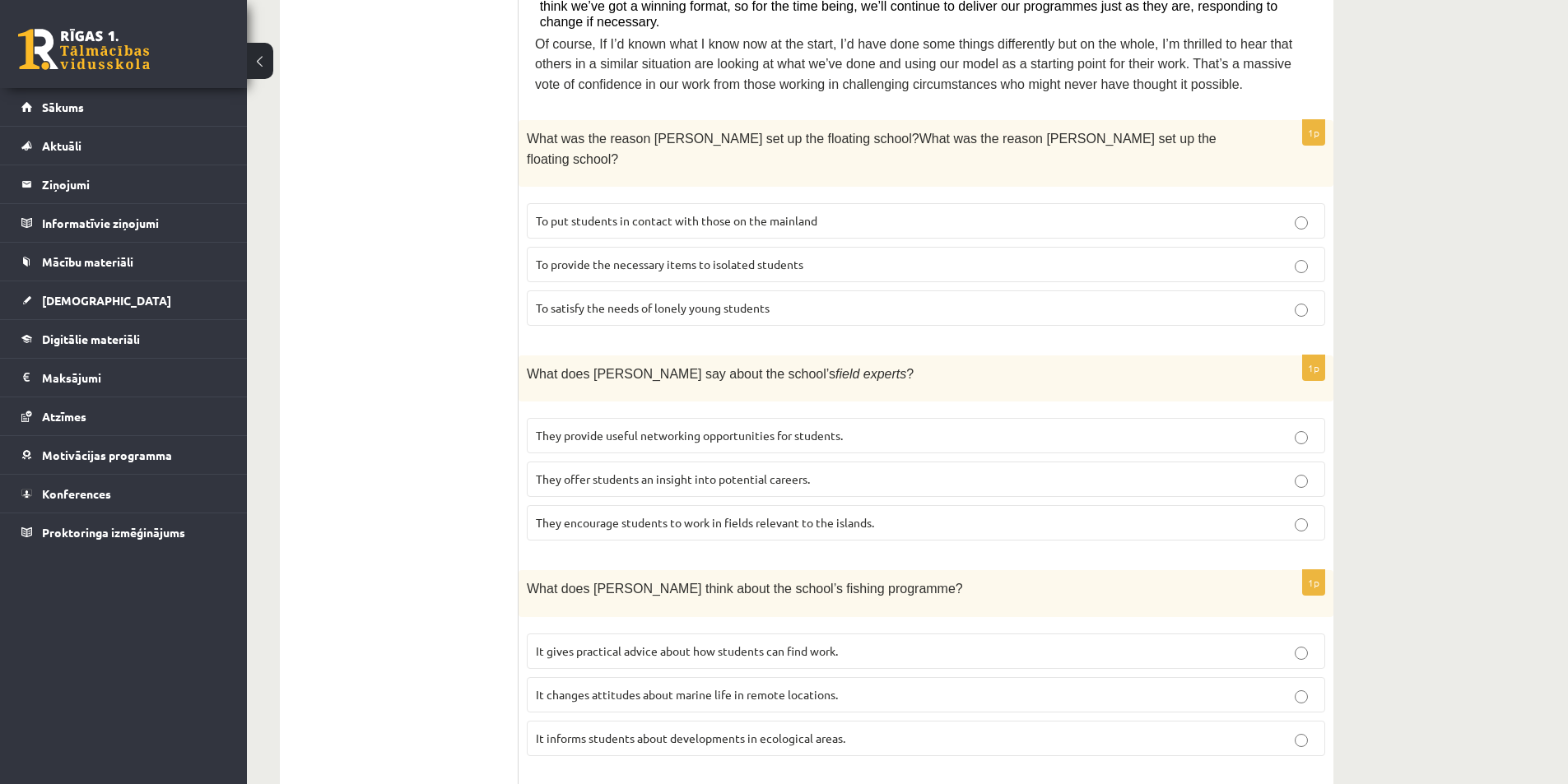
scroll to position [1371, 0]
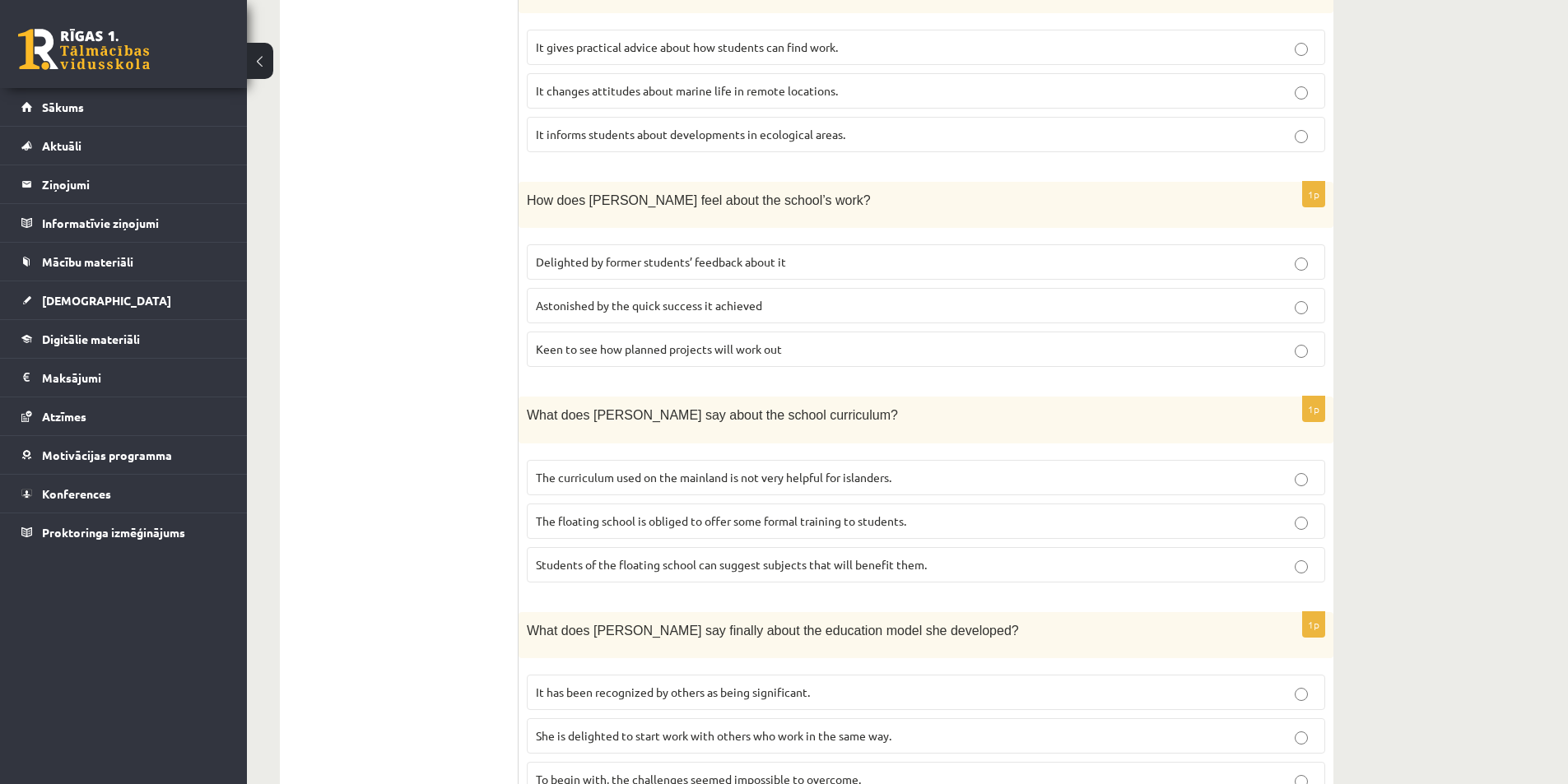
click at [1026, 469] on p "The curriculum used on the mainland is not very helpful for islanders." at bounding box center [926, 478] width 780 height 17
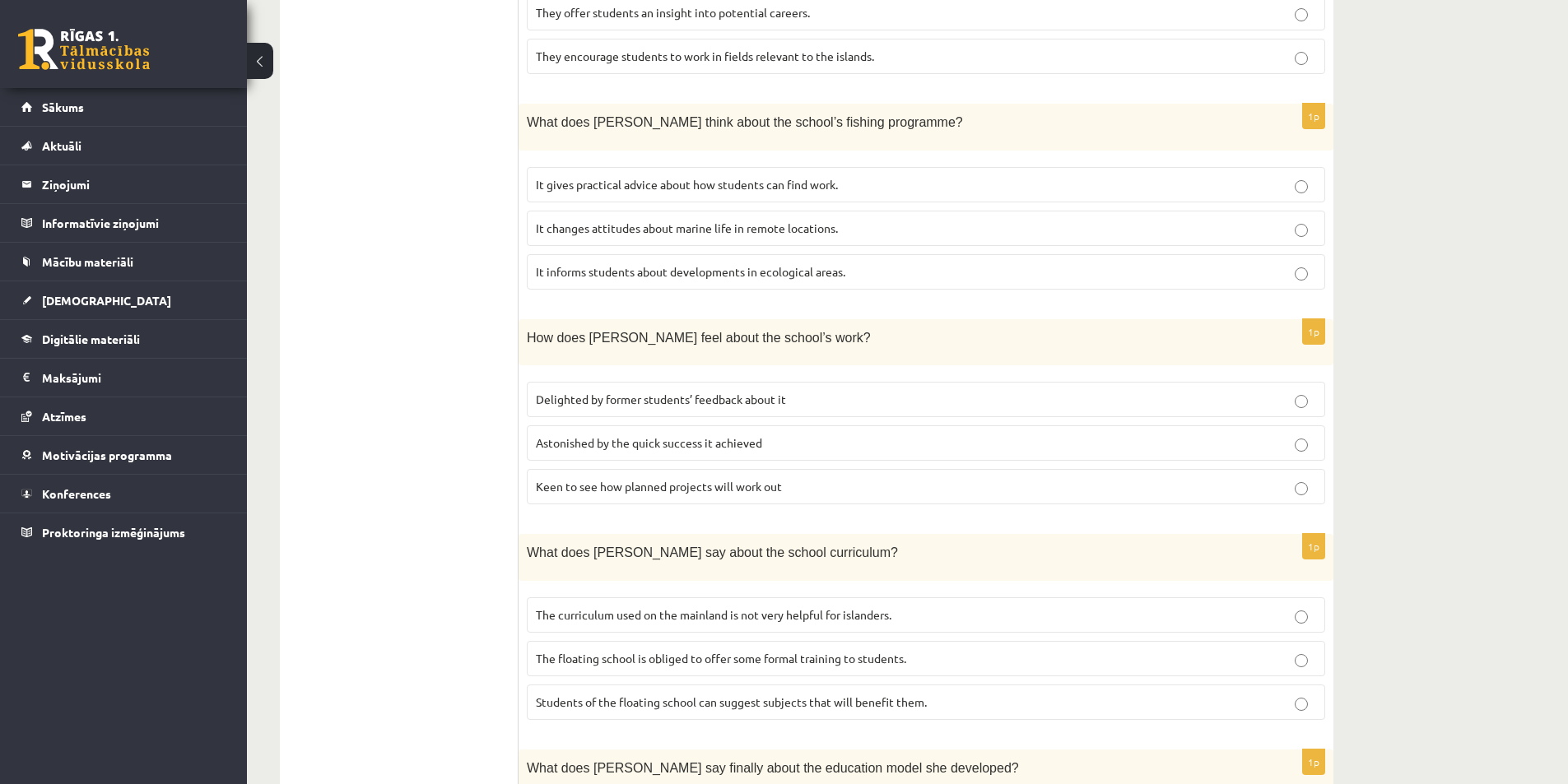
click at [708, 392] on span "Delighted by former students’ feedback about it" at bounding box center [660, 398] width 251 height 15
click at [610, 478] on span "Keen to see how planned projects will work out" at bounding box center [659, 485] width 246 height 15
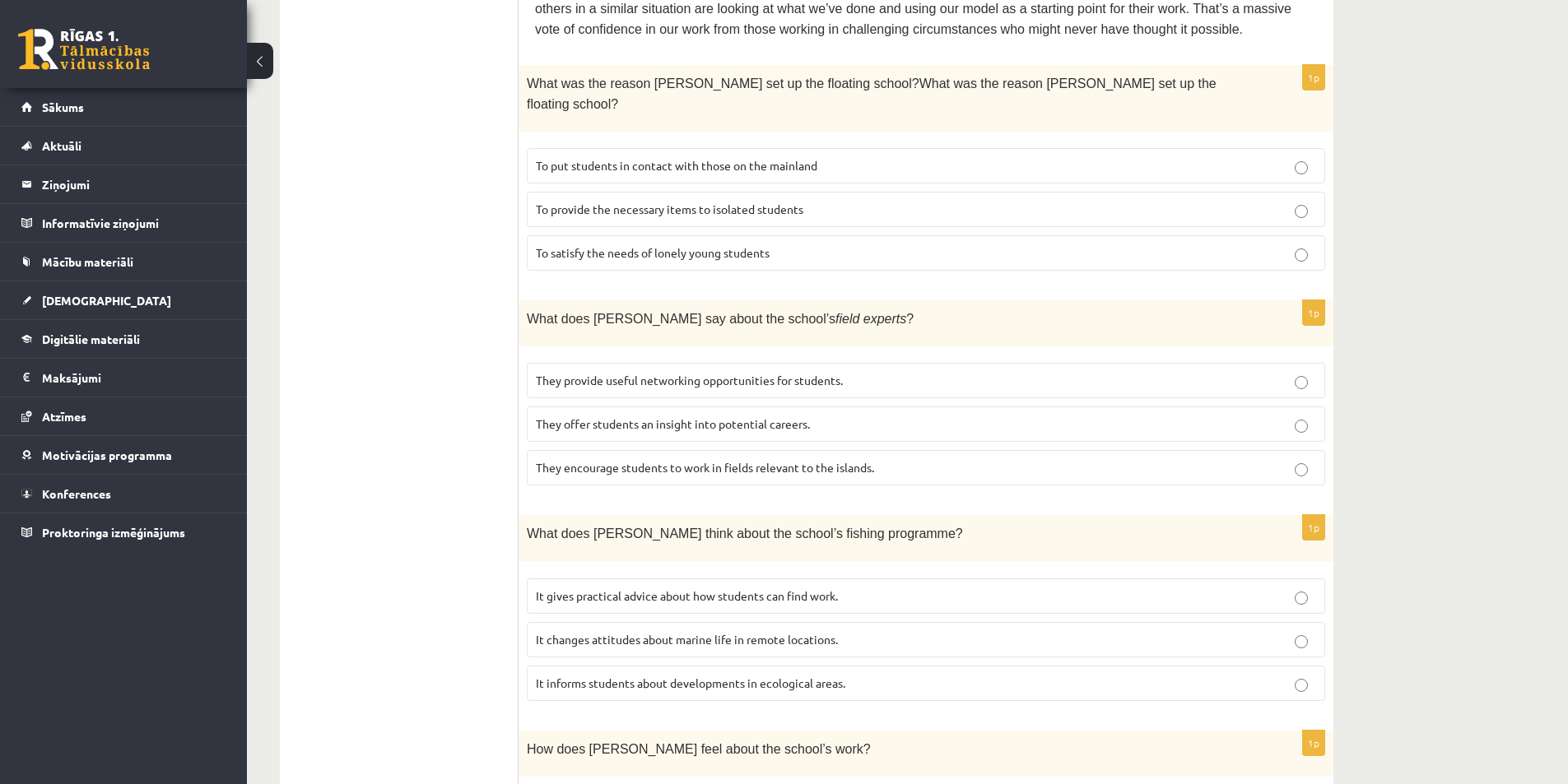
scroll to position [1371, 0]
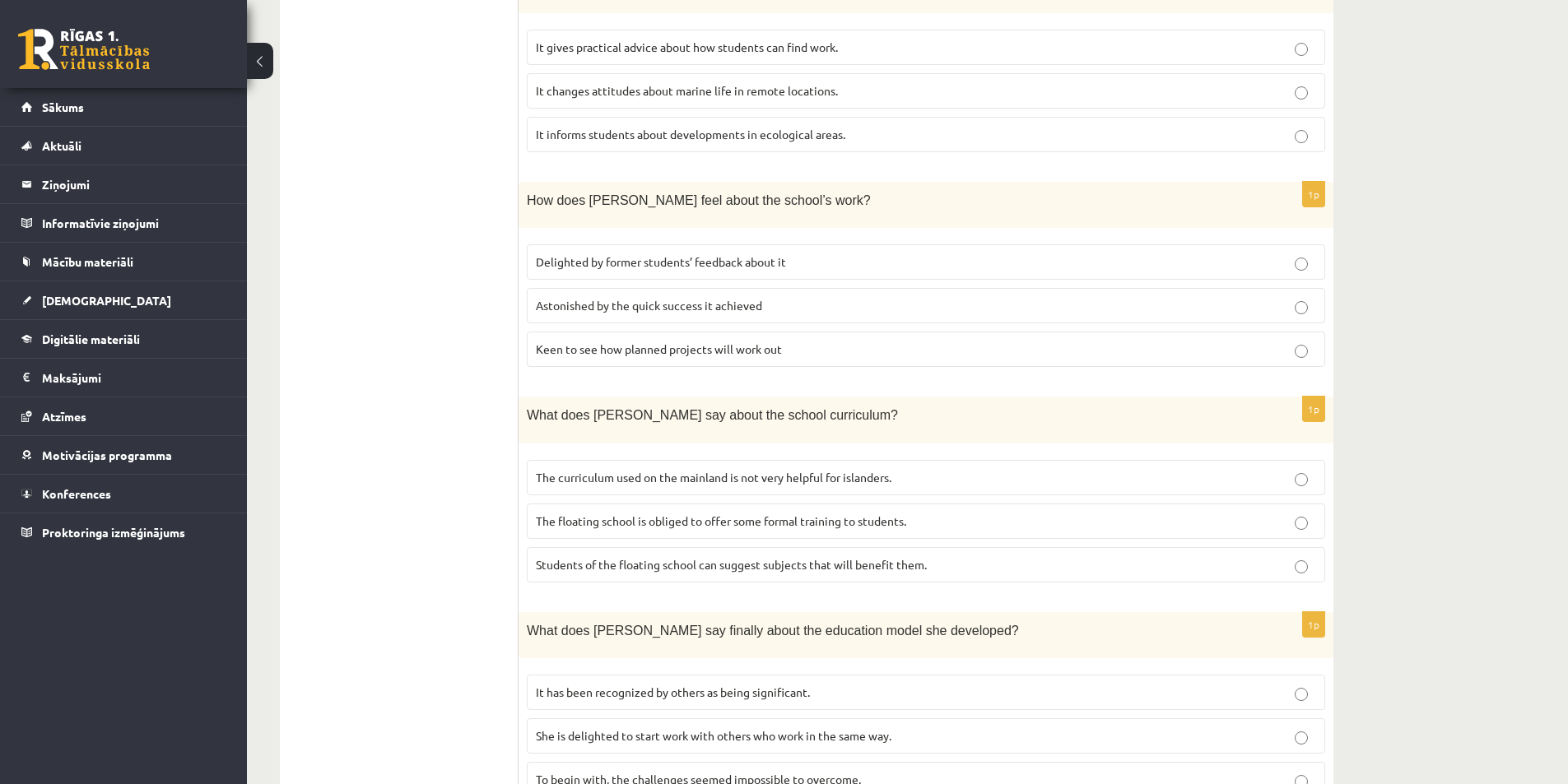
click at [666, 718] on label "She is delighted to start work with others who work in the same way." at bounding box center [926, 735] width 798 height 35
click at [604, 684] on span "It has been recognized by others as being significant." at bounding box center [672, 691] width 274 height 15
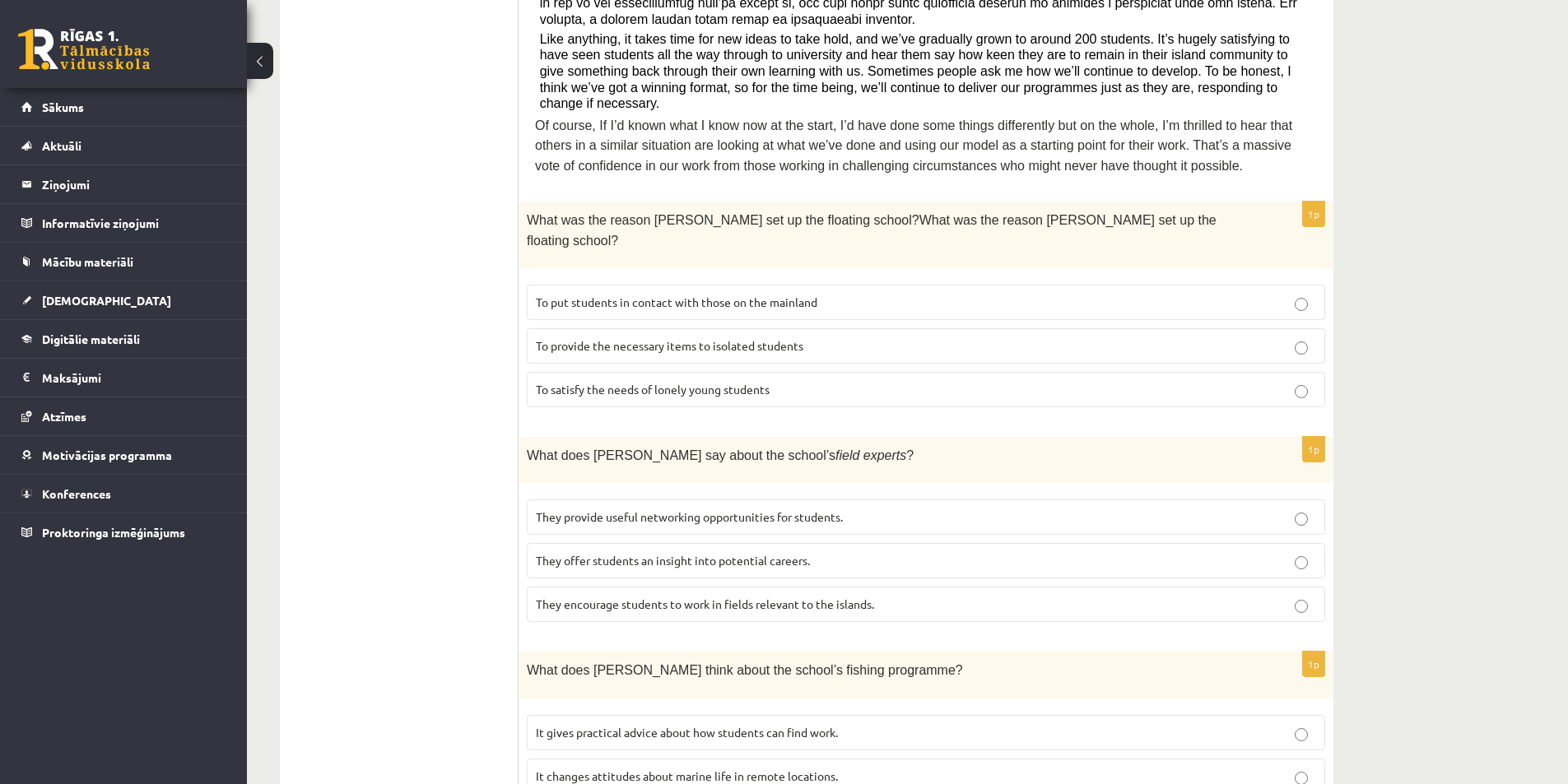
scroll to position [138, 0]
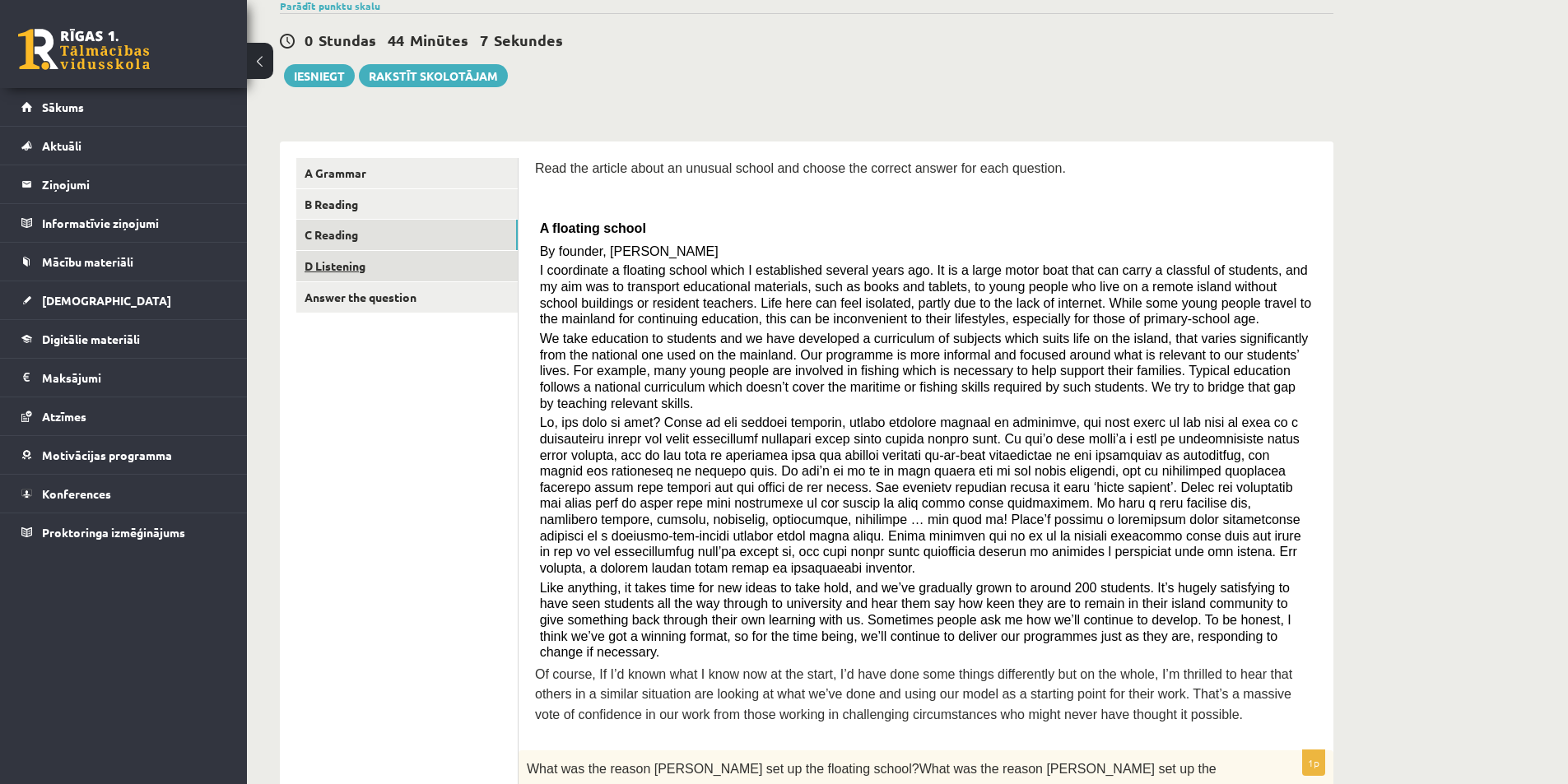
click at [345, 276] on link "D Listening" at bounding box center [406, 265] width 221 height 30
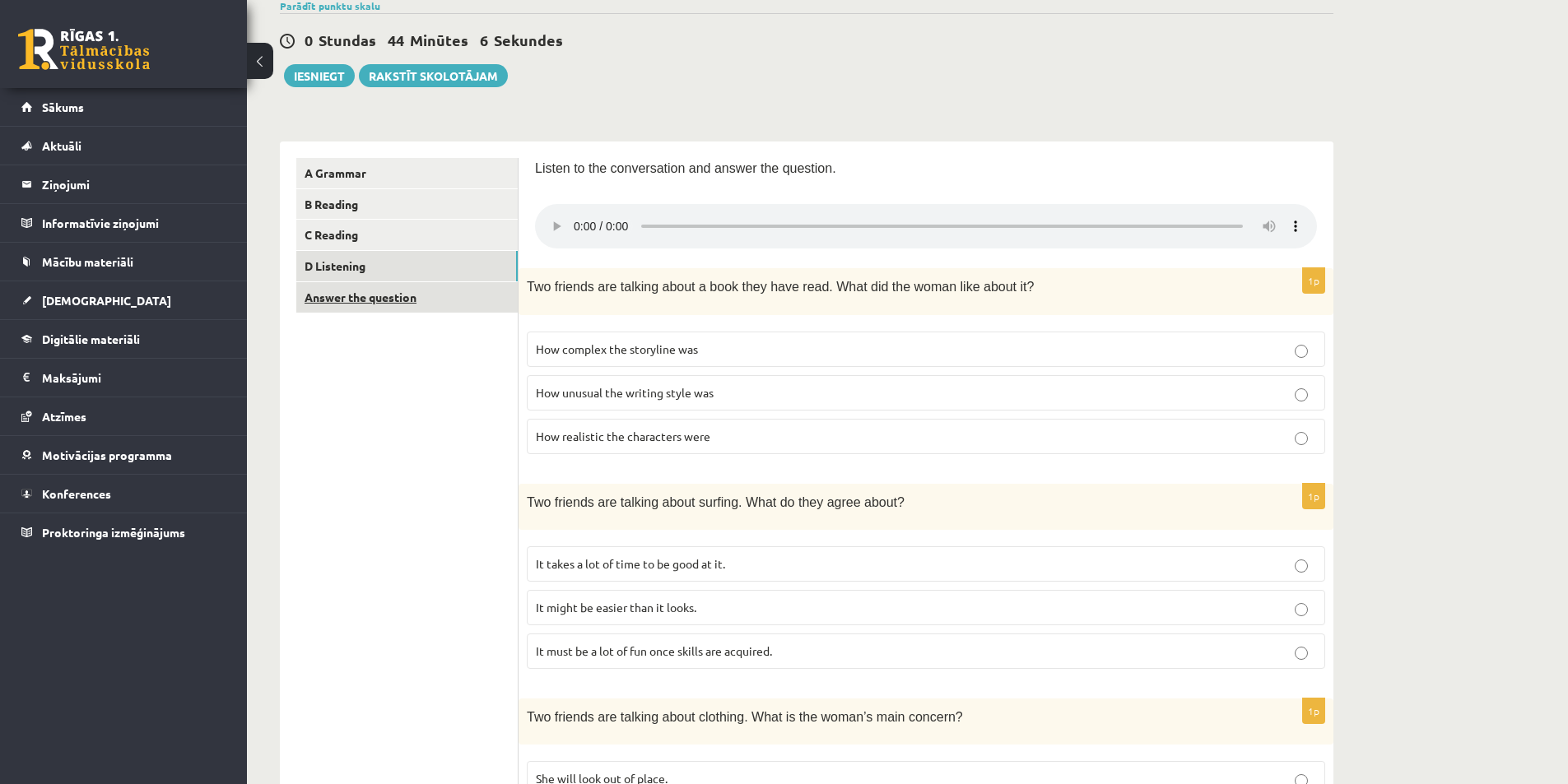
click at [361, 304] on link "Answer the question" at bounding box center [406, 297] width 221 height 30
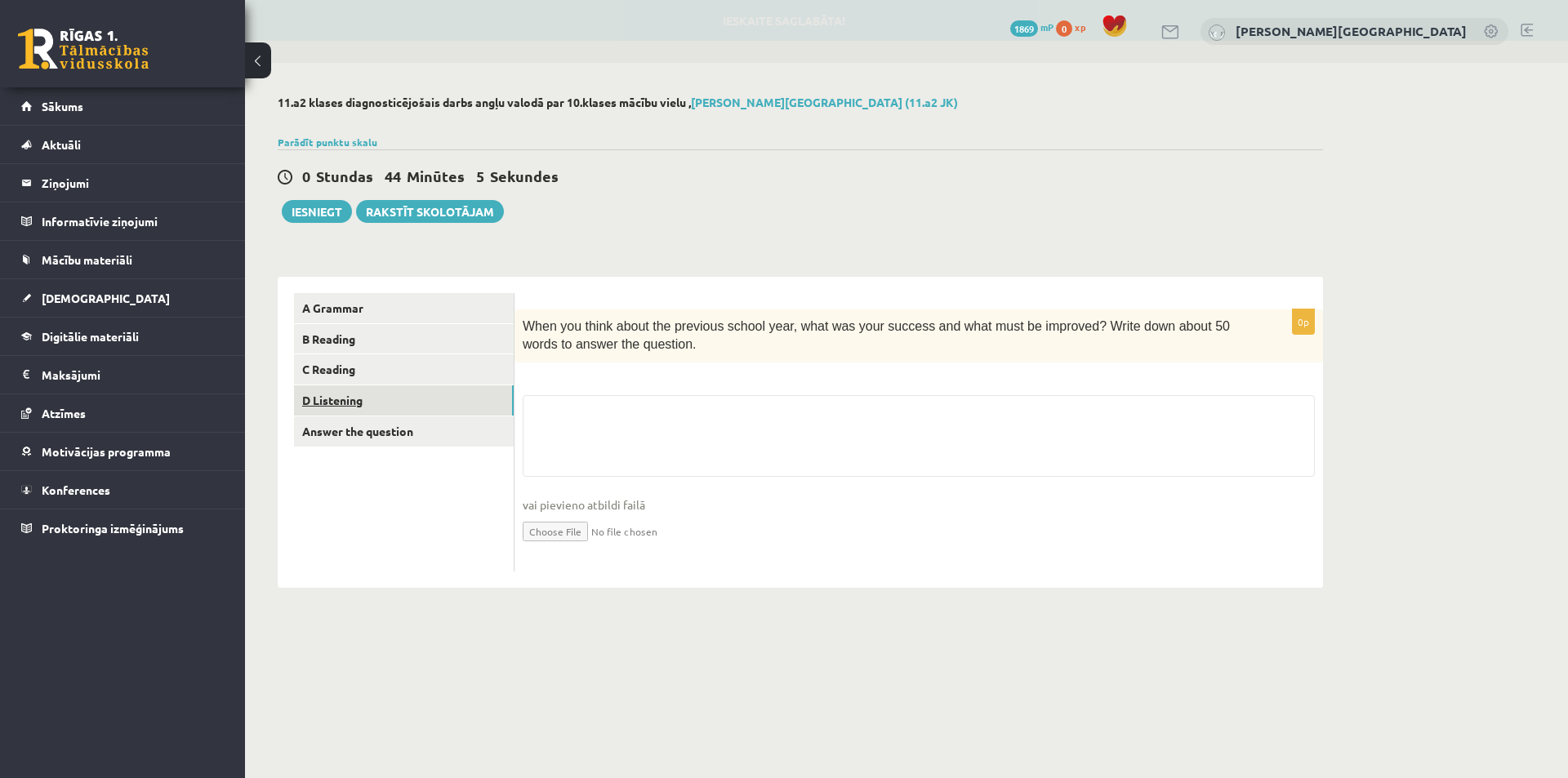
click at [373, 397] on link "D Listening" at bounding box center [403, 400] width 220 height 30
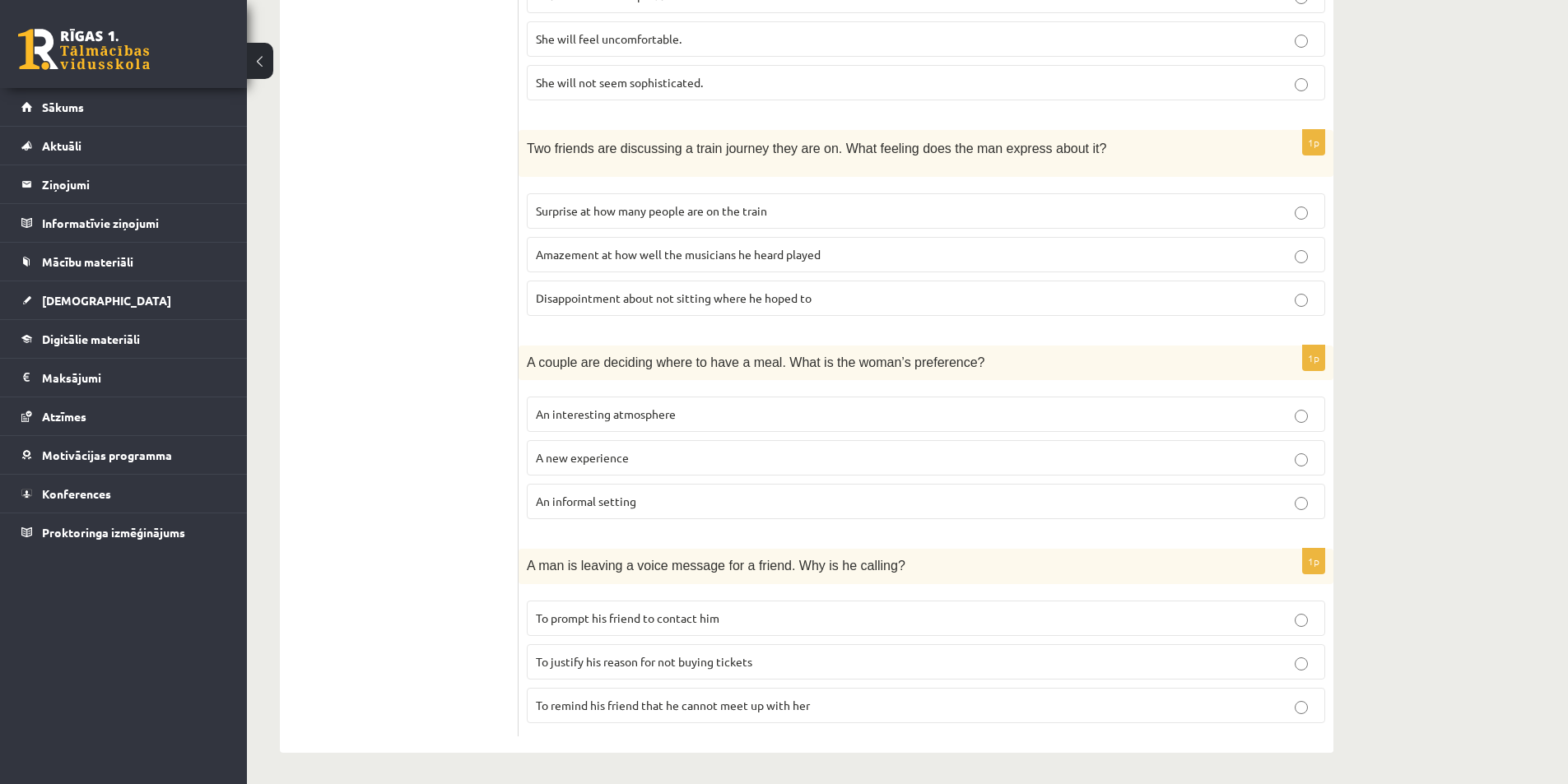
scroll to position [98, 0]
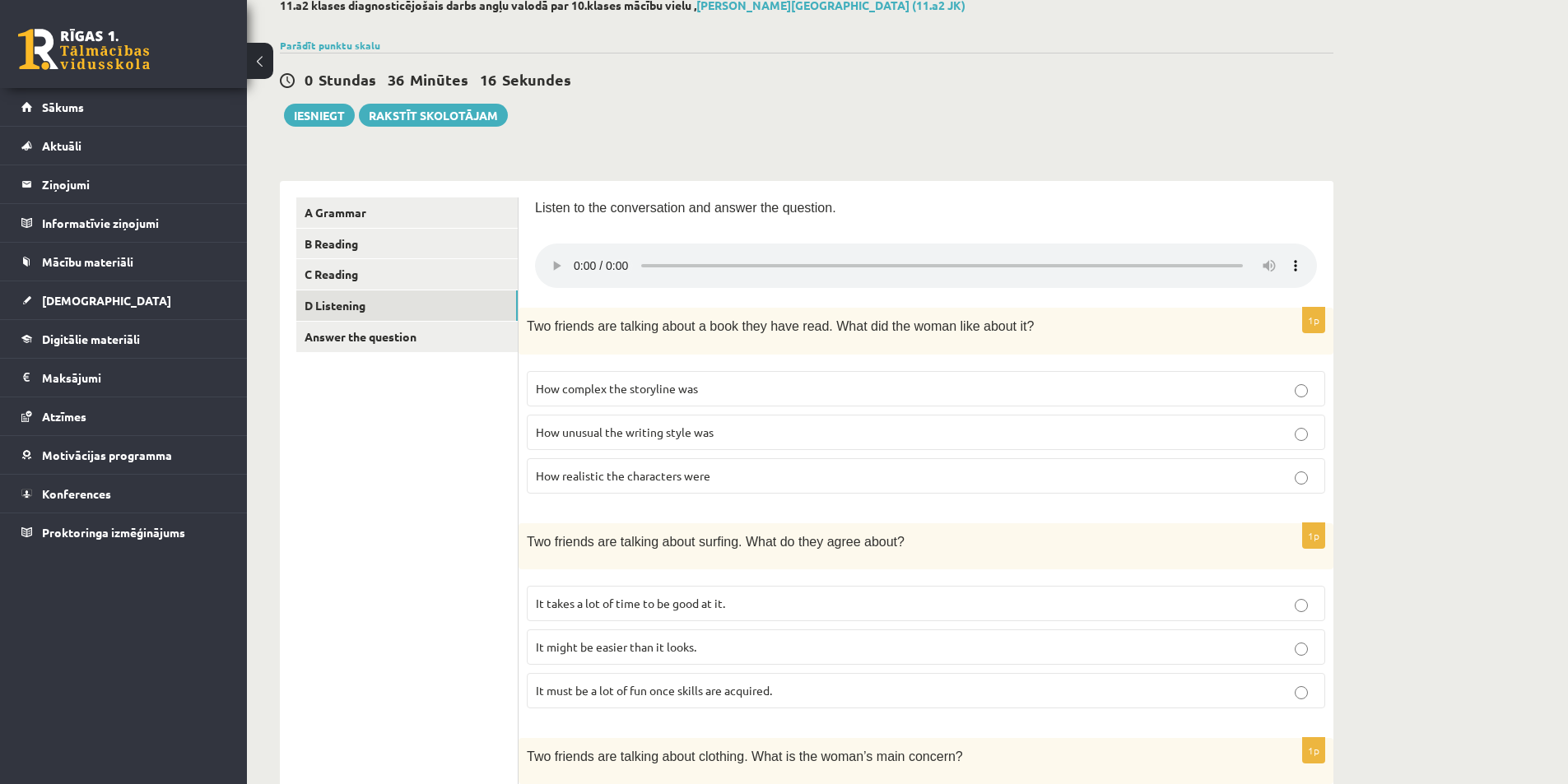
click at [1386, 269] on div "11.a2 klases diagnosticējošais darbs angļu valodā par 10.klases mācību vielu , …" at bounding box center [908, 787] width 1321 height 1643
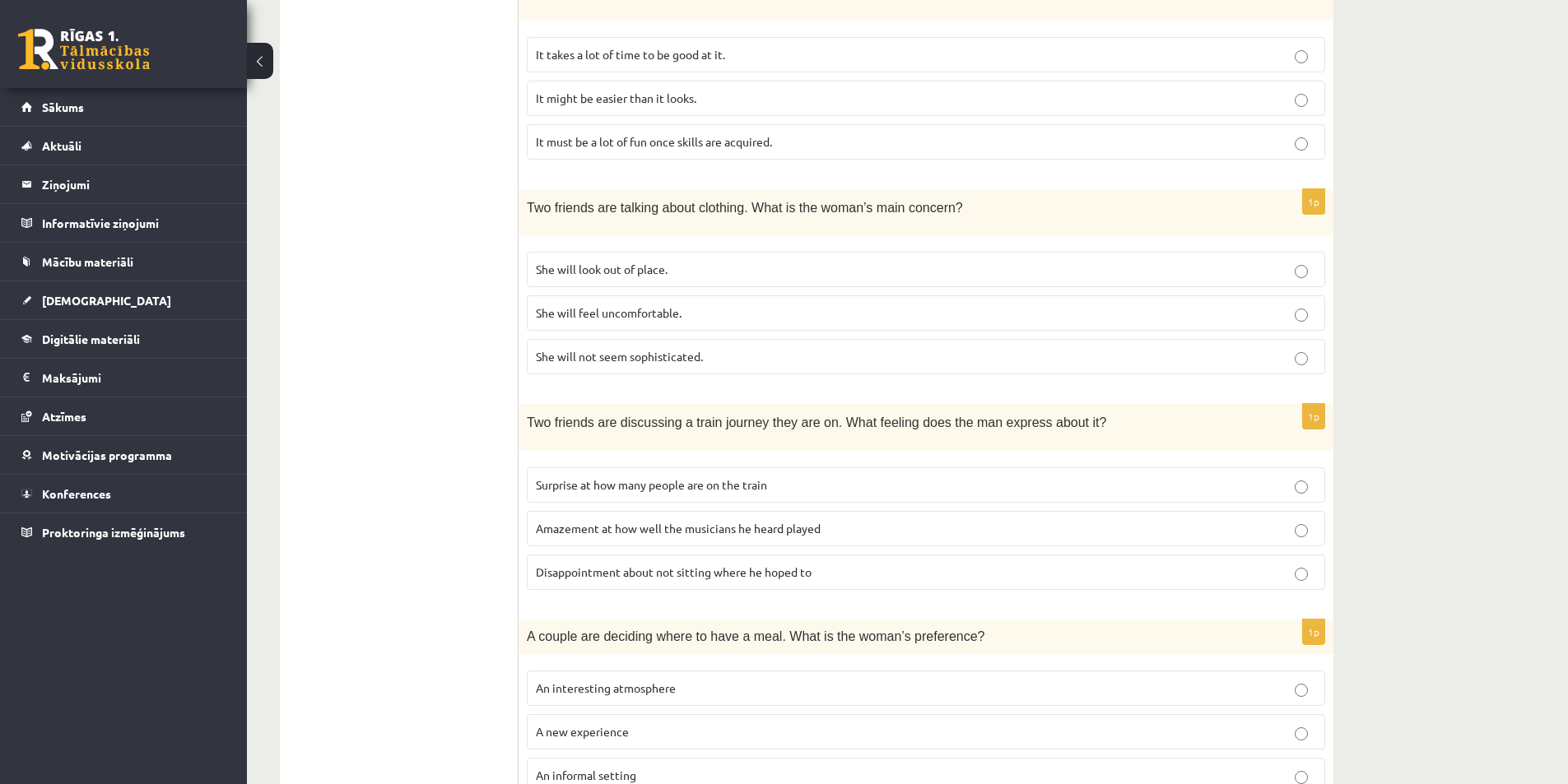
scroll to position [783, 0]
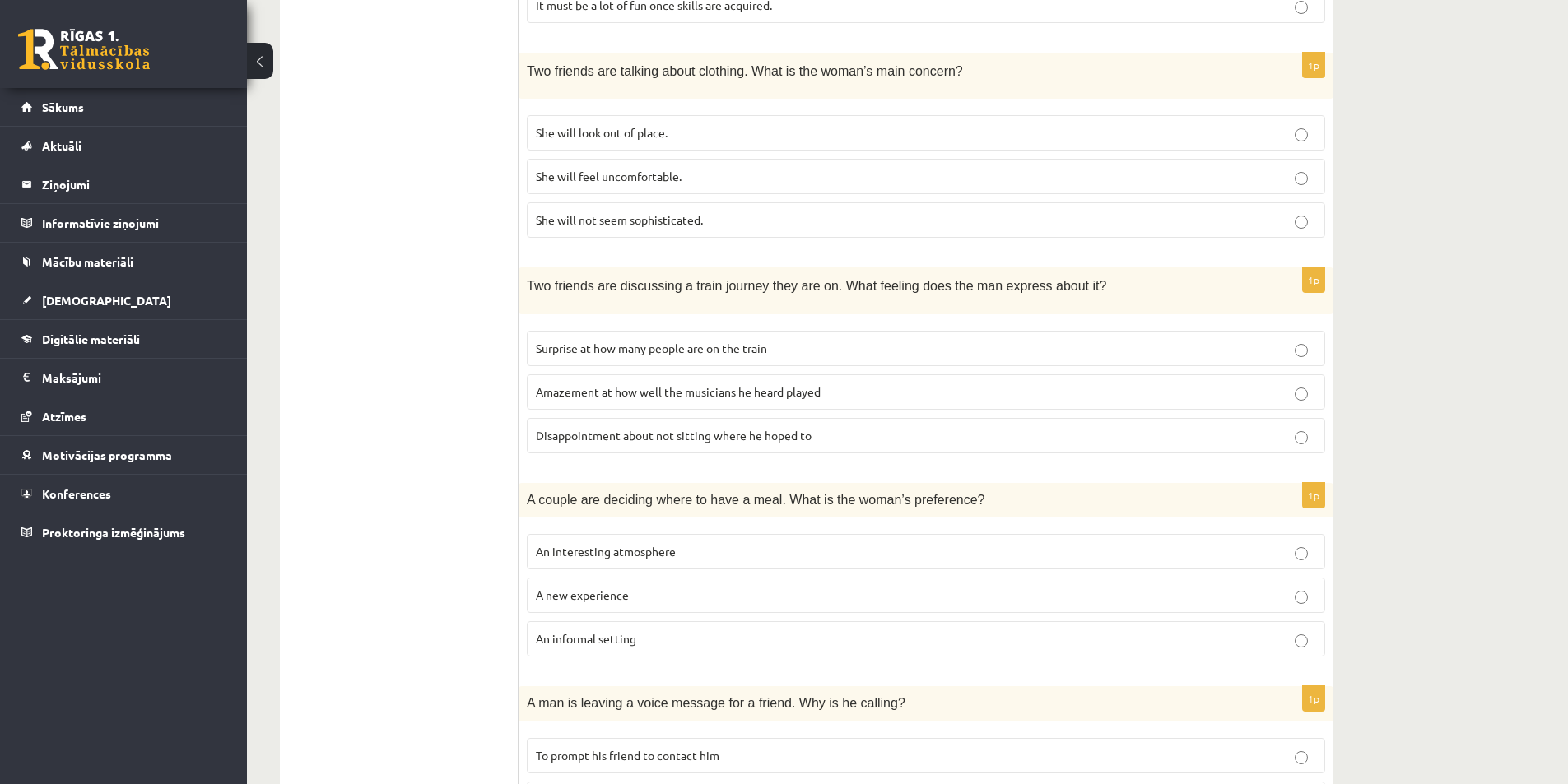
click at [771, 641] on p "An informal setting" at bounding box center [926, 639] width 780 height 17
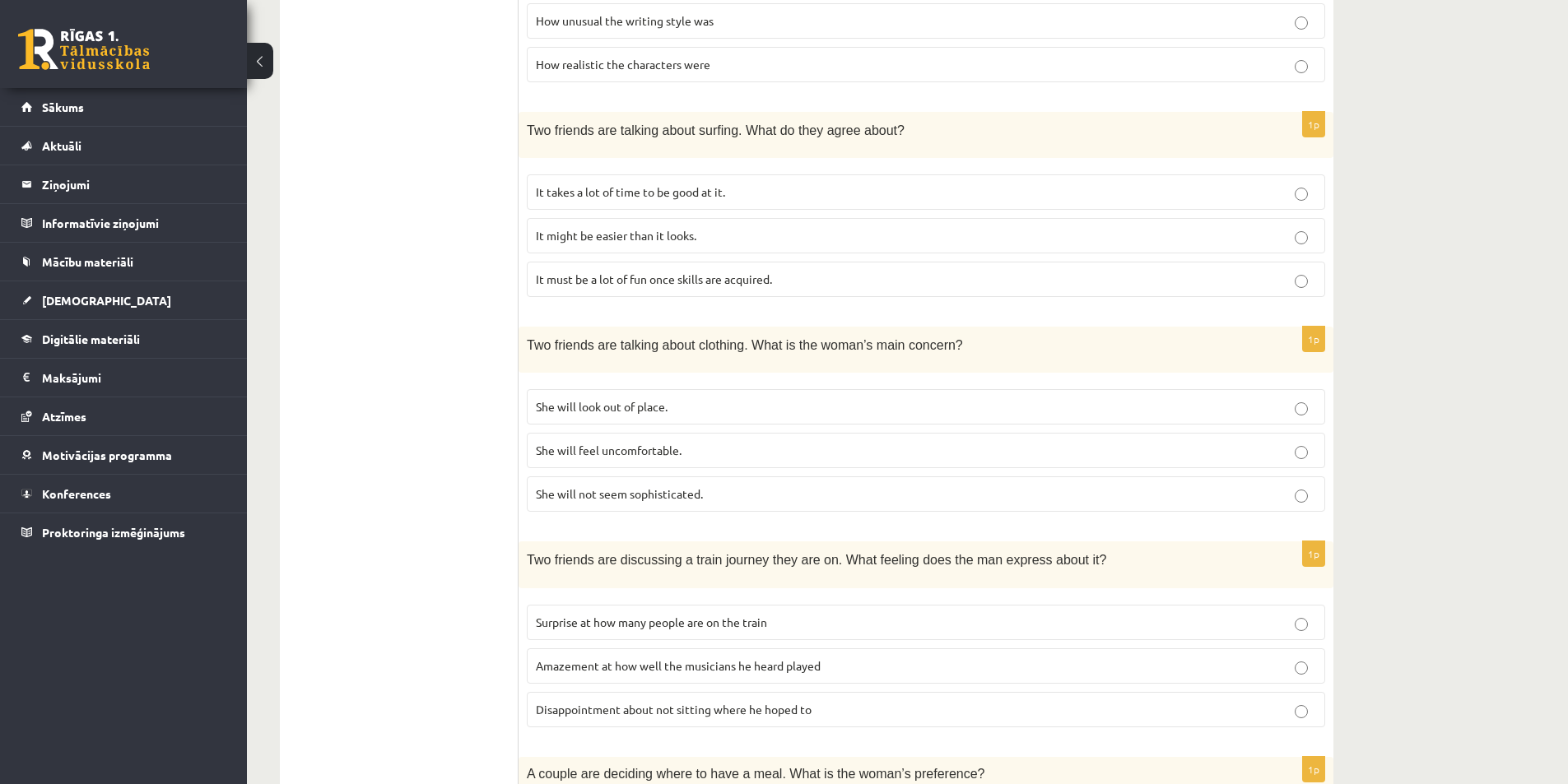
scroll to position [372, 0]
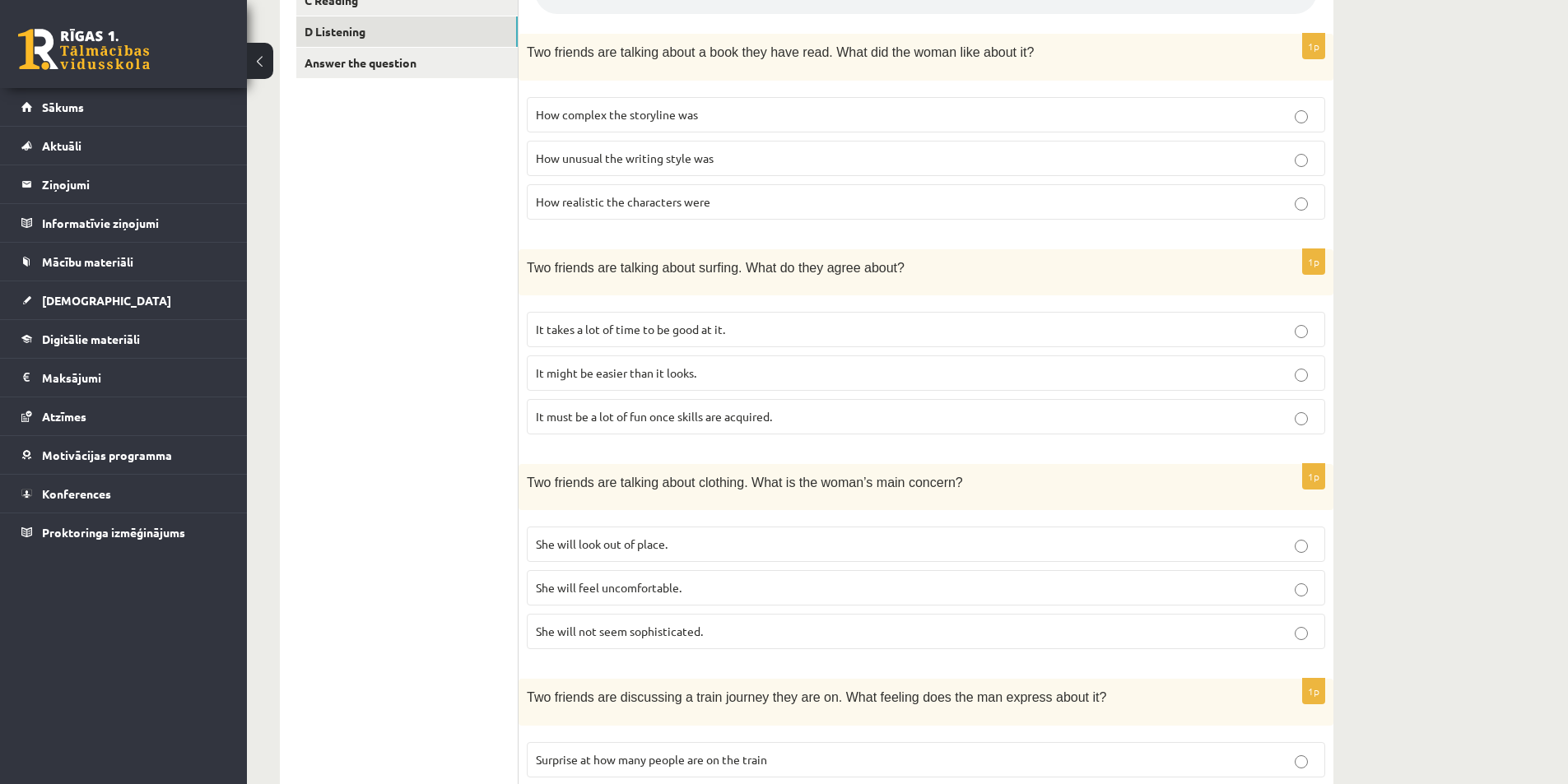
click at [568, 334] on span "It takes a lot of time to be good at it." at bounding box center [630, 329] width 189 height 15
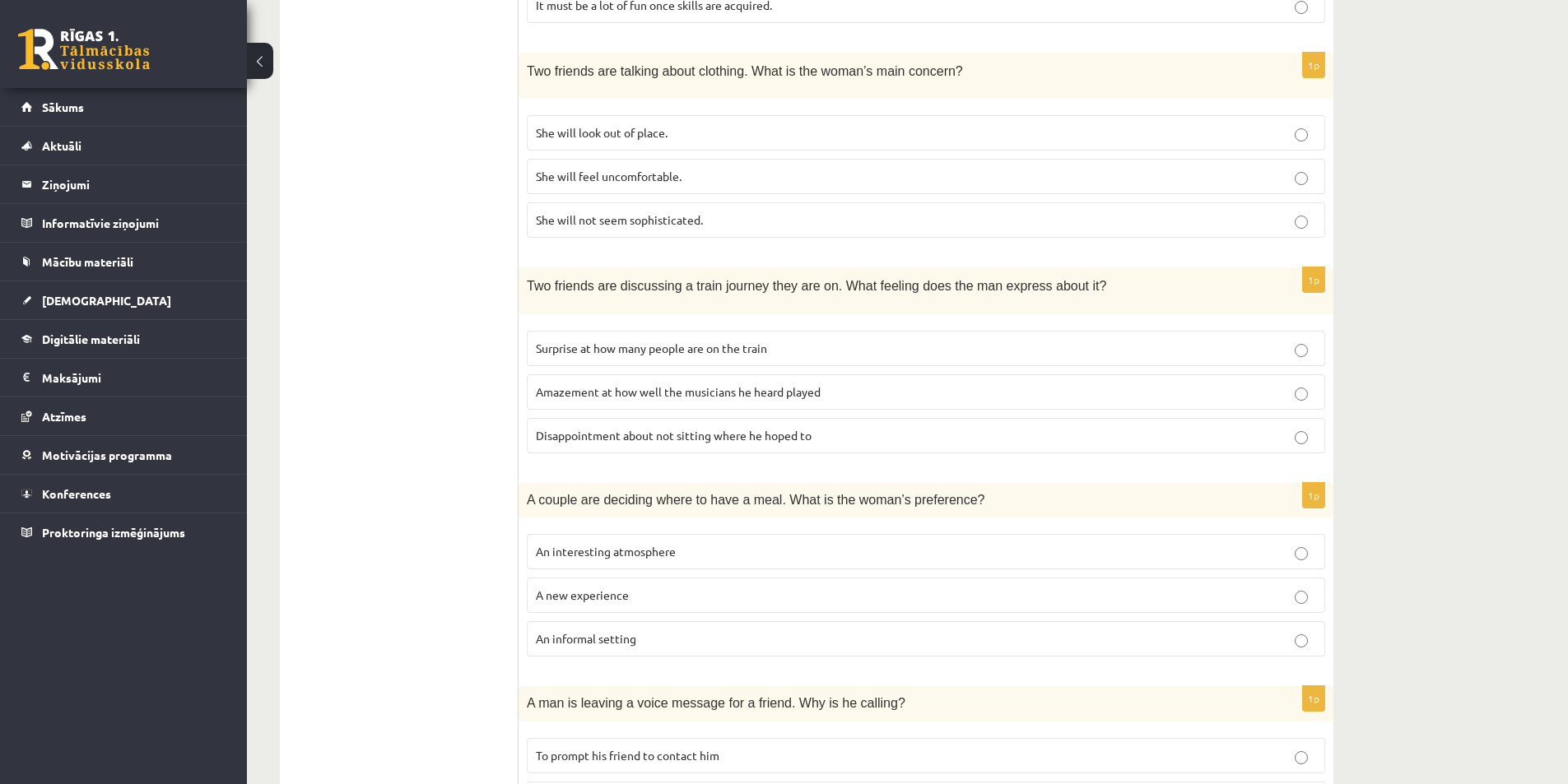
scroll to position [920, 0]
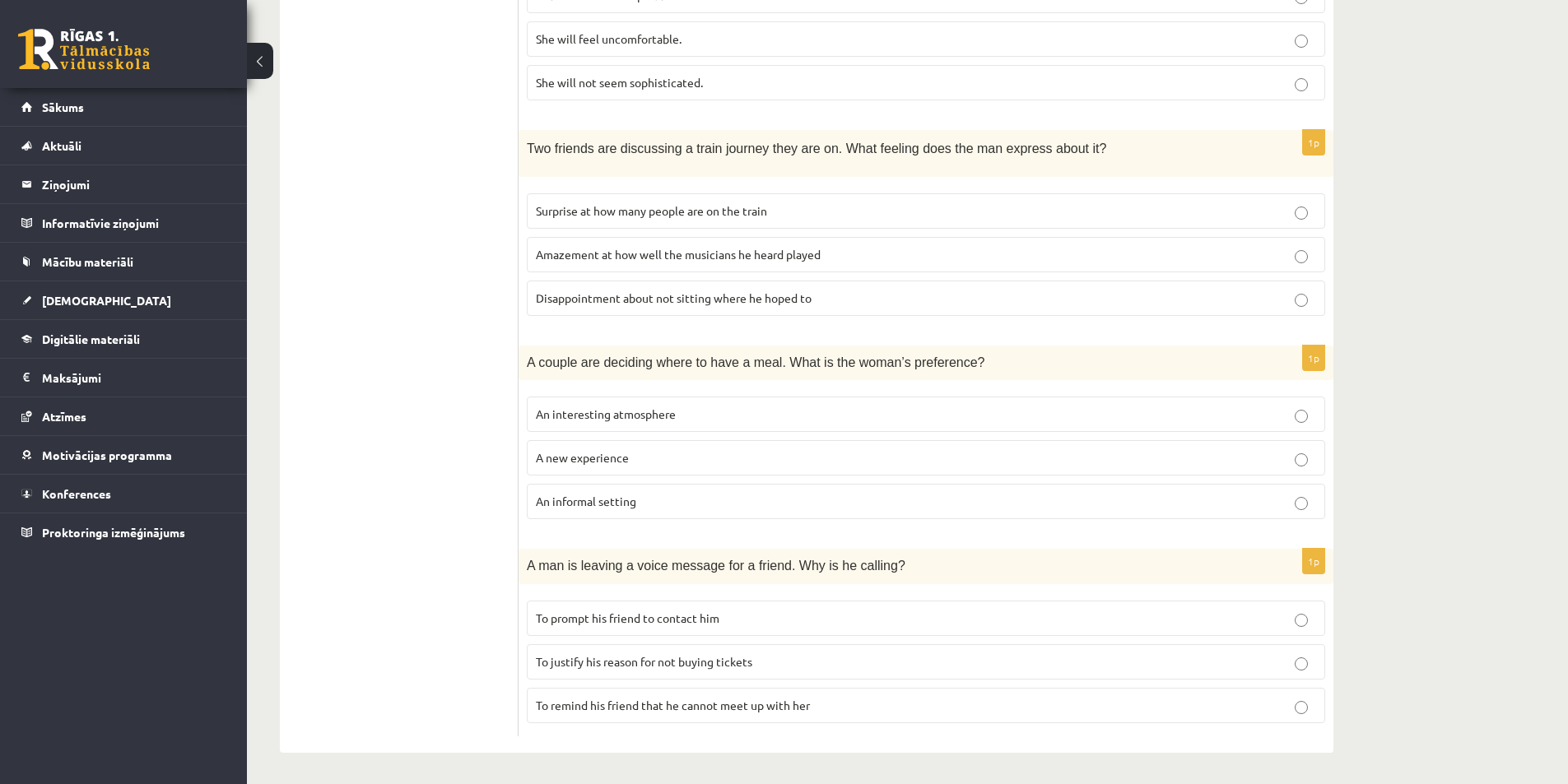
click at [714, 668] on label "To justify his reason for not buying tickets" at bounding box center [926, 661] width 798 height 35
click at [669, 623] on p "To prompt his friend to contact him" at bounding box center [926, 618] width 780 height 17
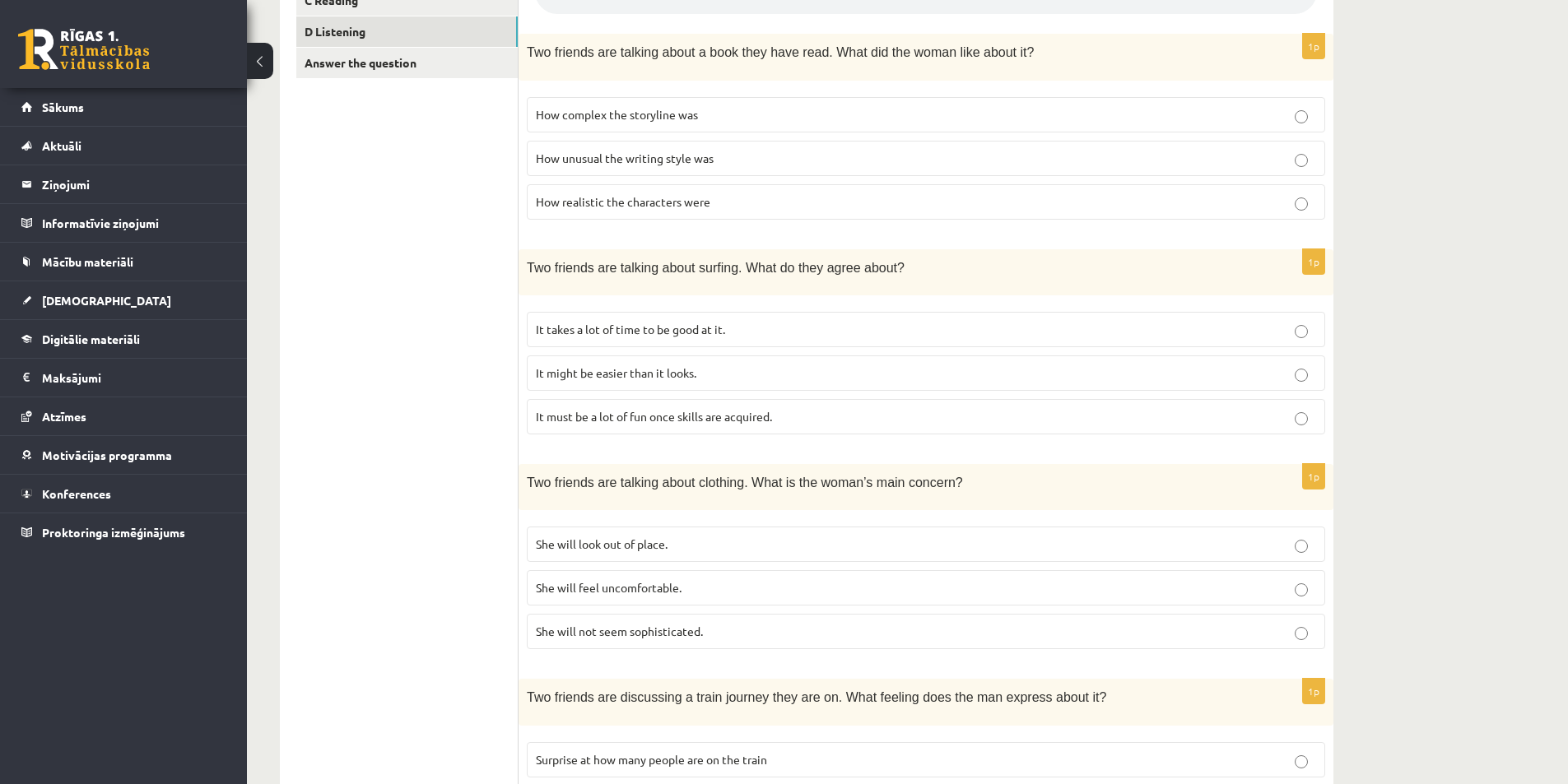
scroll to position [98, 0]
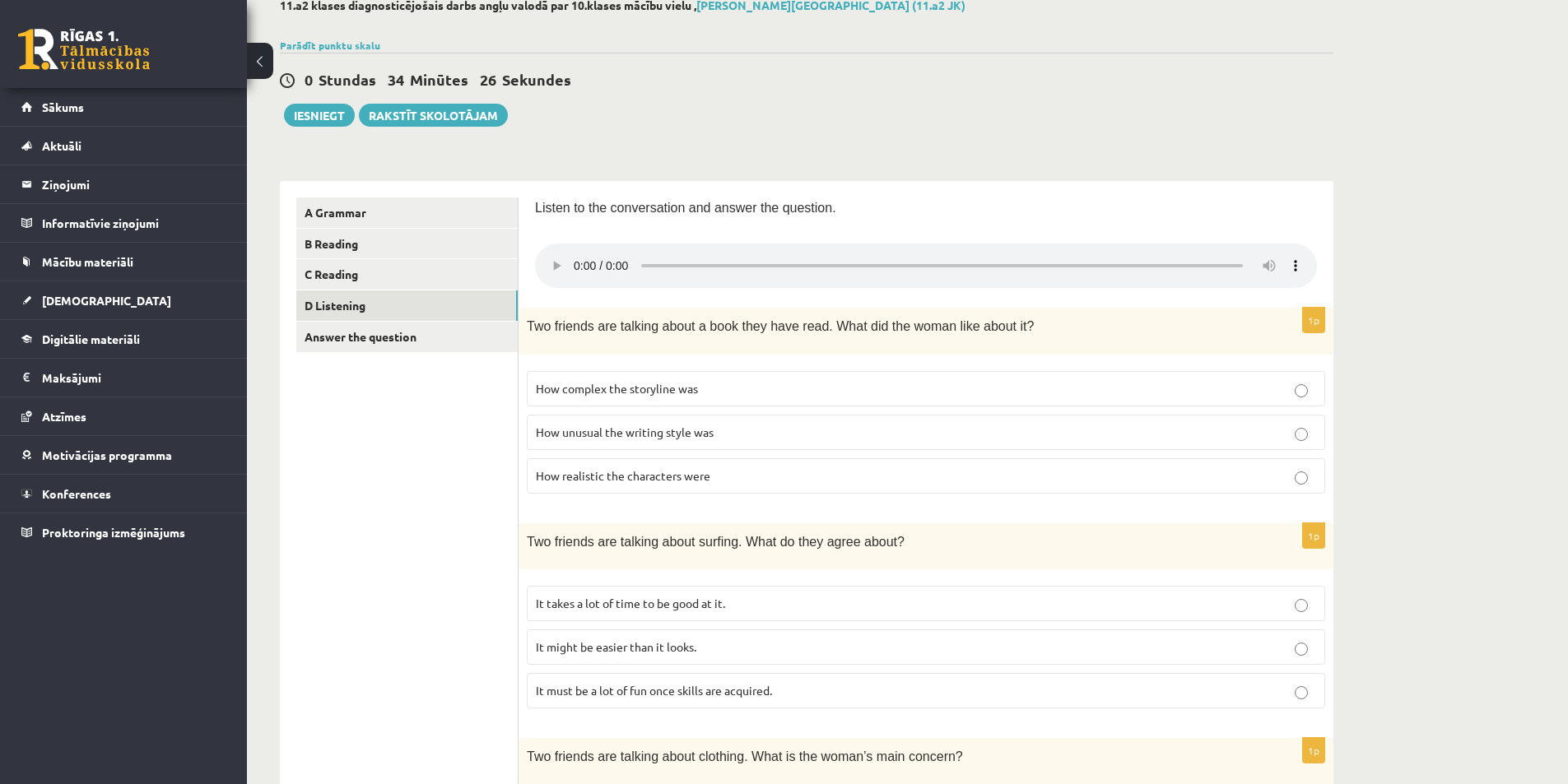
click at [599, 475] on span "How realistic the characters were" at bounding box center [623, 475] width 175 height 15
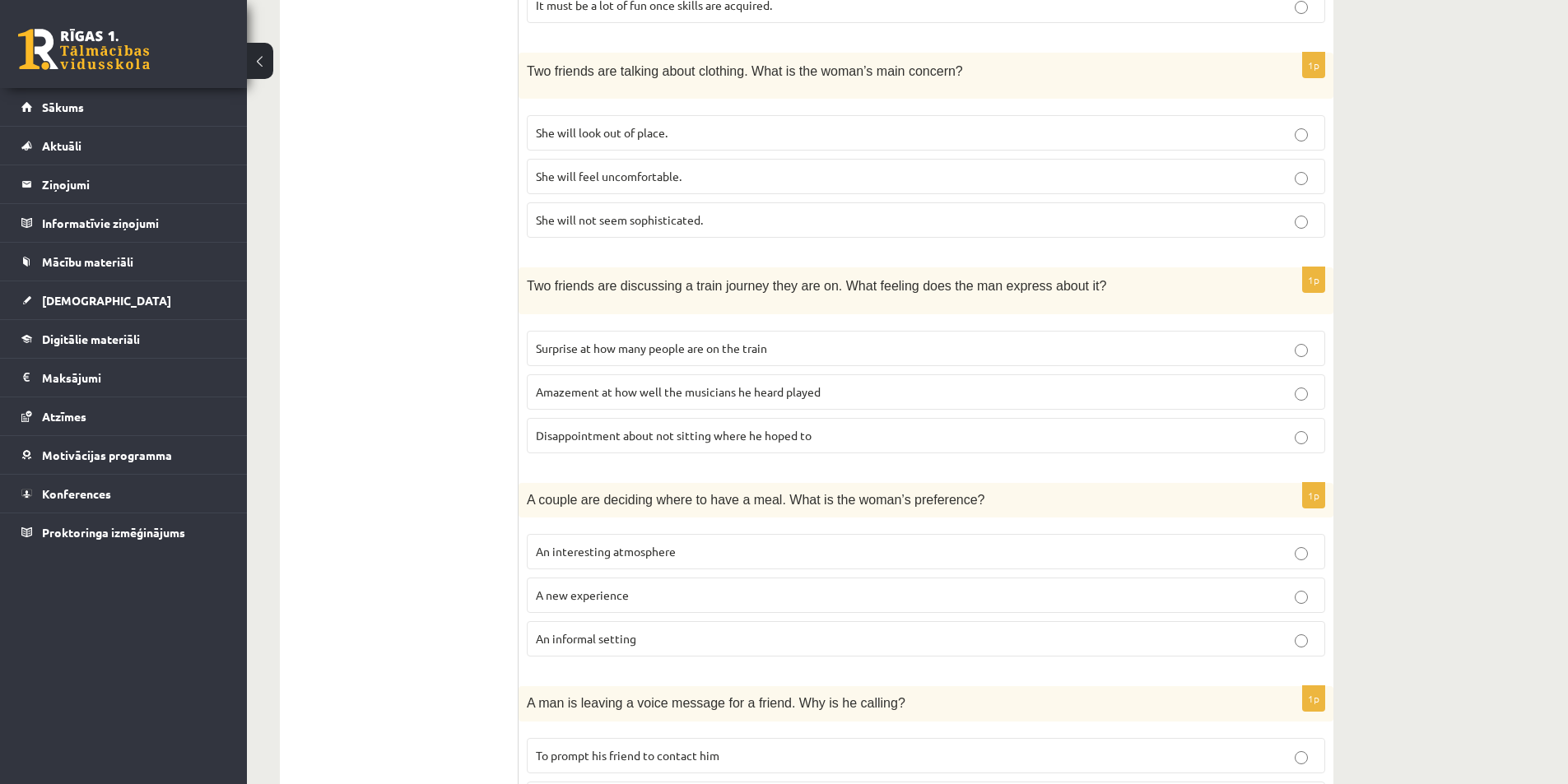
scroll to position [646, 0]
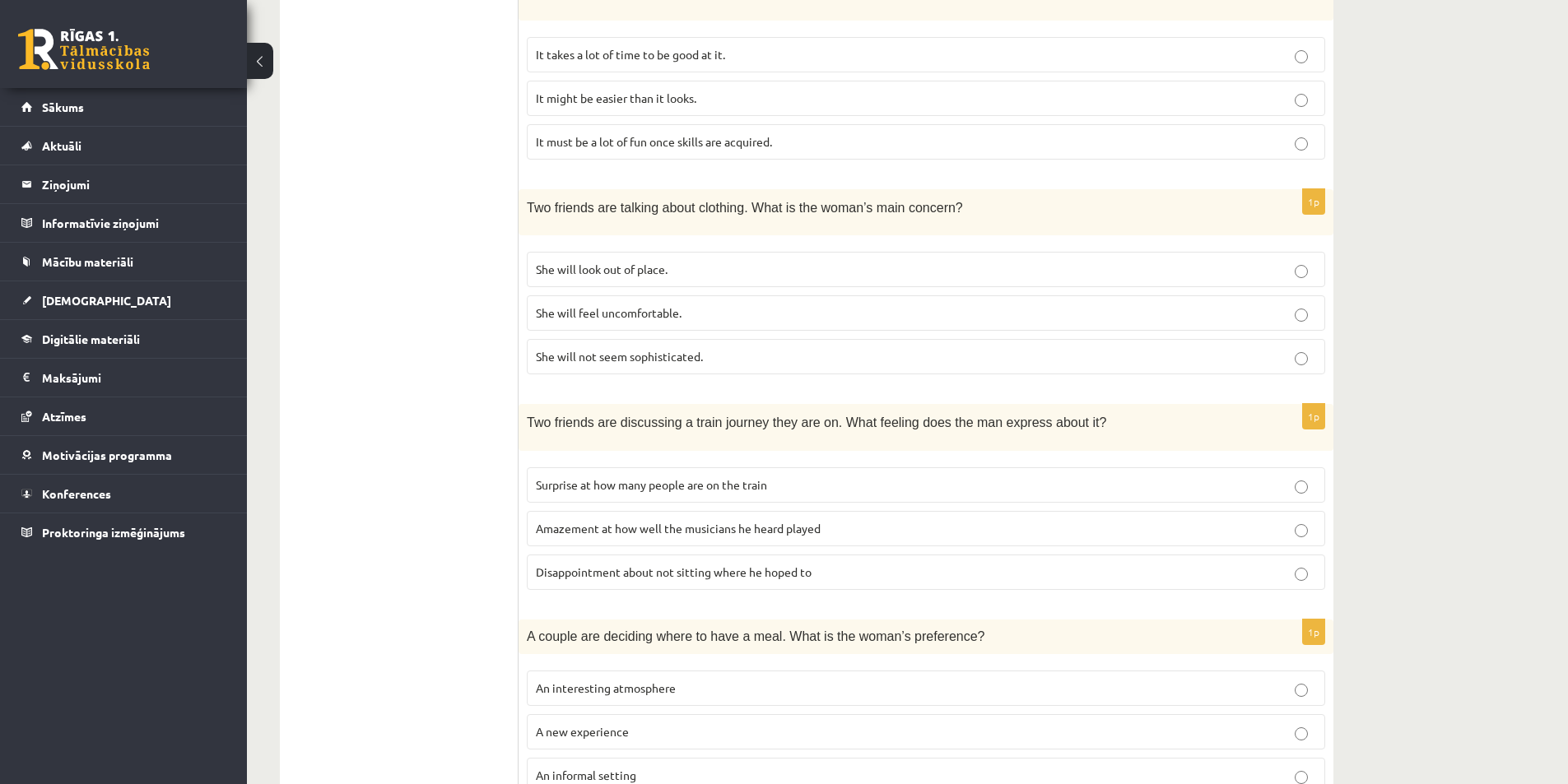
click at [604, 269] on span "She will look out of place." at bounding box center [601, 269] width 132 height 15
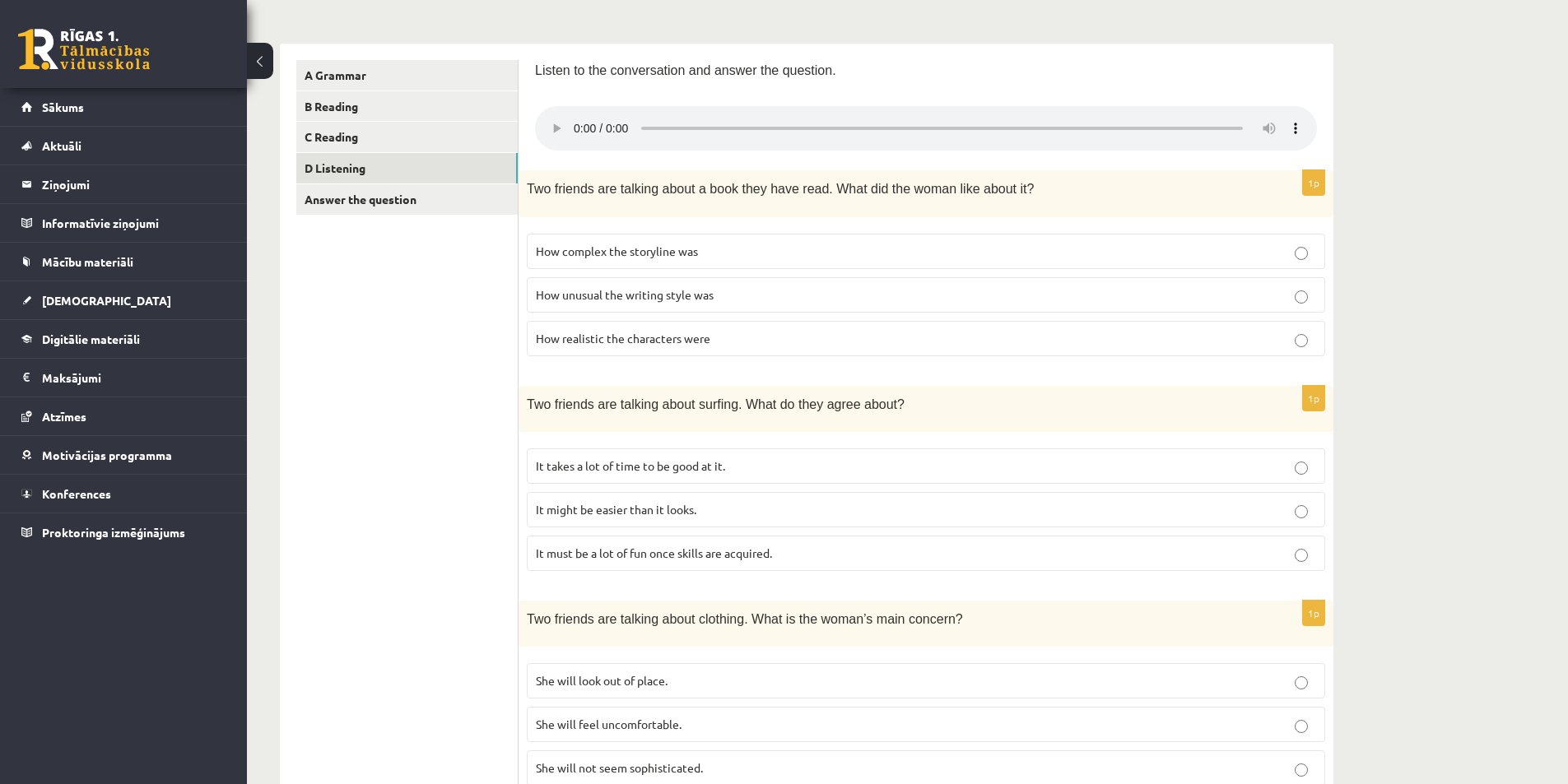
scroll to position [509, 0]
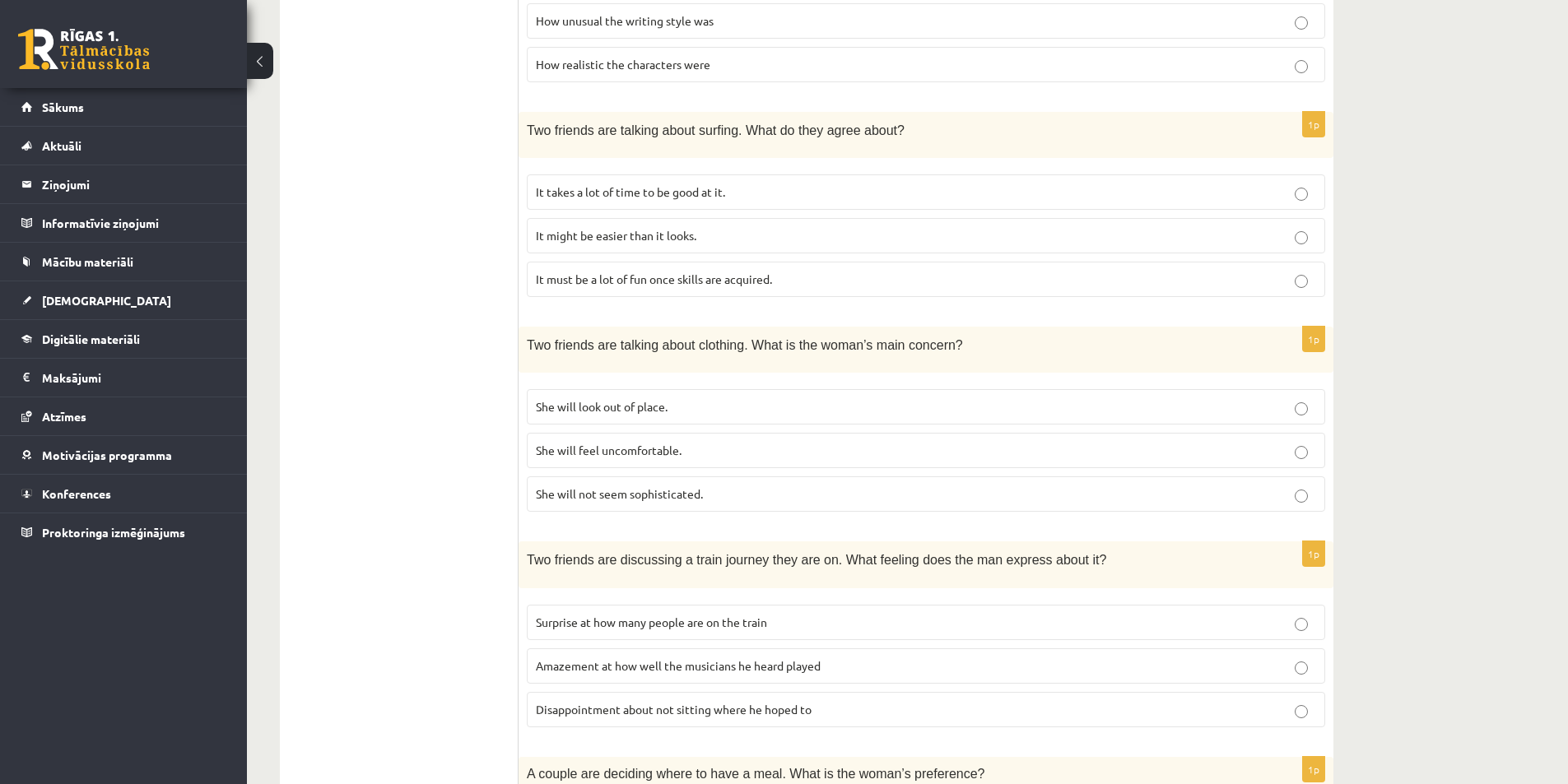
click at [575, 630] on label "Surprise at how many people are on the train" at bounding box center [926, 621] width 798 height 35
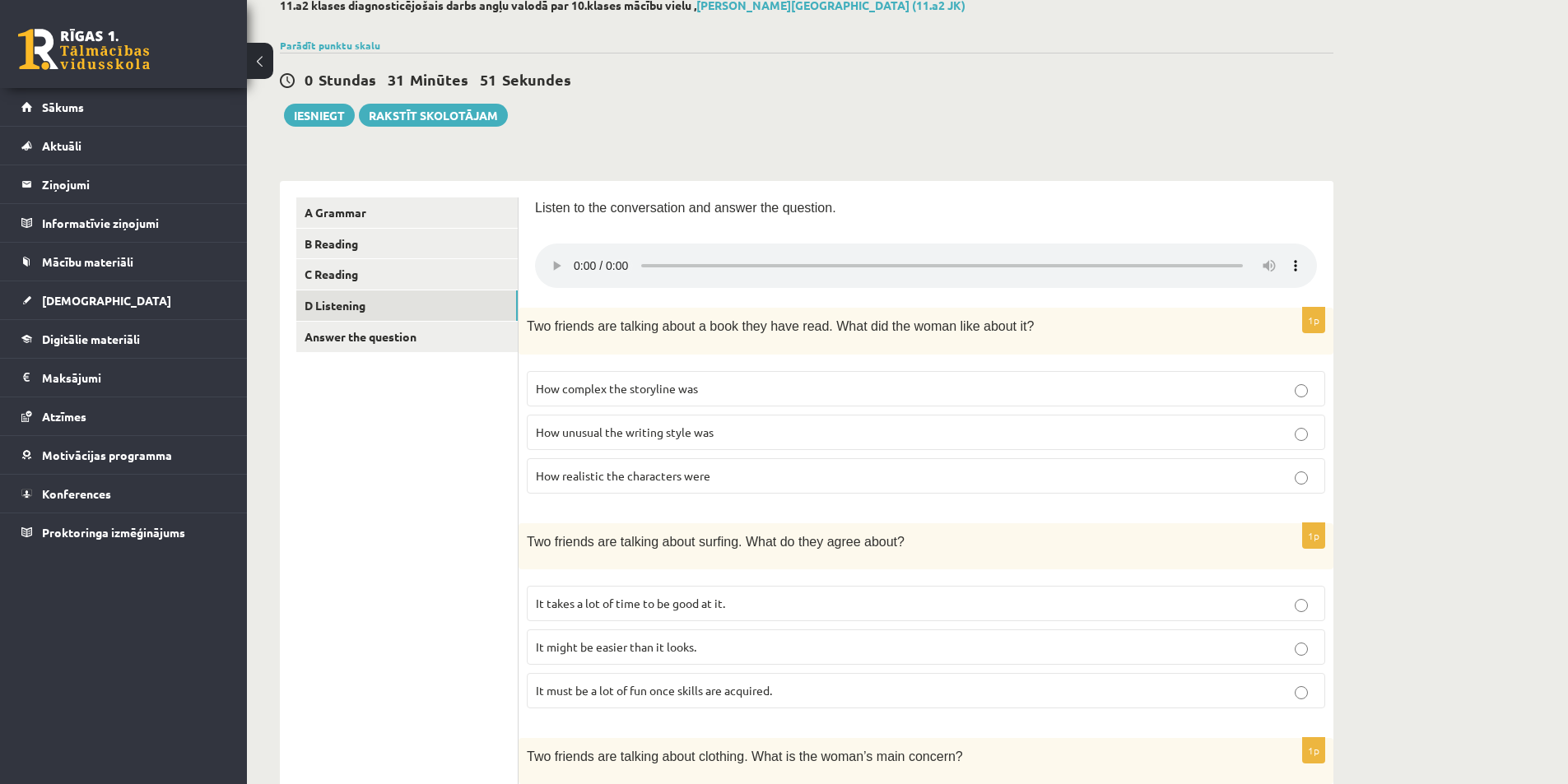
scroll to position [0, 0]
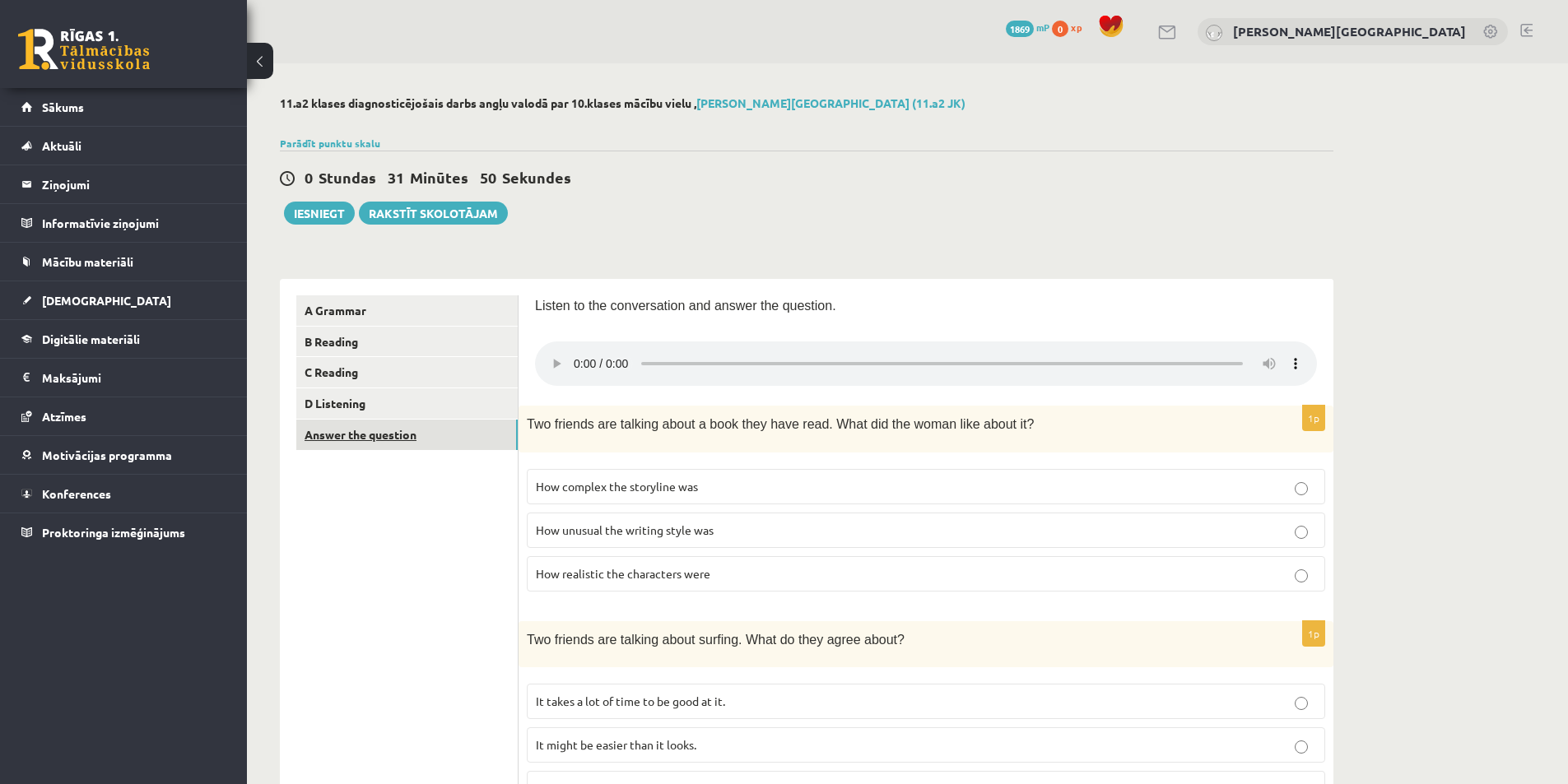
click at [386, 436] on link "Answer the question" at bounding box center [406, 434] width 221 height 30
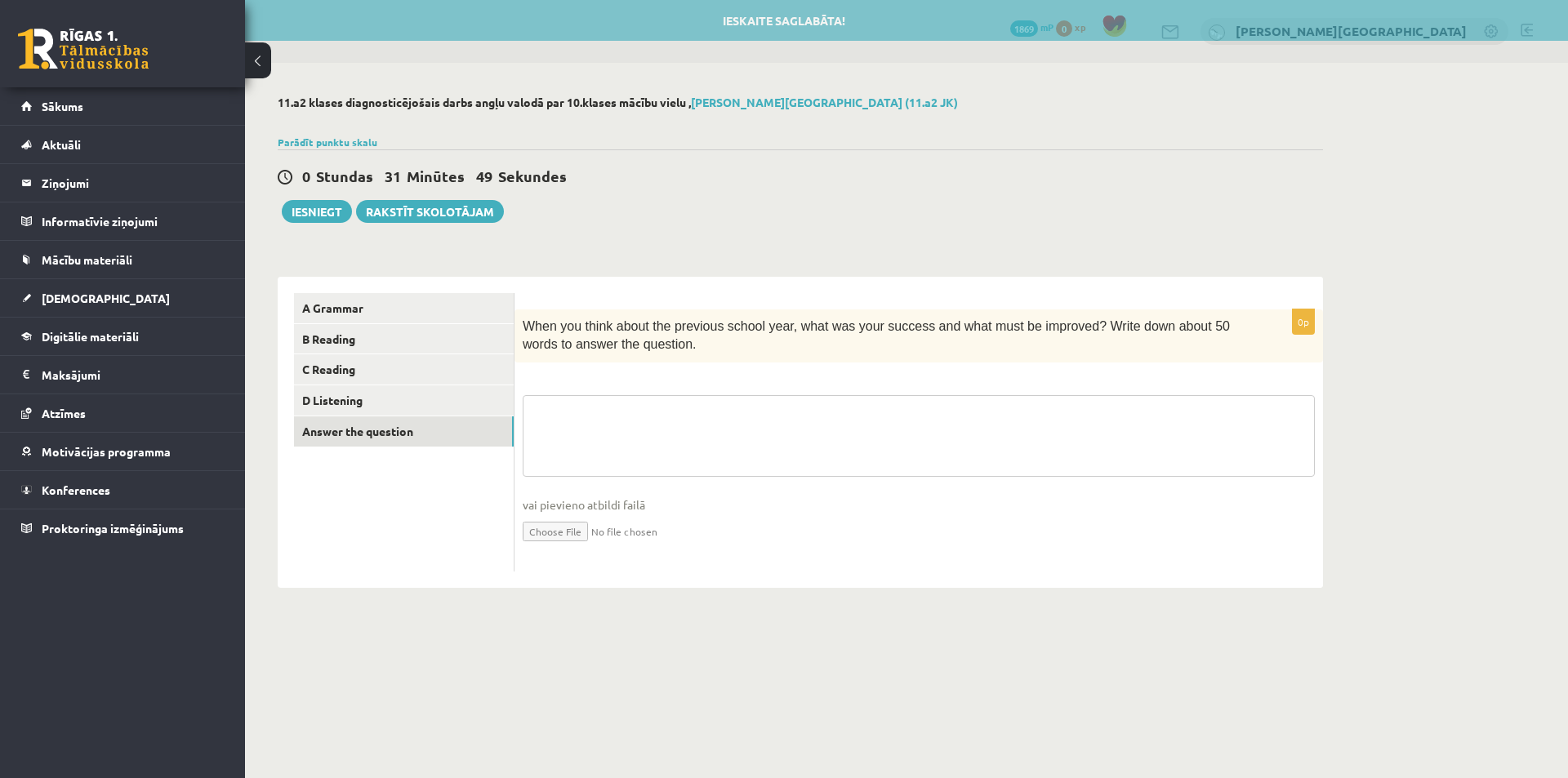
click at [716, 406] on textarea at bounding box center [919, 436] width 792 height 82
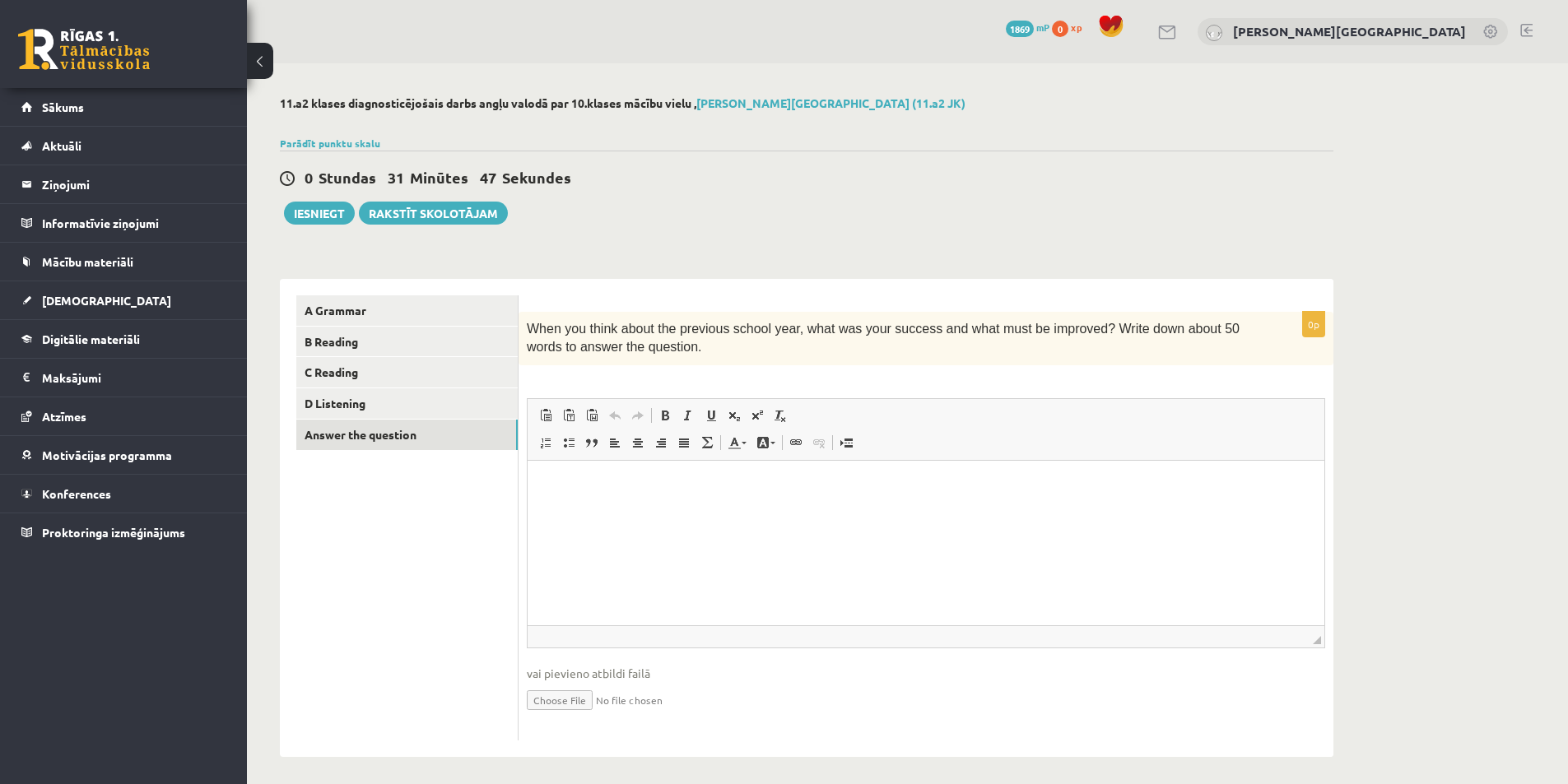
click at [628, 510] on html at bounding box center [926, 485] width 796 height 50
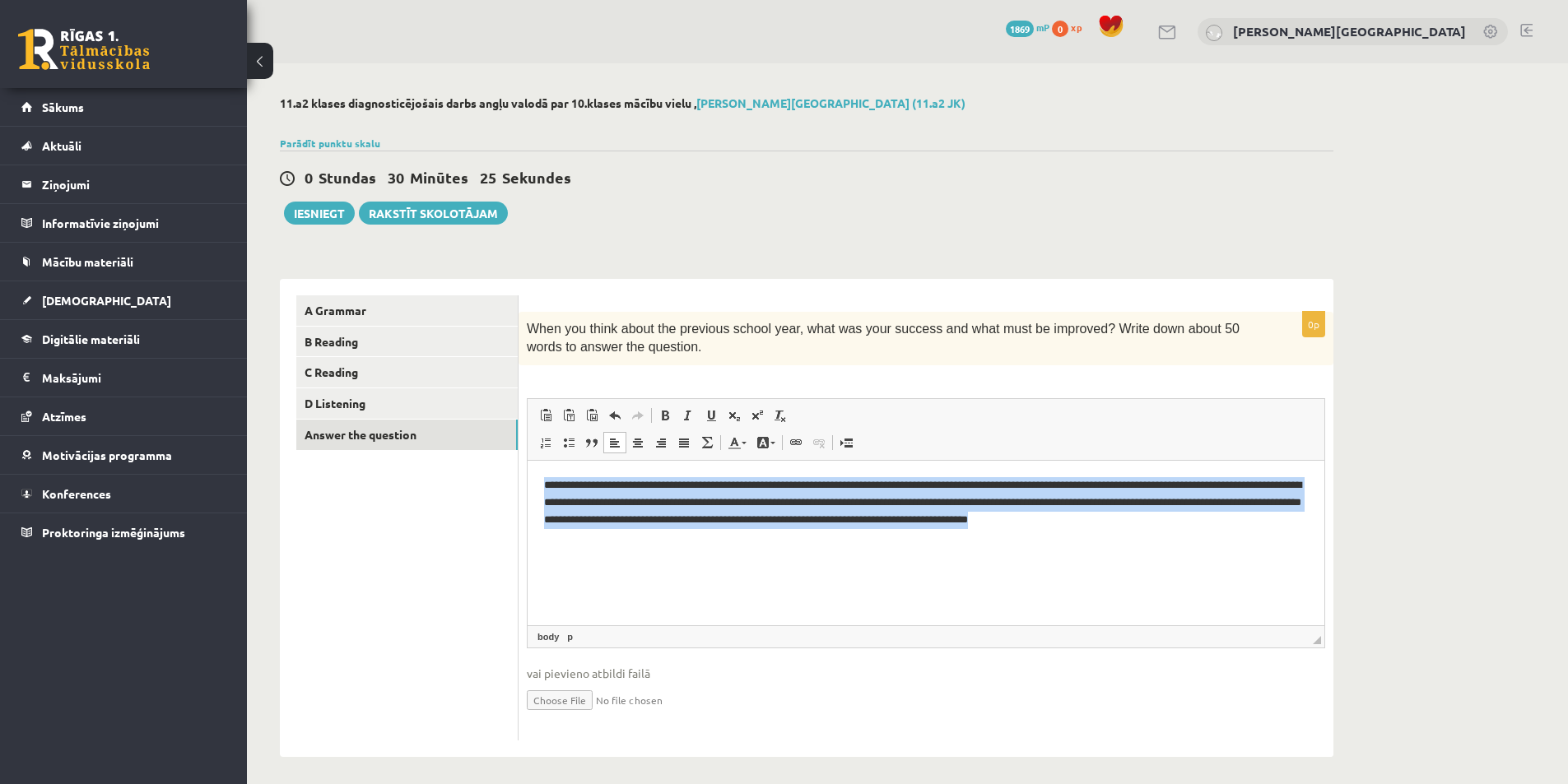
drag, startPoint x: 1261, startPoint y: 522, endPoint x: 164, endPoint y: 332, distance: 1113.3
click at [528, 460] on html "**********" at bounding box center [926, 501] width 796 height 83
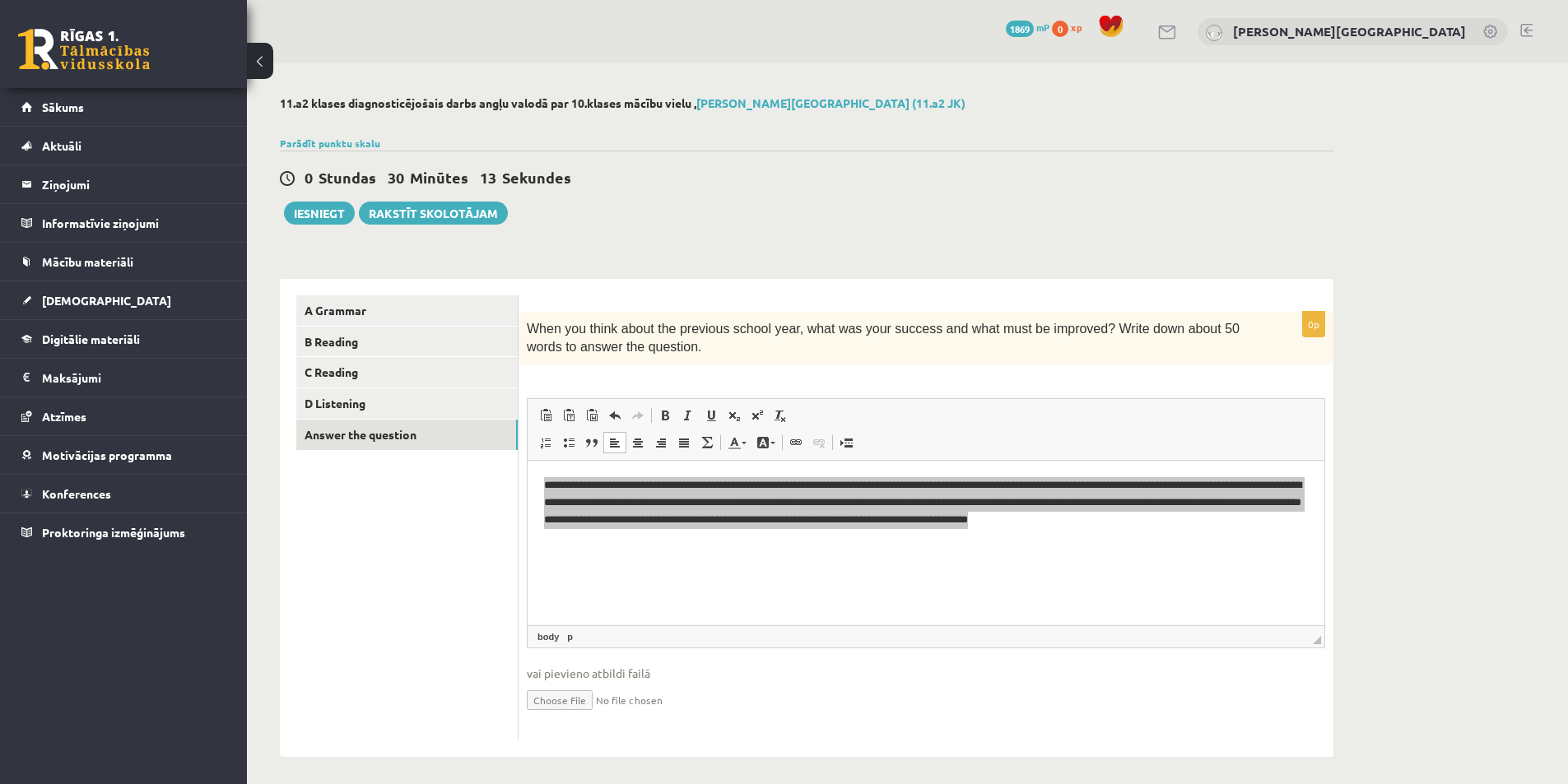
click at [1390, 569] on div "11.a2 klases diagnosticējošais darbs angļu valodā par 10.klases mācību vielu , …" at bounding box center [908, 427] width 1321 height 726
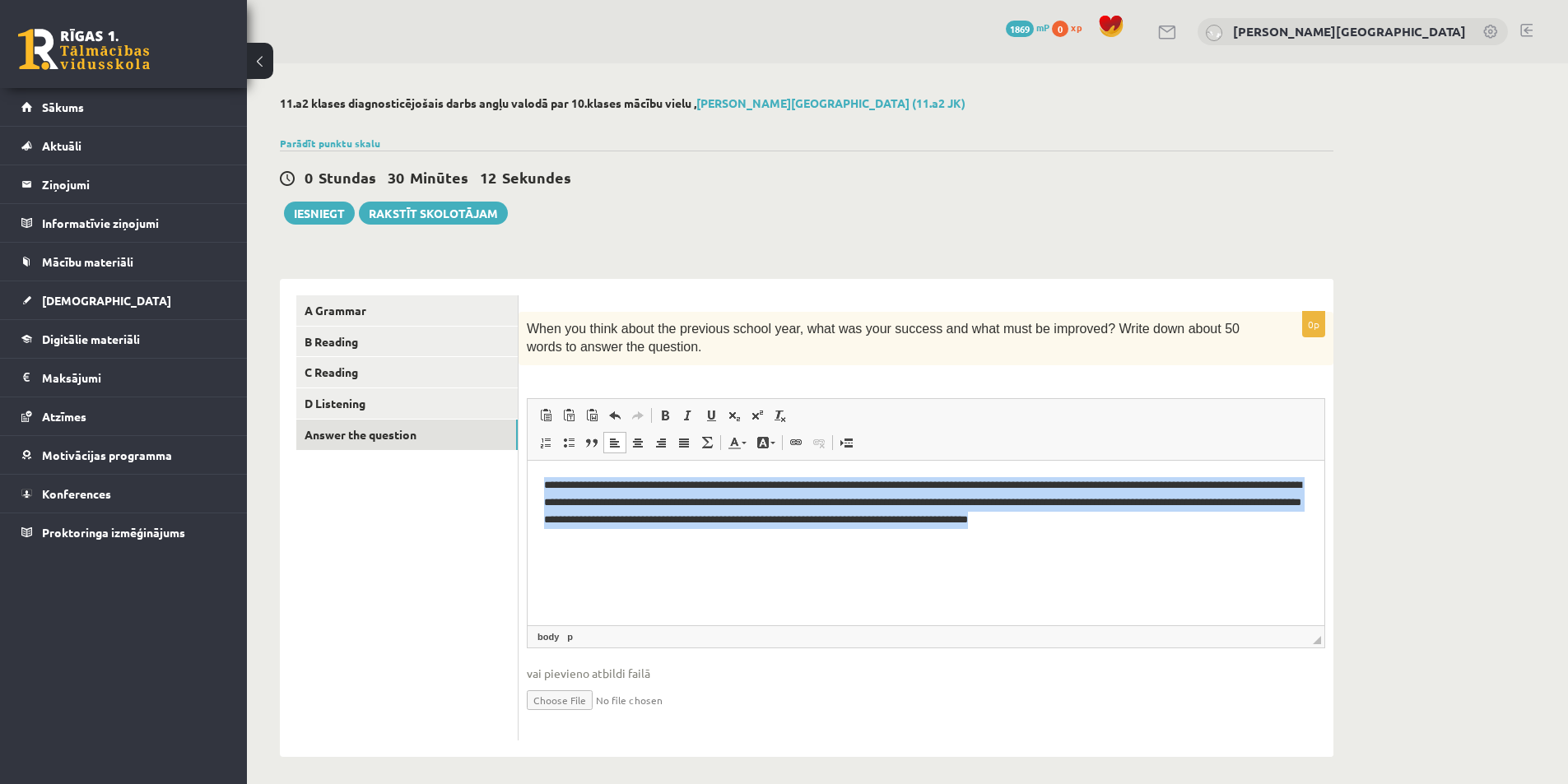
drag, startPoint x: 602, startPoint y: 571, endPoint x: 1054, endPoint y: 1047, distance: 656.4
click at [602, 544] on html "**********" at bounding box center [926, 501] width 796 height 83
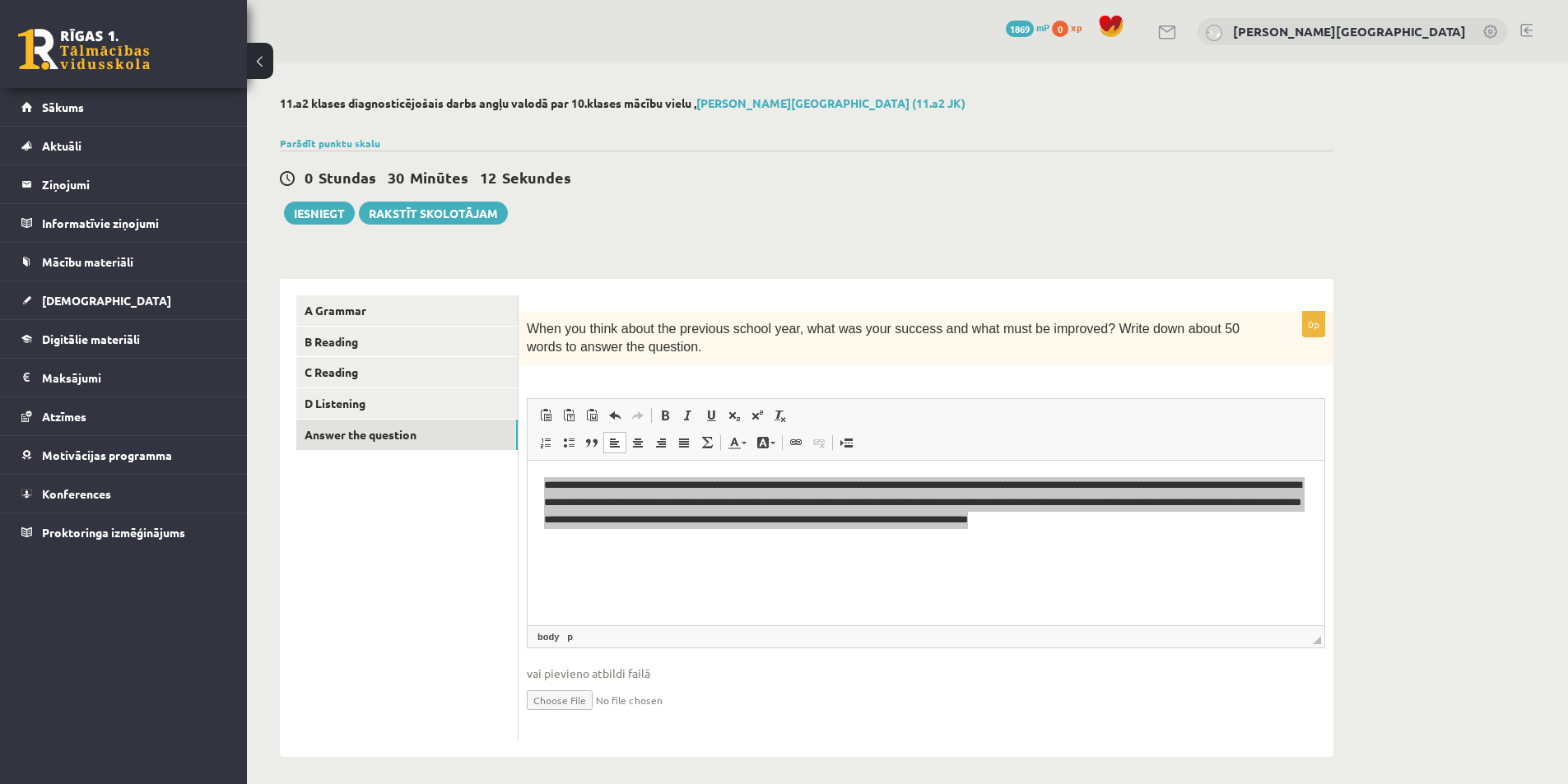
click at [418, 595] on ul "A Grammar B Reading C Reading D Listening Answer the question" at bounding box center [407, 517] width 222 height 445
click at [325, 214] on button "Iesniegt" at bounding box center [319, 213] width 71 height 23
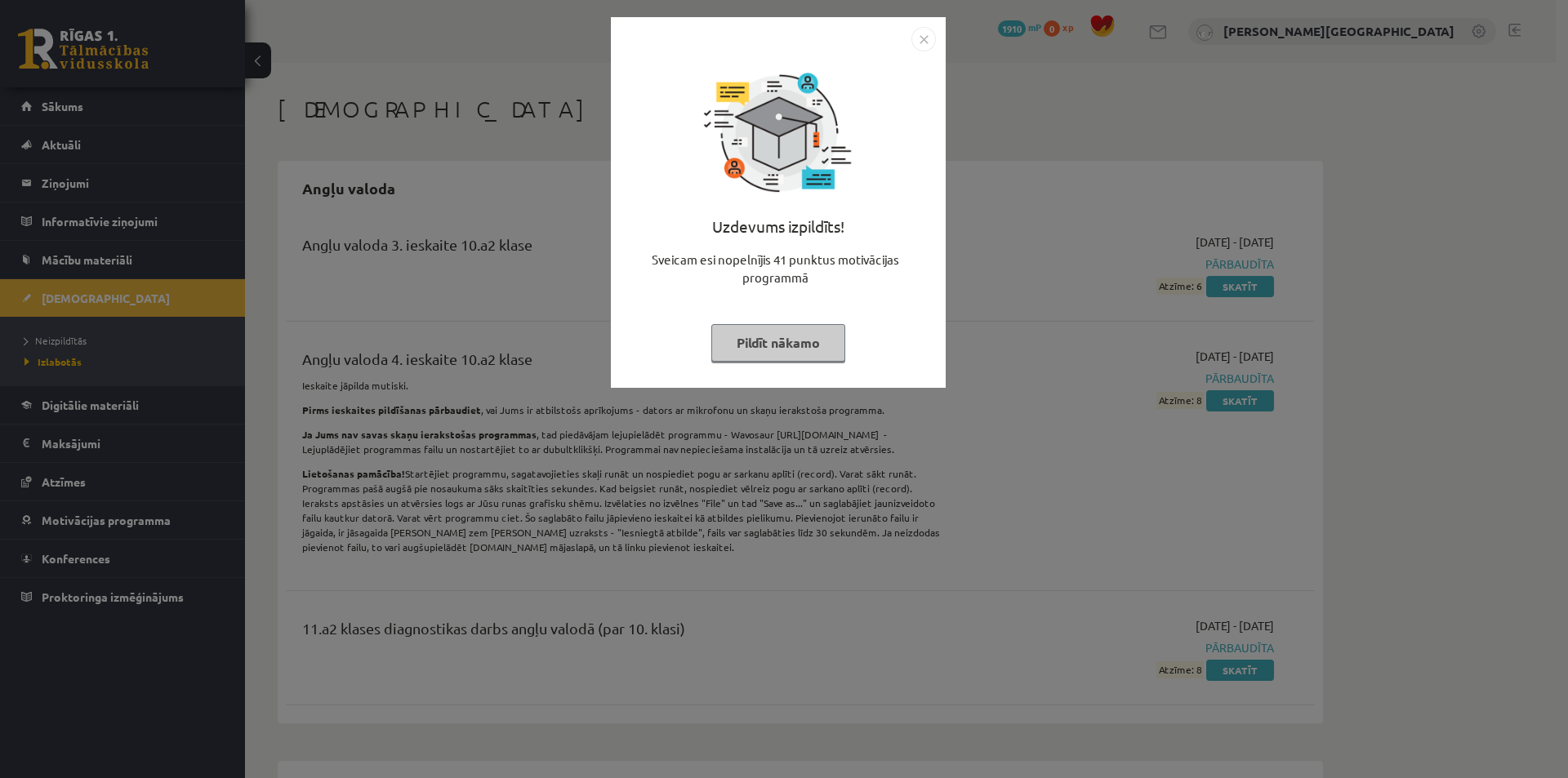
click at [789, 342] on button "Pildīt nākamo" at bounding box center [778, 342] width 134 height 38
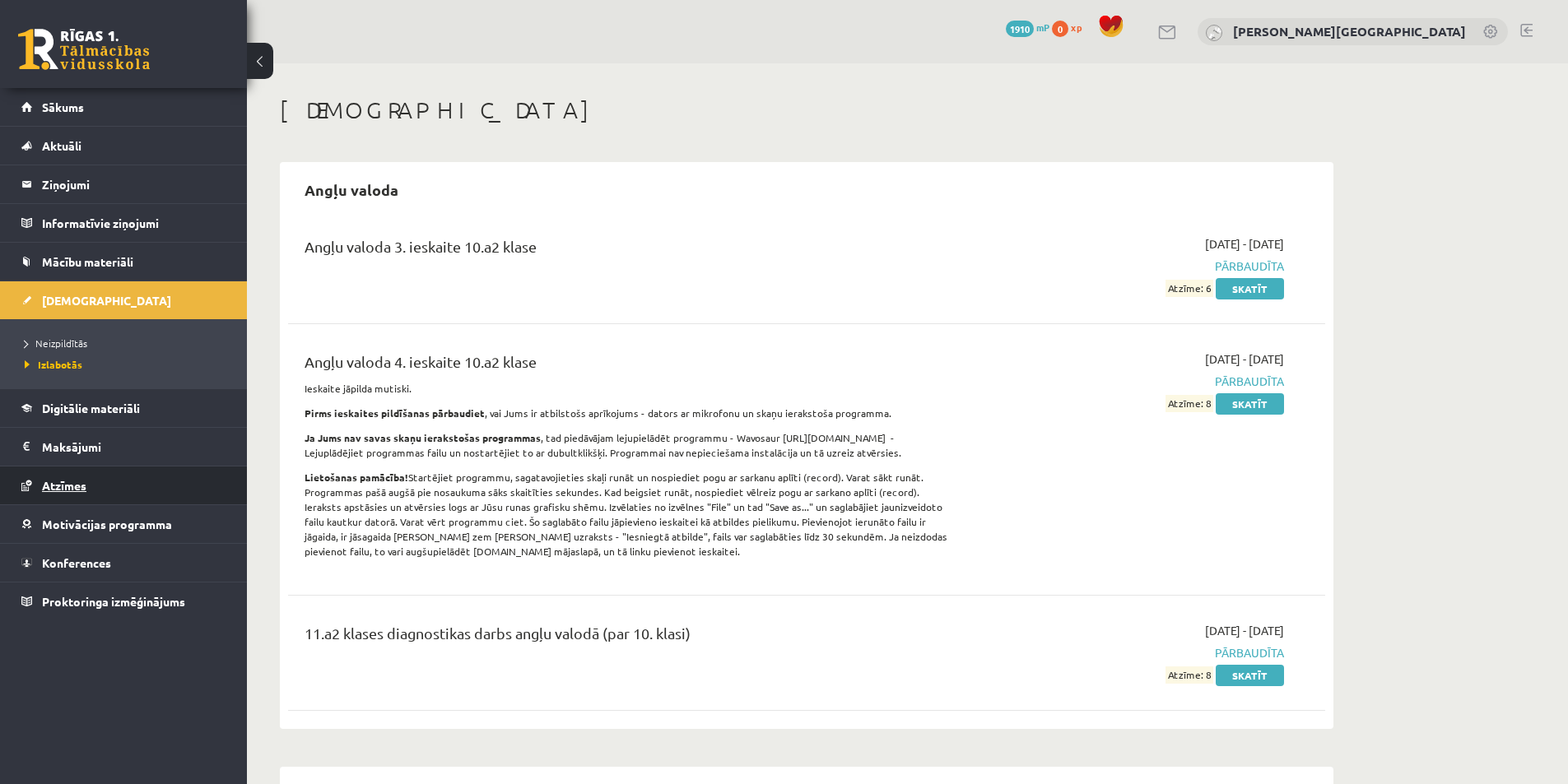
click at [84, 481] on span "Atzīmes" at bounding box center [65, 485] width 45 height 15
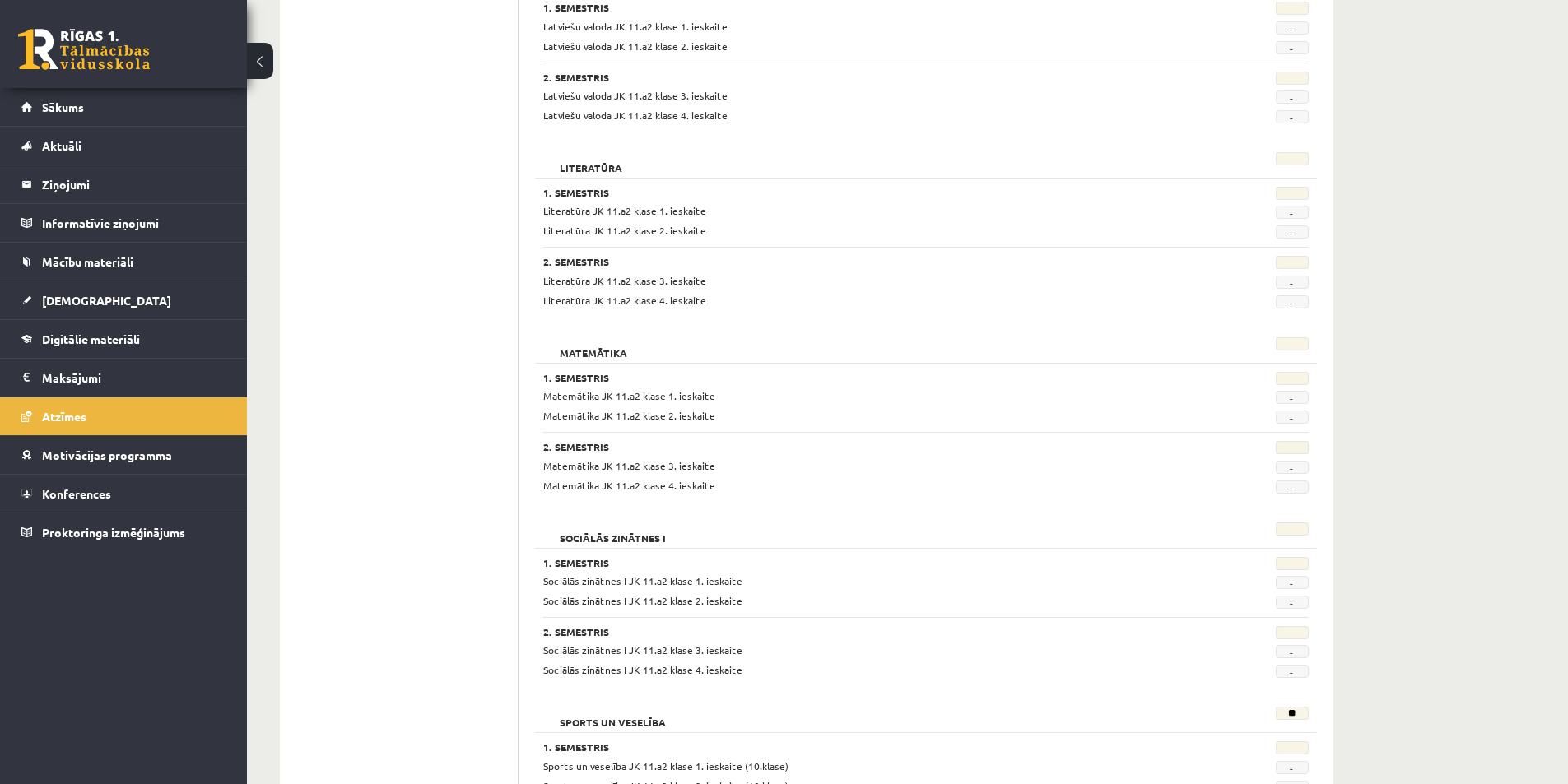
scroll to position [1931, 0]
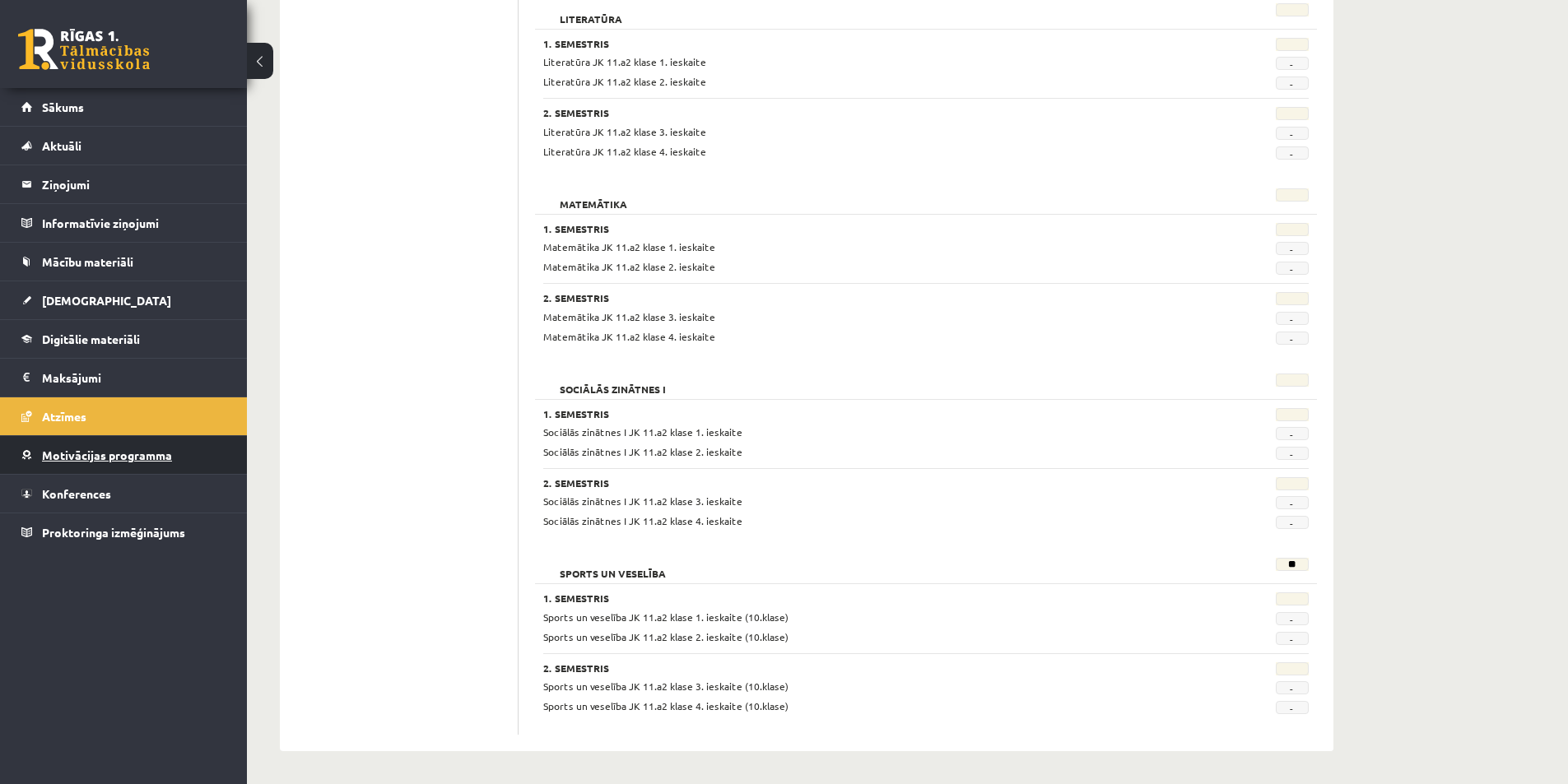
click at [94, 459] on span "Motivācijas programma" at bounding box center [107, 454] width 130 height 15
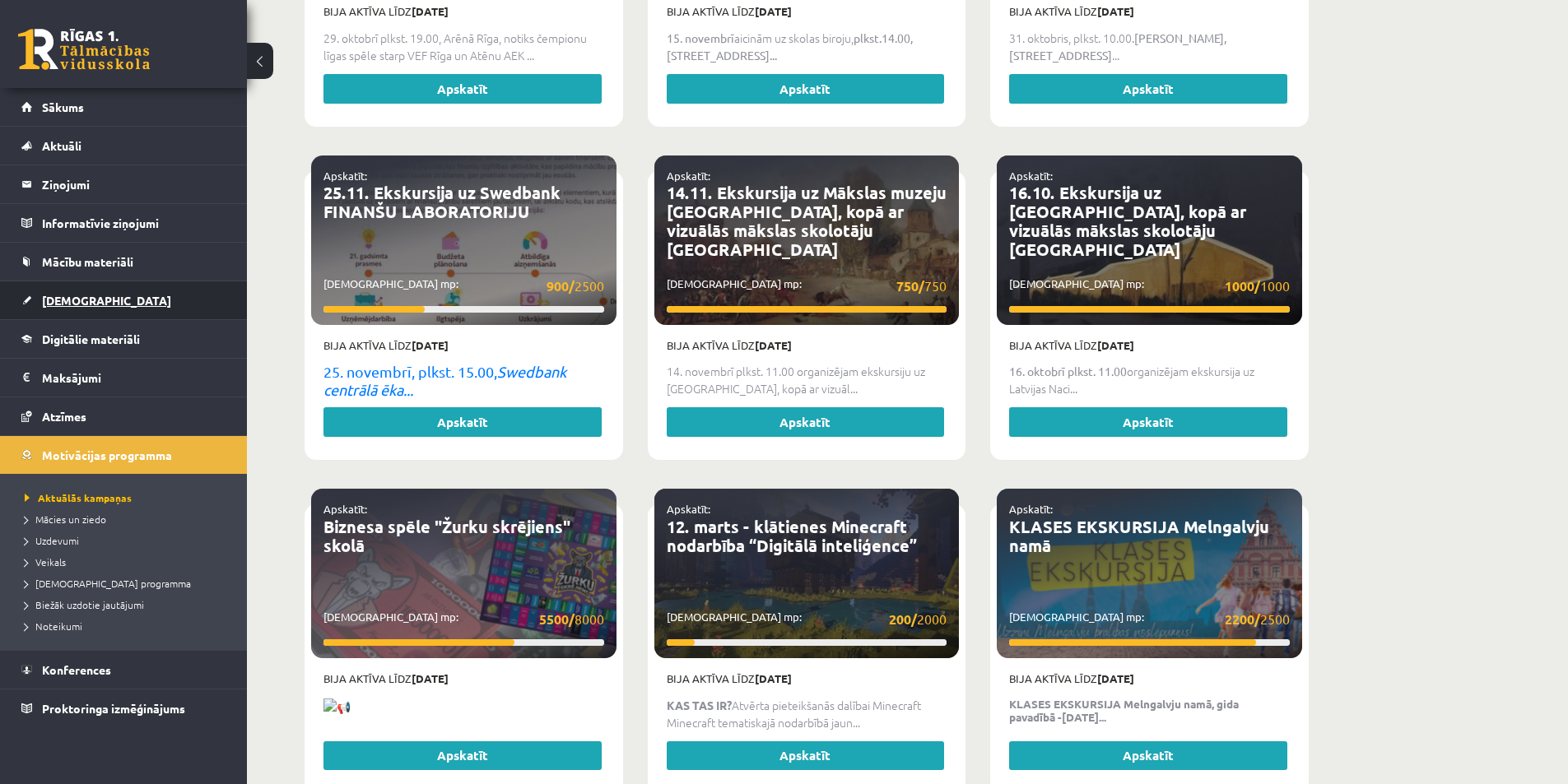
click at [78, 304] on span "[DEMOGRAPHIC_DATA]" at bounding box center [107, 299] width 129 height 15
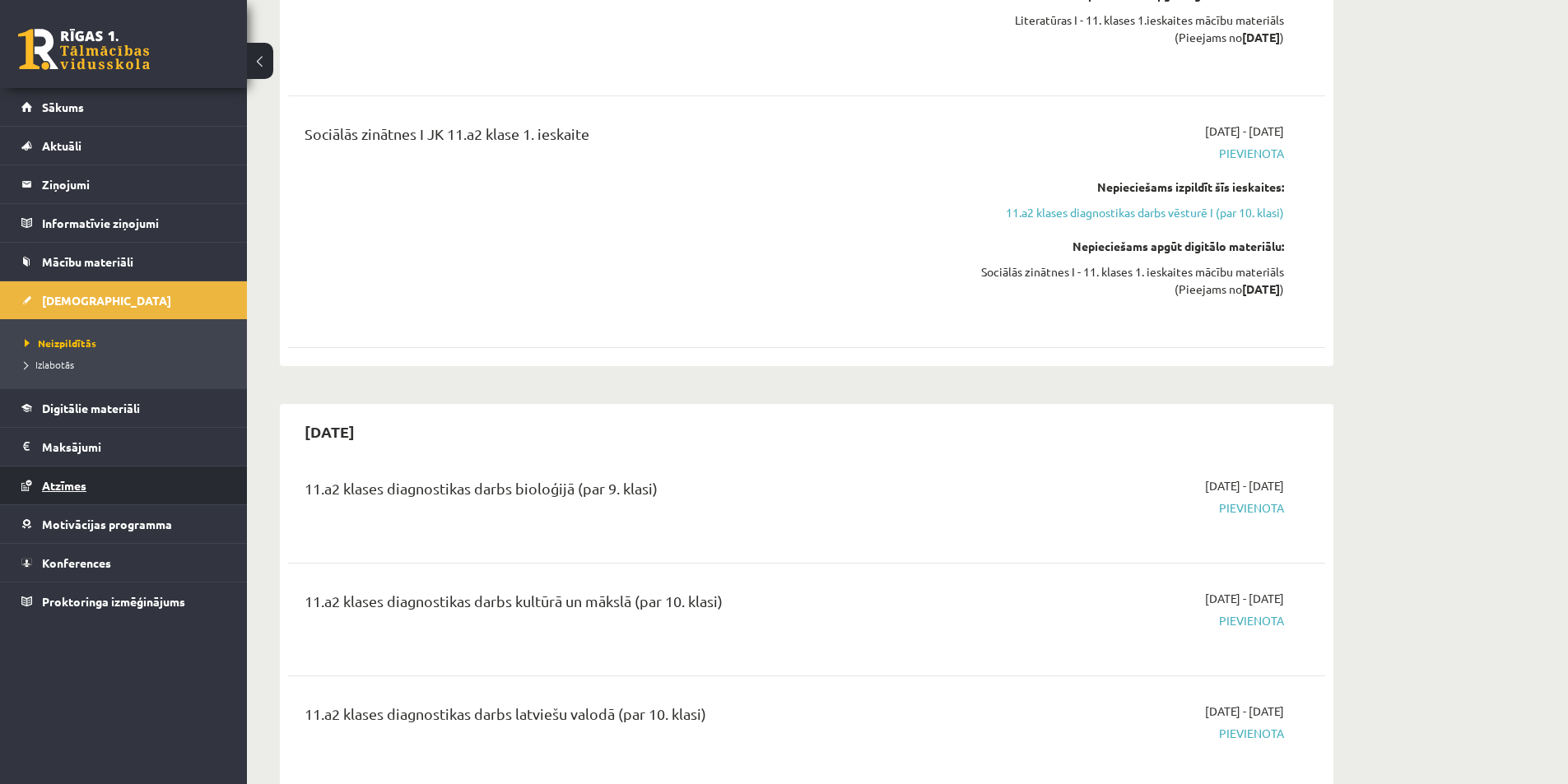
click at [74, 488] on span "Atzīmes" at bounding box center [65, 485] width 45 height 15
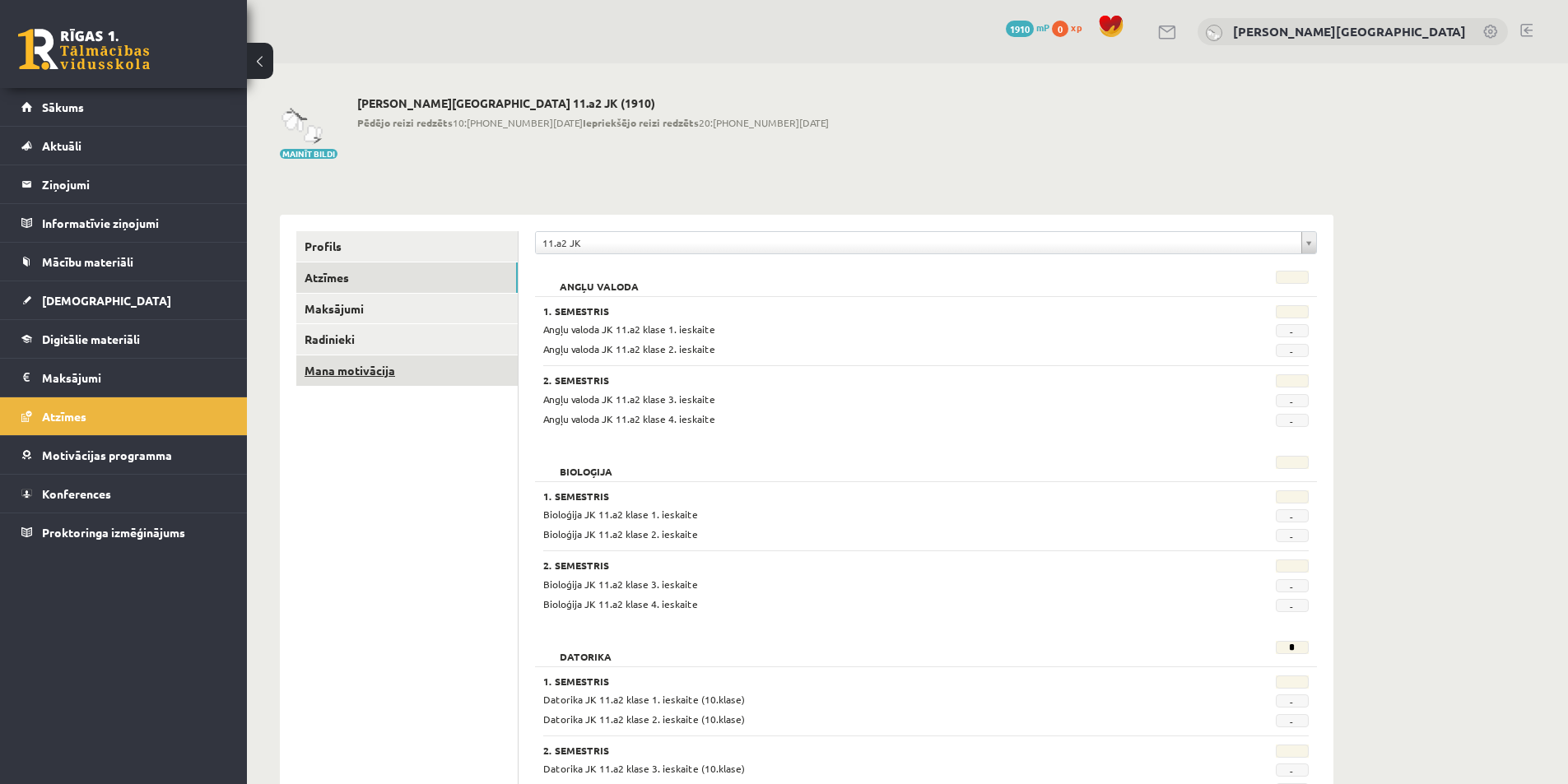
click at [360, 379] on link "Mana motivācija" at bounding box center [406, 370] width 221 height 30
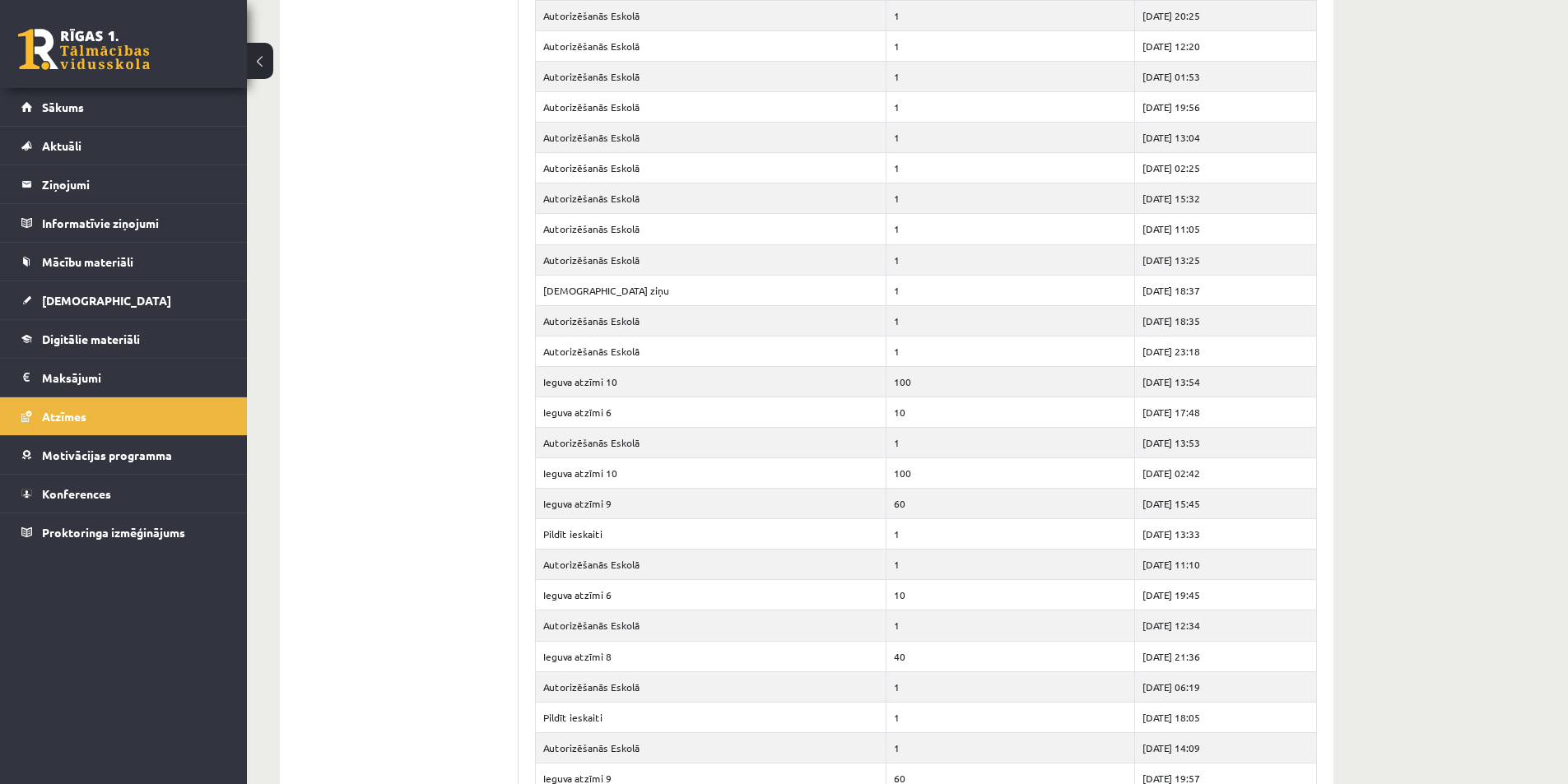
scroll to position [685, 0]
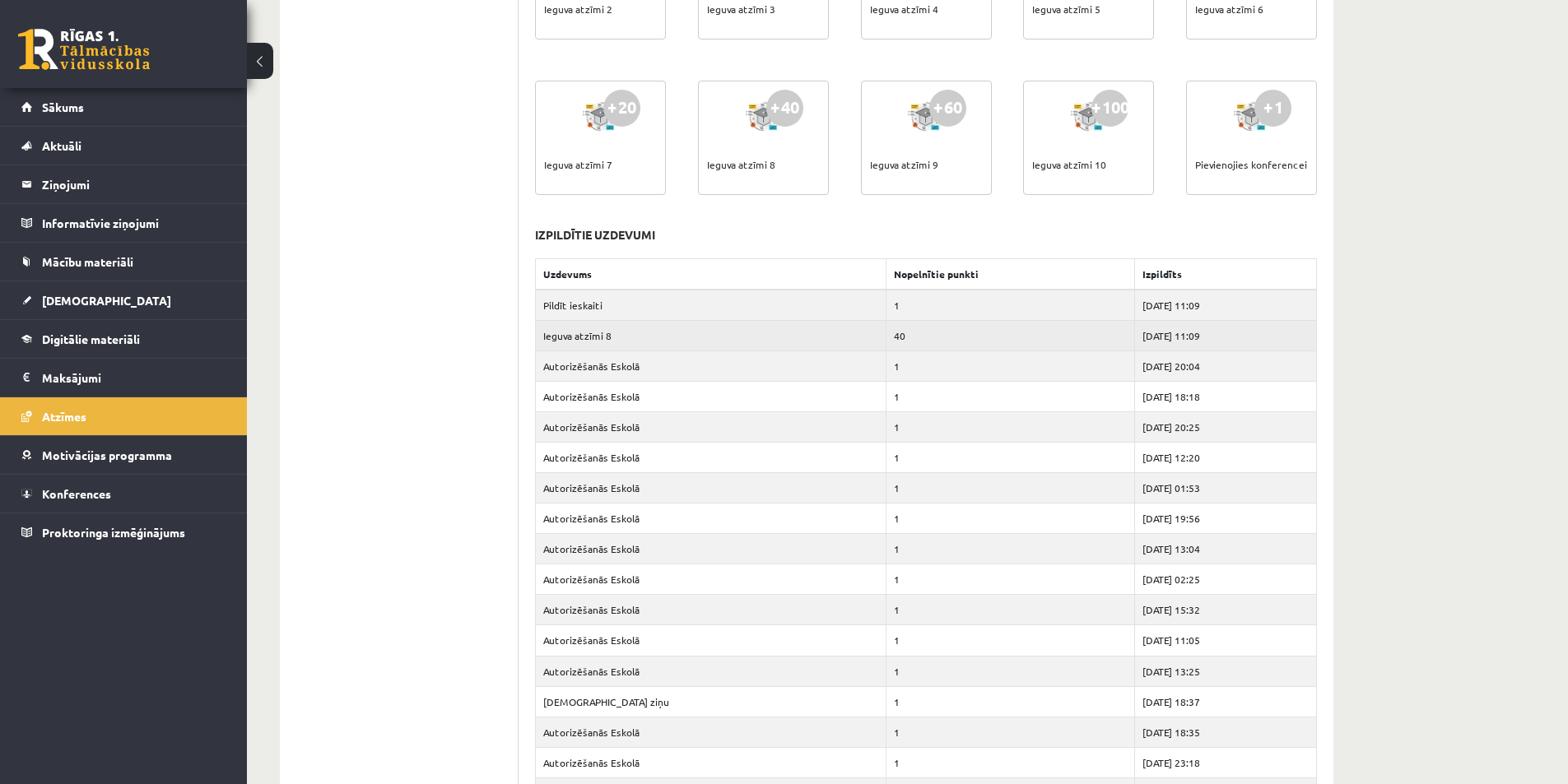
click at [596, 335] on td "Ieguva atzīmi 8" at bounding box center [710, 335] width 350 height 30
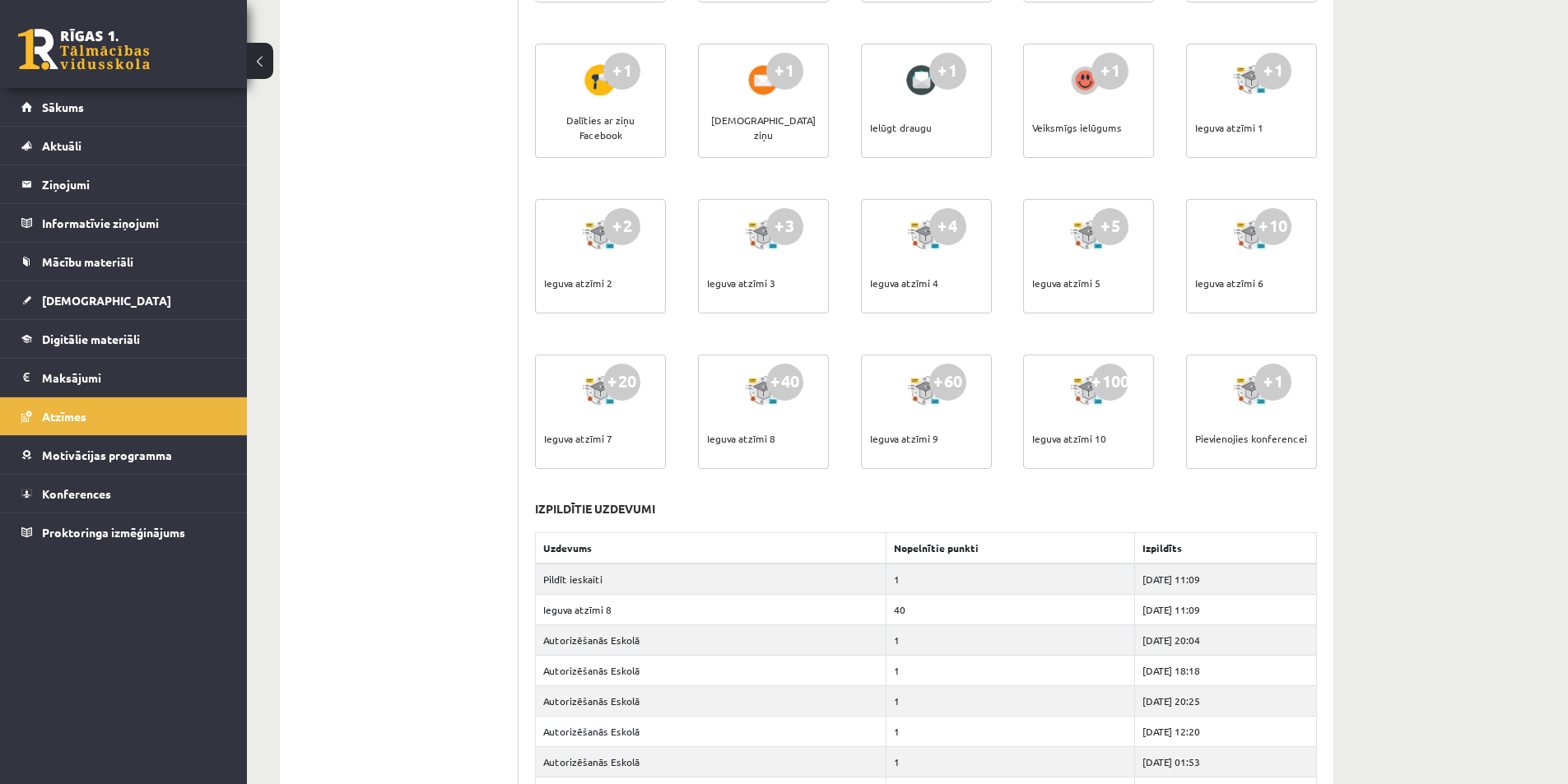
scroll to position [548, 0]
